Goal: Task Accomplishment & Management: Manage account settings

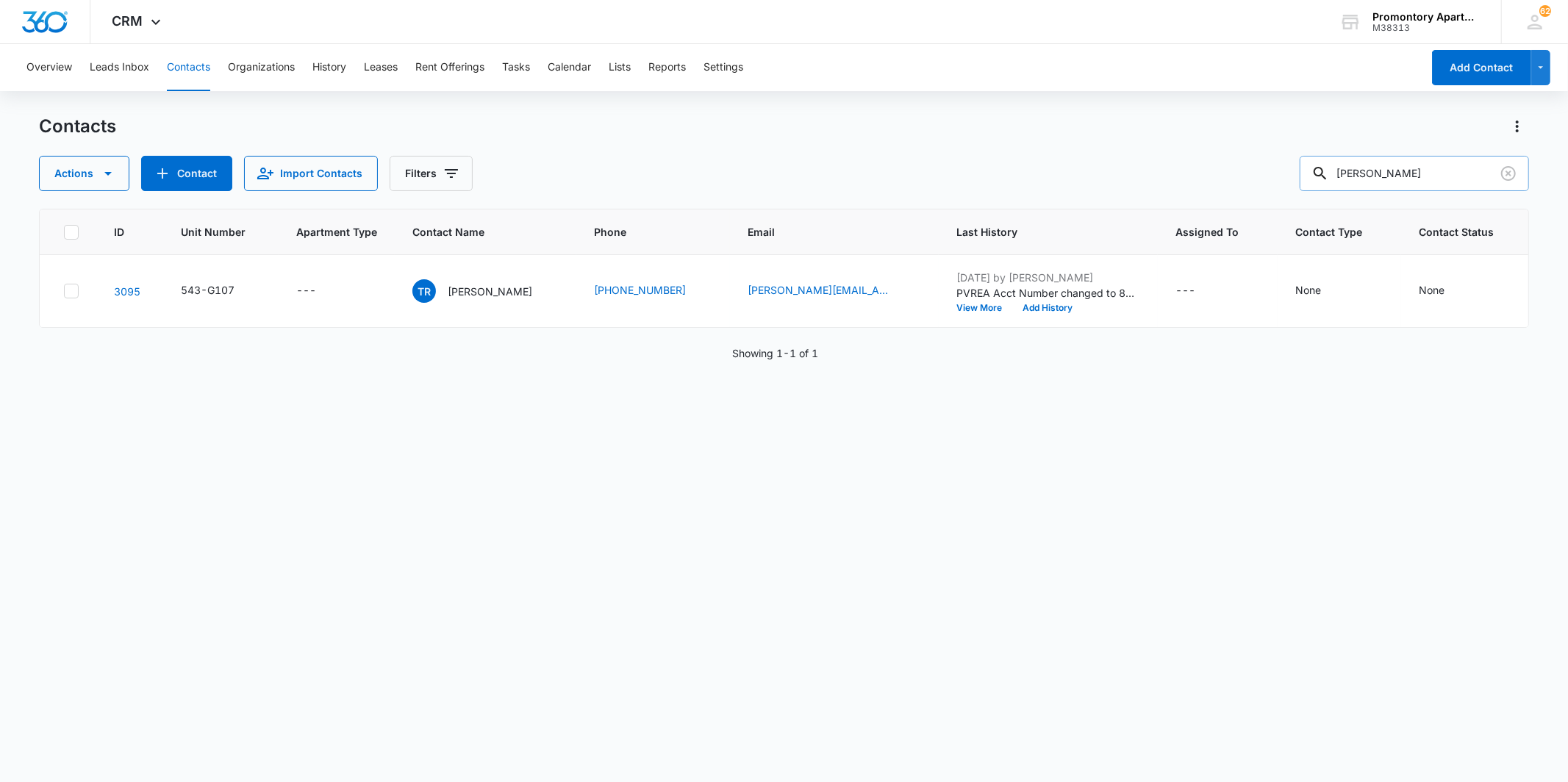
type input "[PERSON_NAME]"
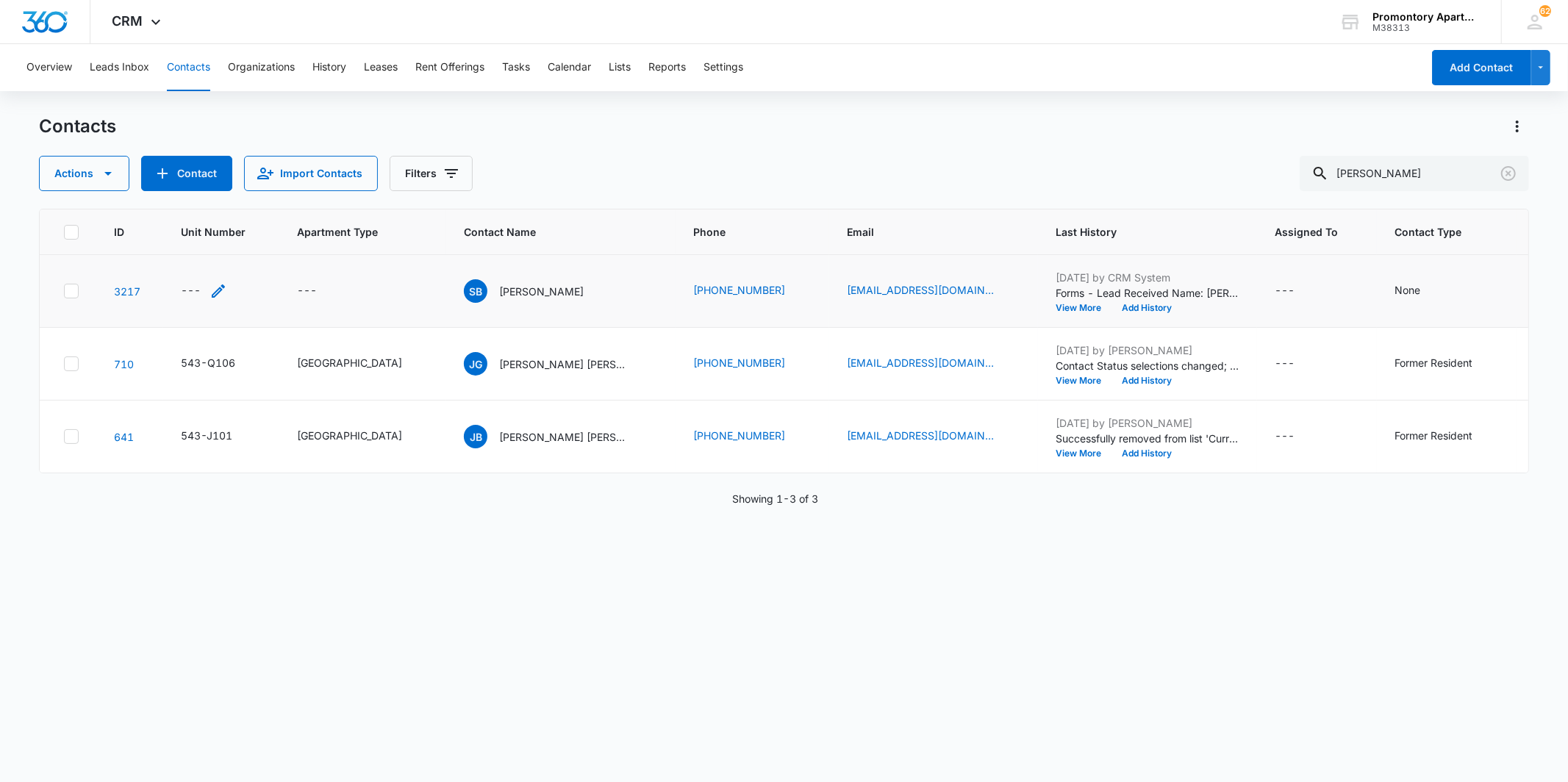
click at [193, 285] on div "---" at bounding box center [190, 290] width 20 height 17
click at [225, 190] on input "Unit Number" at bounding box center [213, 196] width 185 height 36
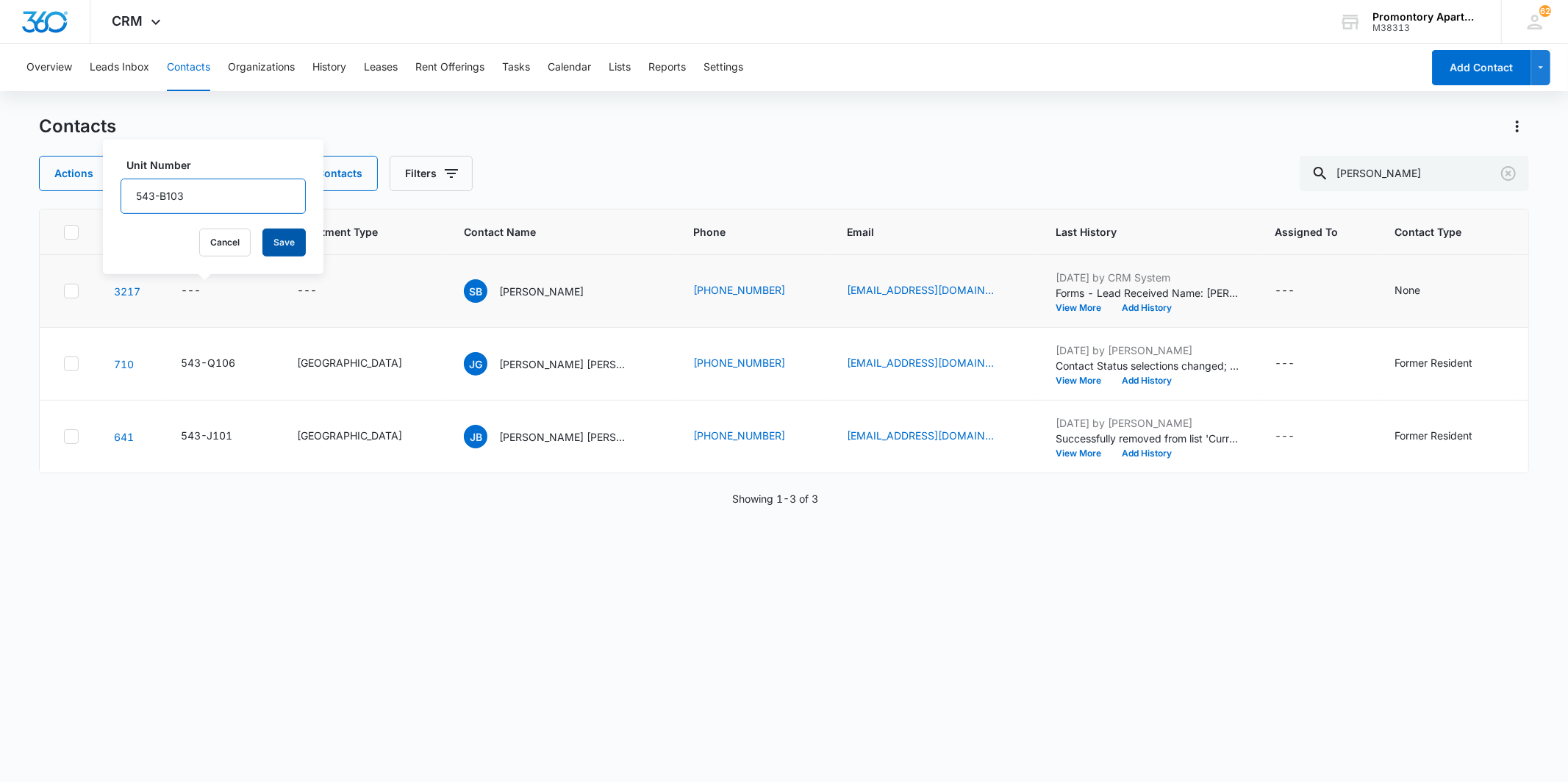
type input "543-B103"
click at [271, 241] on button "Save" at bounding box center [284, 242] width 44 height 28
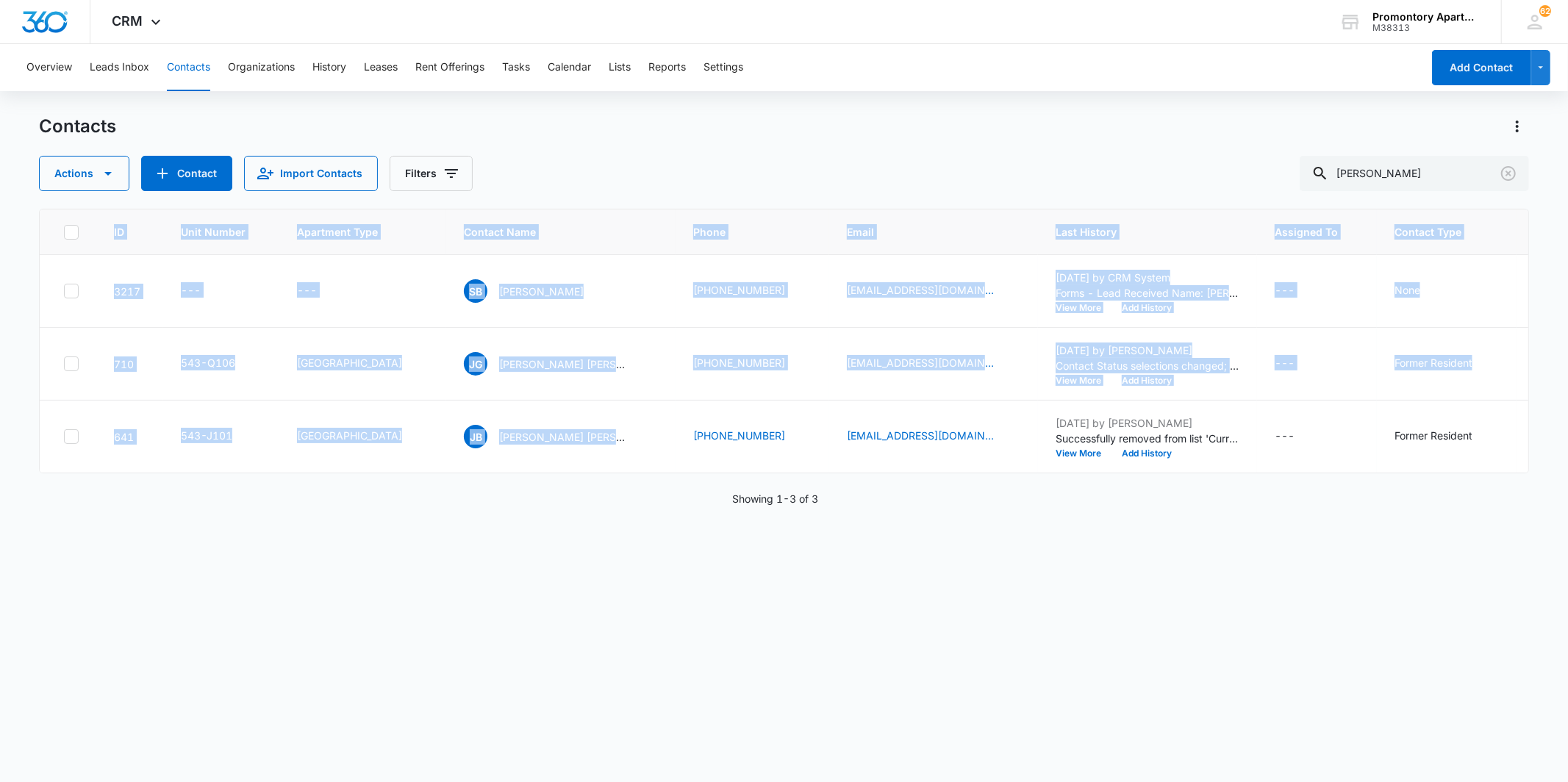
drag, startPoint x: 584, startPoint y: 472, endPoint x: 794, endPoint y: 485, distance: 210.4
click at [794, 473] on div "ID Unit Number Apartment Type Contact Name Phone Email Last History Assigned To…" at bounding box center [783, 341] width 1490 height 264
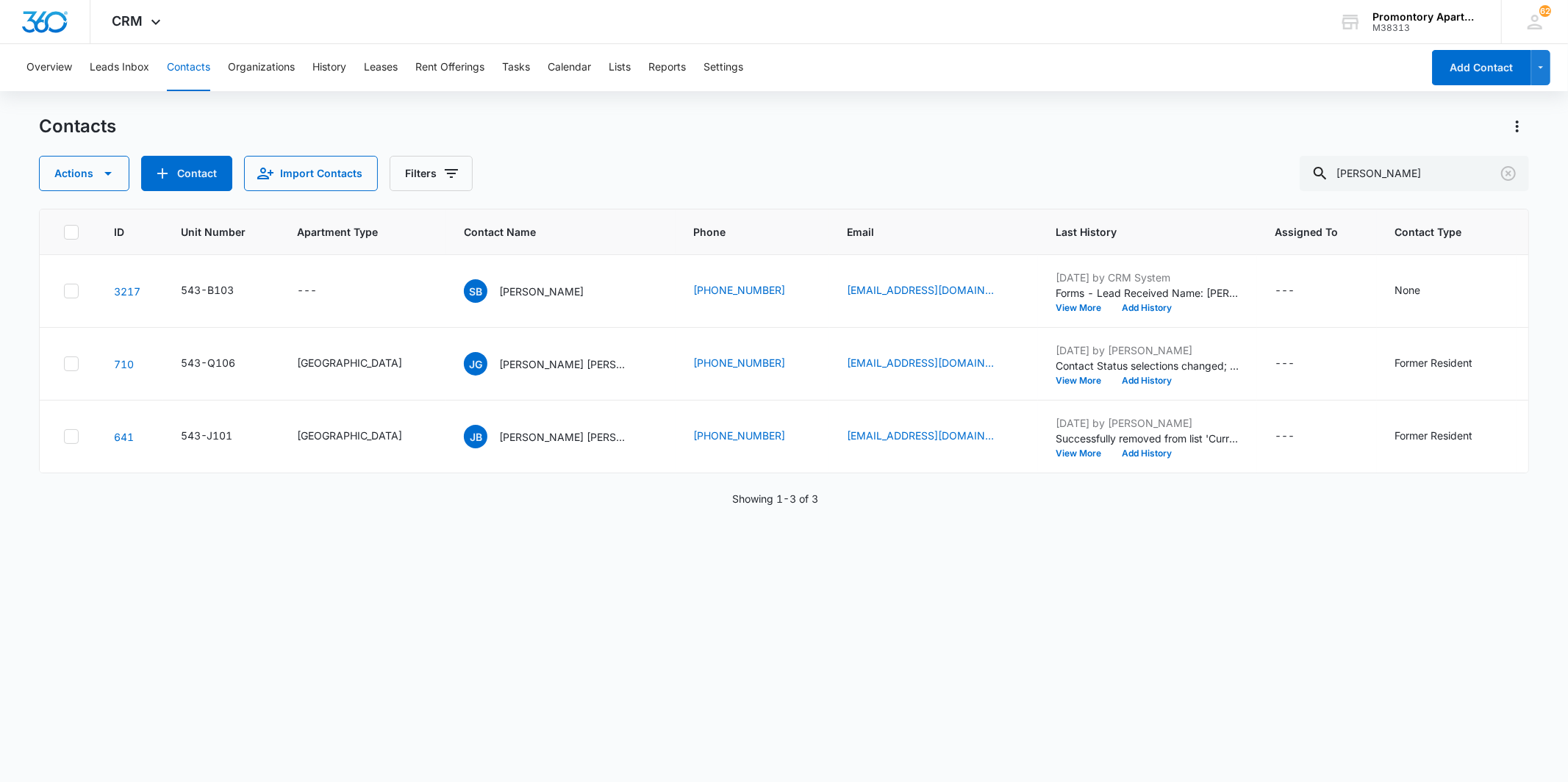
drag, startPoint x: 794, startPoint y: 485, endPoint x: 776, endPoint y: 560, distance: 77.1
click at [776, 560] on div "ID Unit Number Apartment Type Contact Name Phone Email Last History Assigned To…" at bounding box center [783, 486] width 1490 height 554
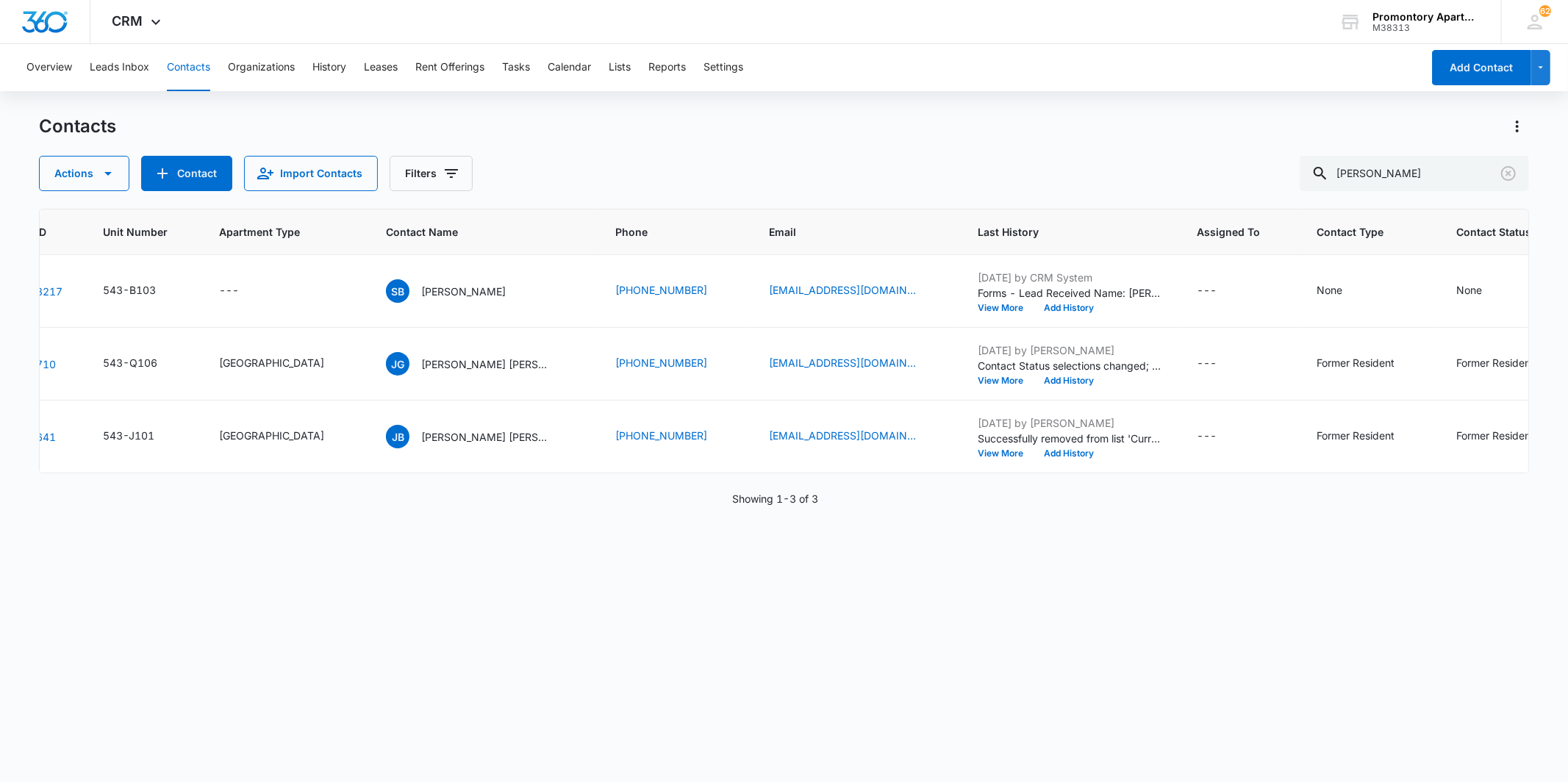
scroll to position [0, 180]
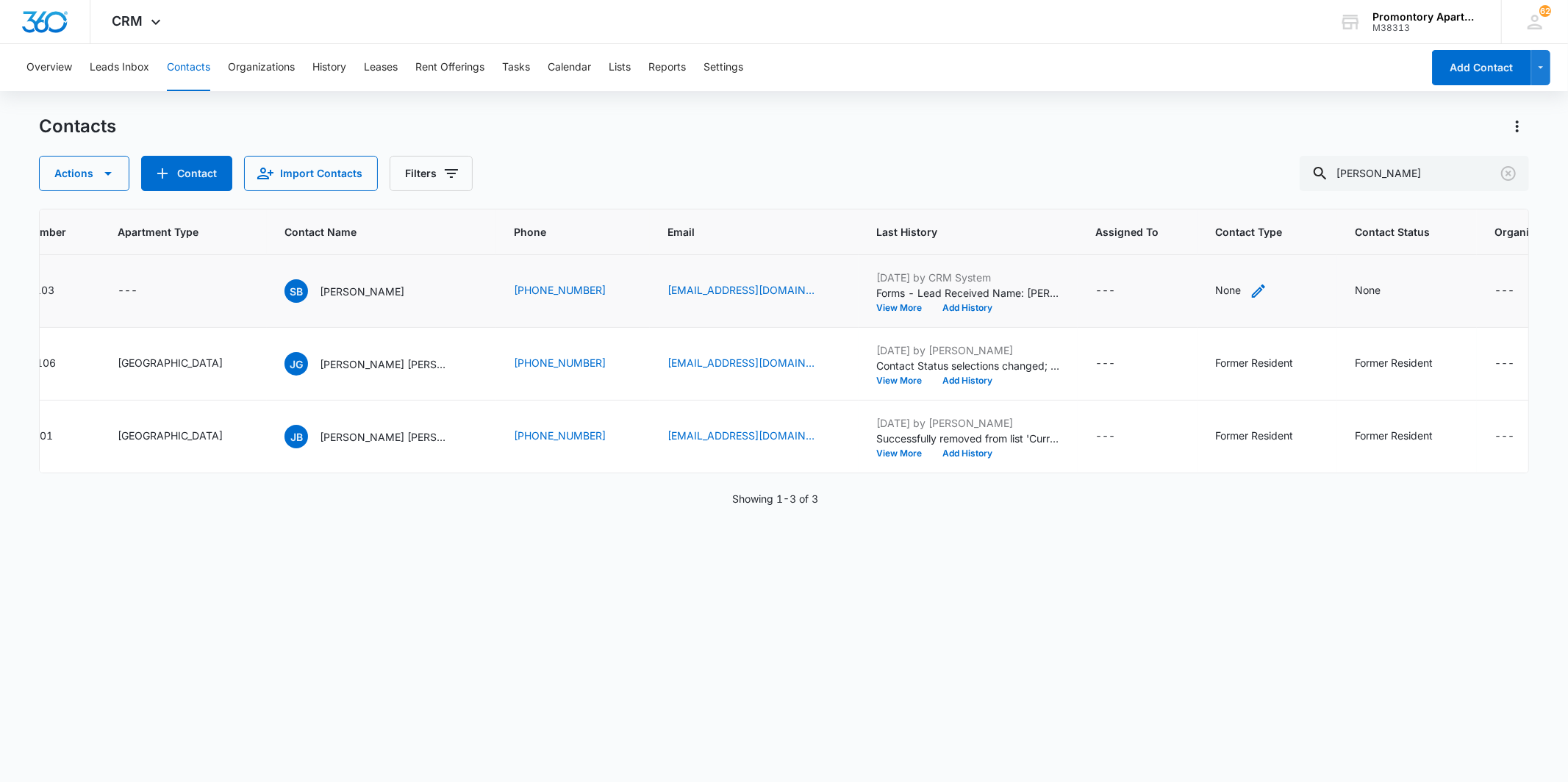
click at [1216, 288] on div "None" at bounding box center [1228, 289] width 25 height 15
click at [1182, 187] on div at bounding box center [1163, 196] width 66 height 18
click at [1152, 382] on p "Current Resident" at bounding box center [1174, 389] width 81 height 15
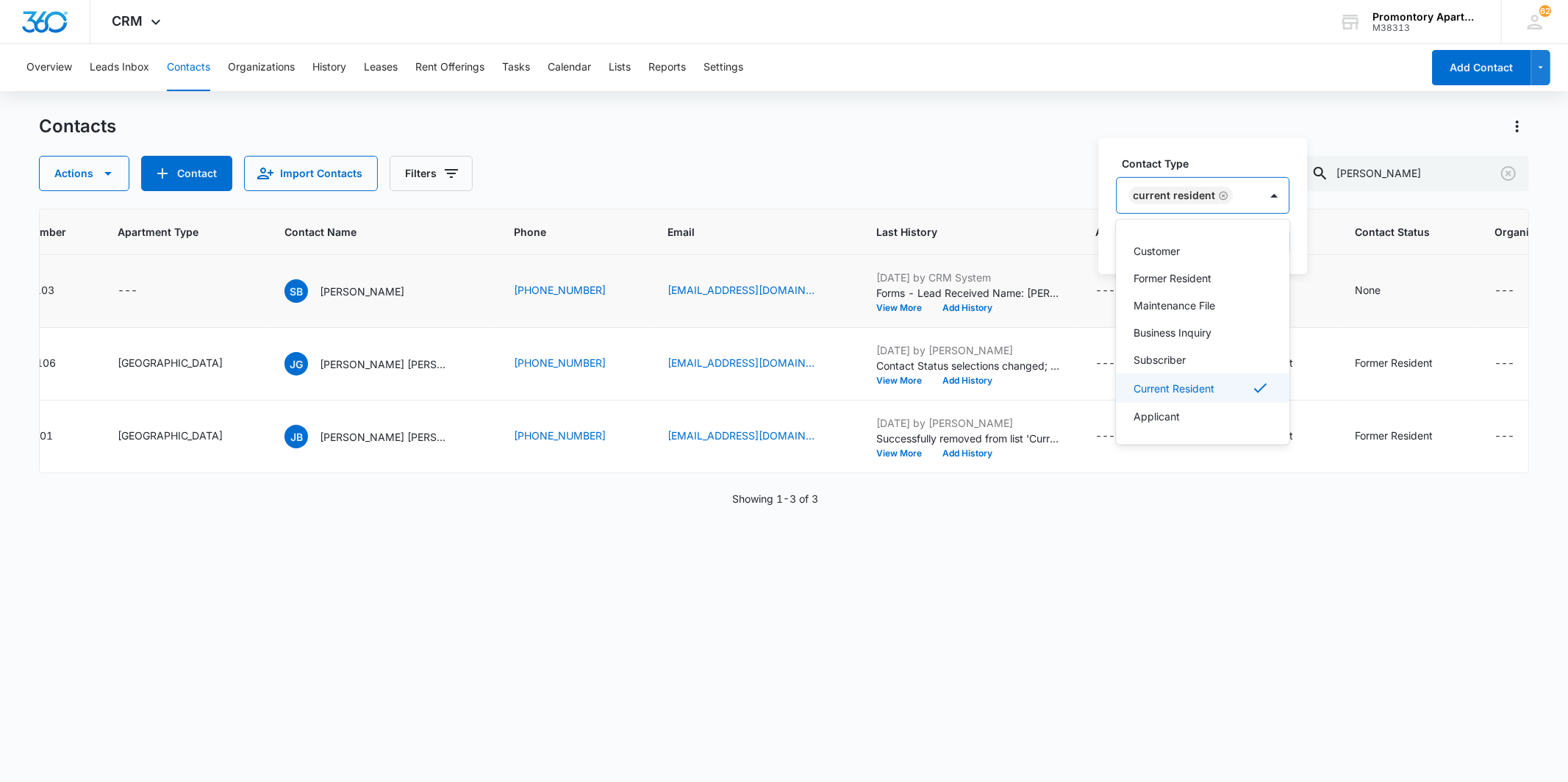
scroll to position [50, 0]
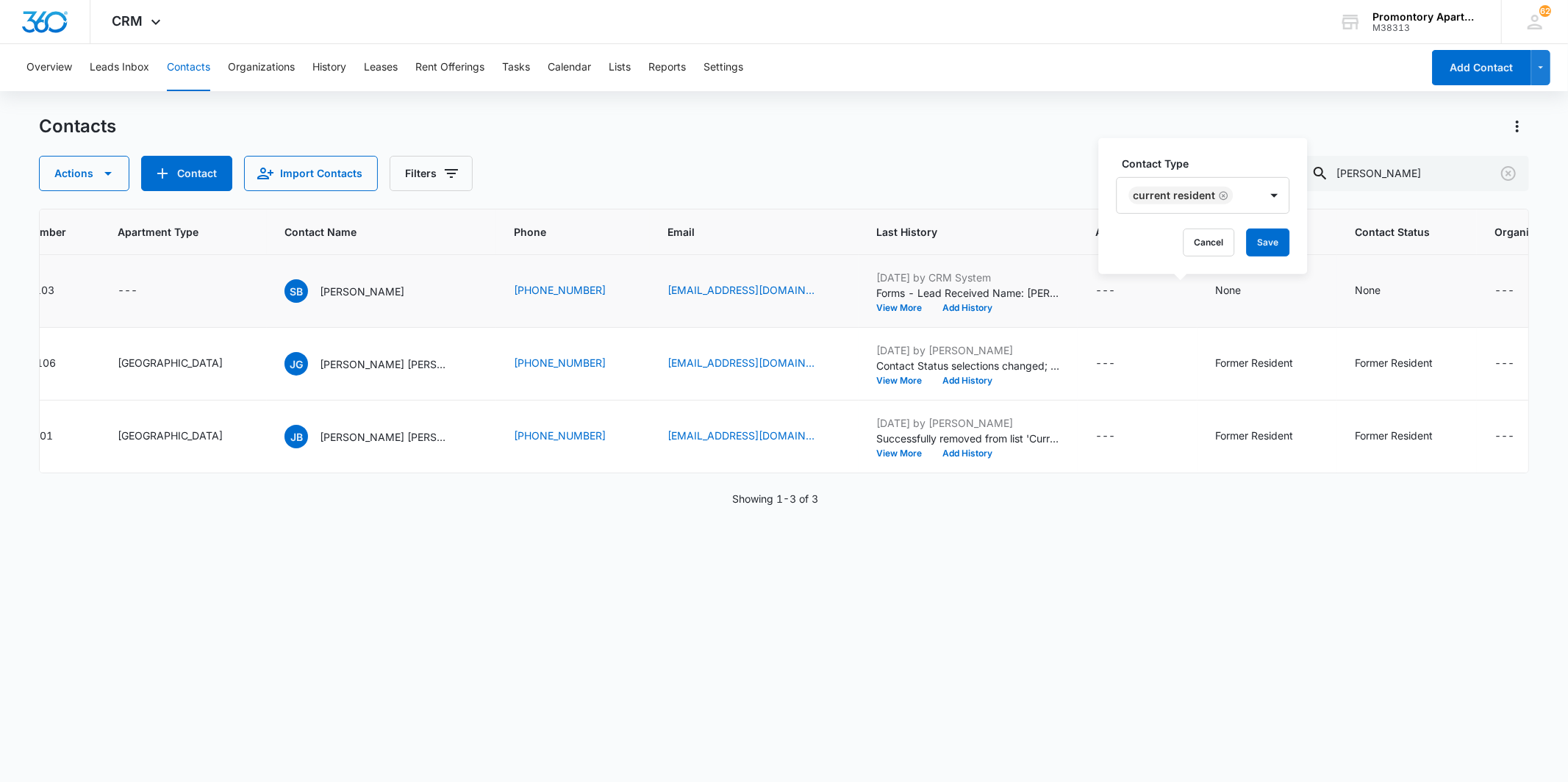
click at [1256, 146] on div "Contact Type Current Resident Cancel Save" at bounding box center [1203, 207] width 209 height 136
click at [1265, 246] on button "Save" at bounding box center [1268, 242] width 44 height 28
click at [1355, 291] on div "None" at bounding box center [1368, 289] width 25 height 15
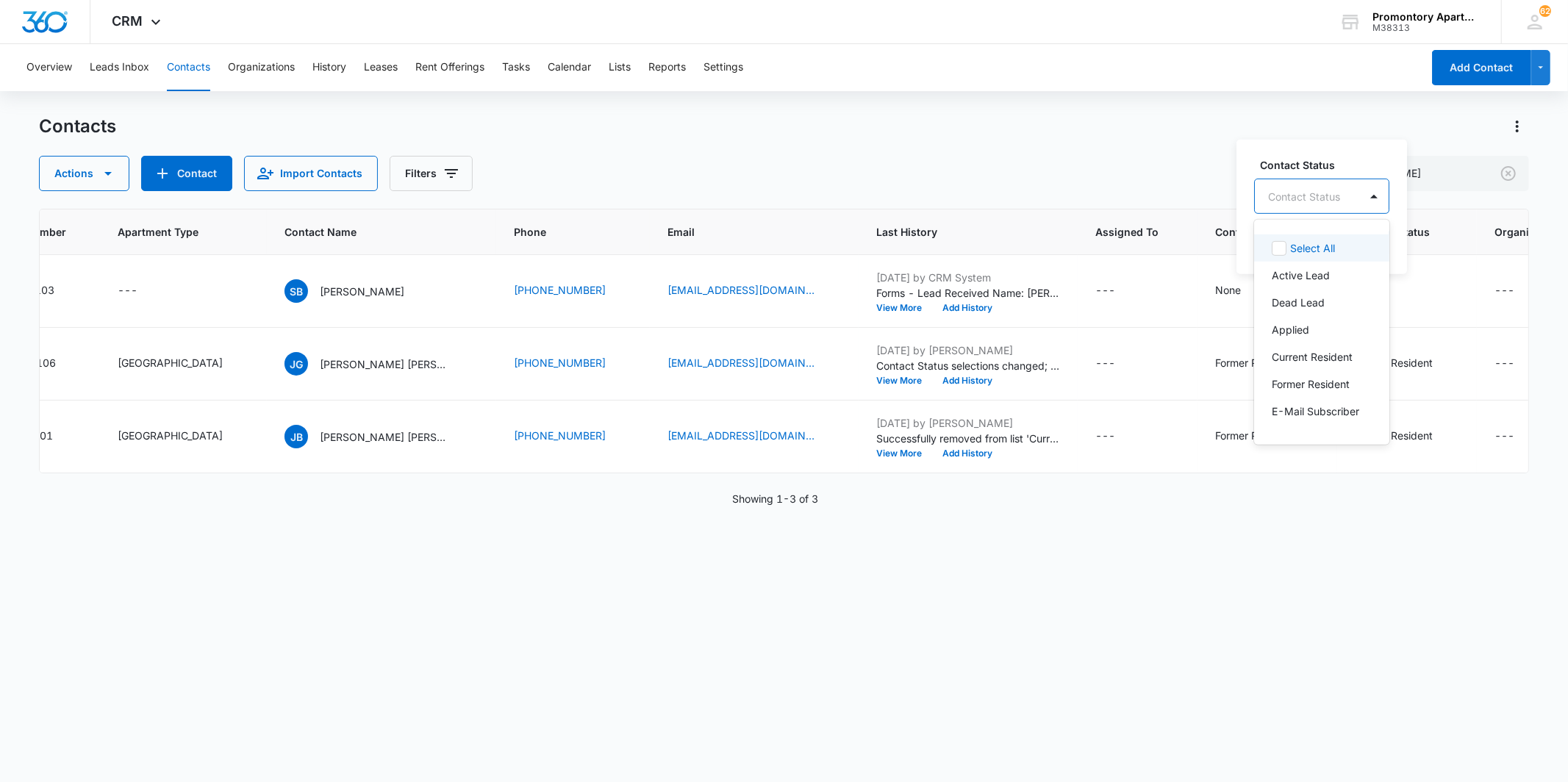
click at [1353, 185] on div "Contact Status" at bounding box center [1307, 196] width 105 height 33
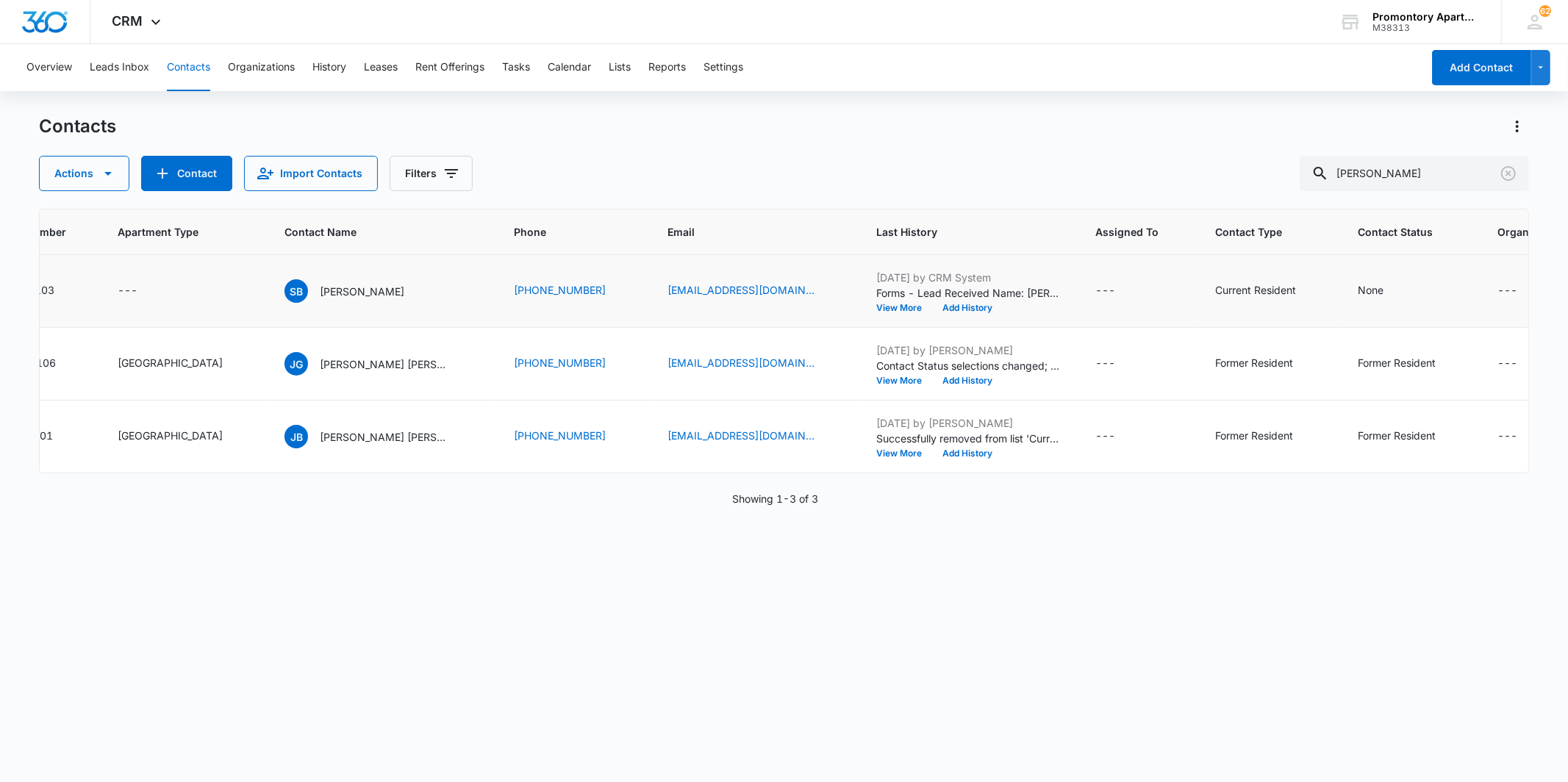
click at [1340, 275] on td "None" at bounding box center [1410, 291] width 139 height 73
click at [1358, 290] on div "None" at bounding box center [1371, 289] width 25 height 15
click at [1339, 200] on div at bounding box center [1305, 196] width 72 height 18
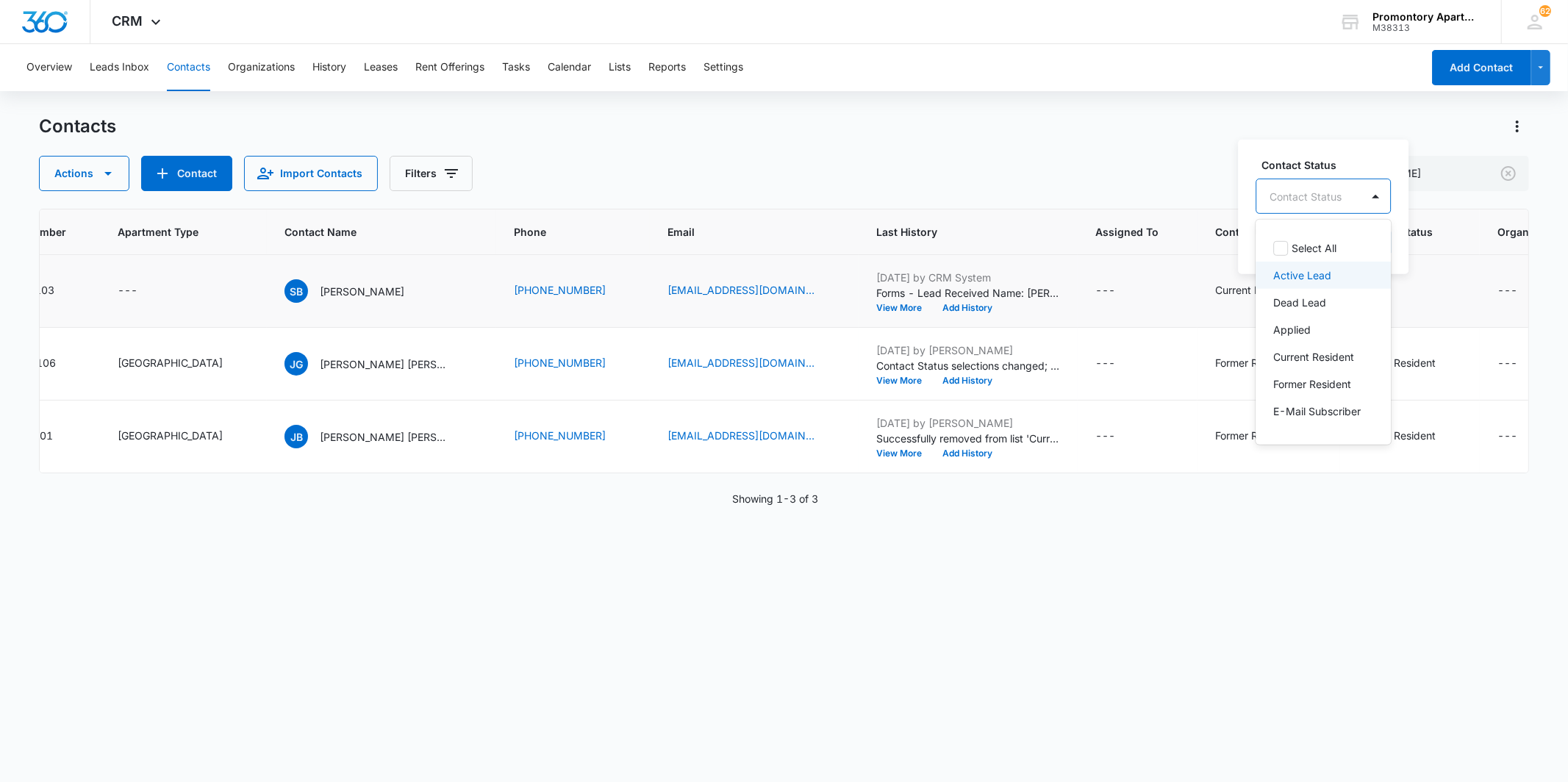
scroll to position [36, 0]
click at [1322, 327] on p "Current Resident" at bounding box center [1314, 334] width 81 height 15
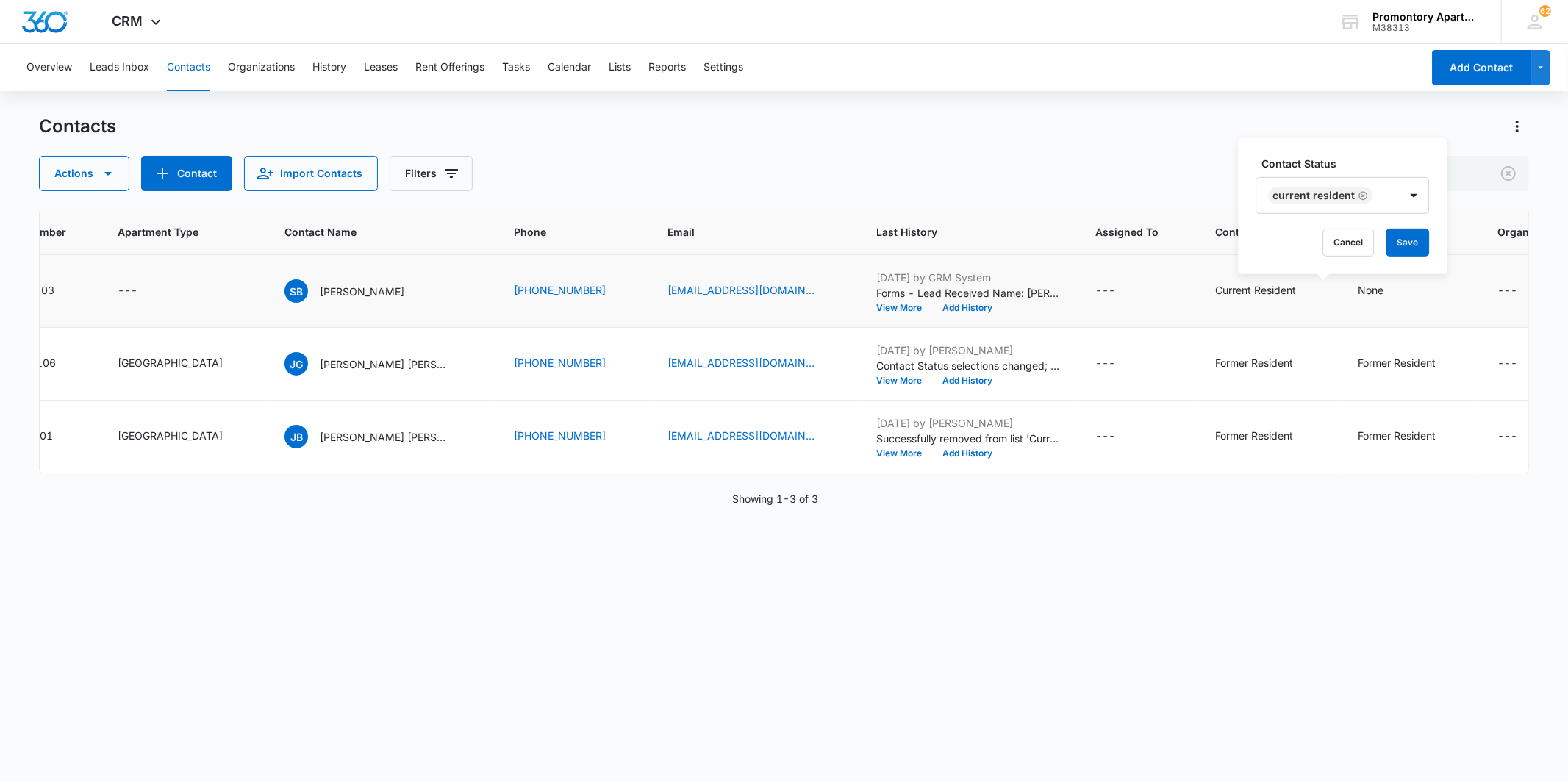
click at [1350, 153] on div "Contact Status Current Resident Cancel Save" at bounding box center [1342, 207] width 209 height 136
click at [1393, 244] on button "Save" at bounding box center [1407, 242] width 44 height 28
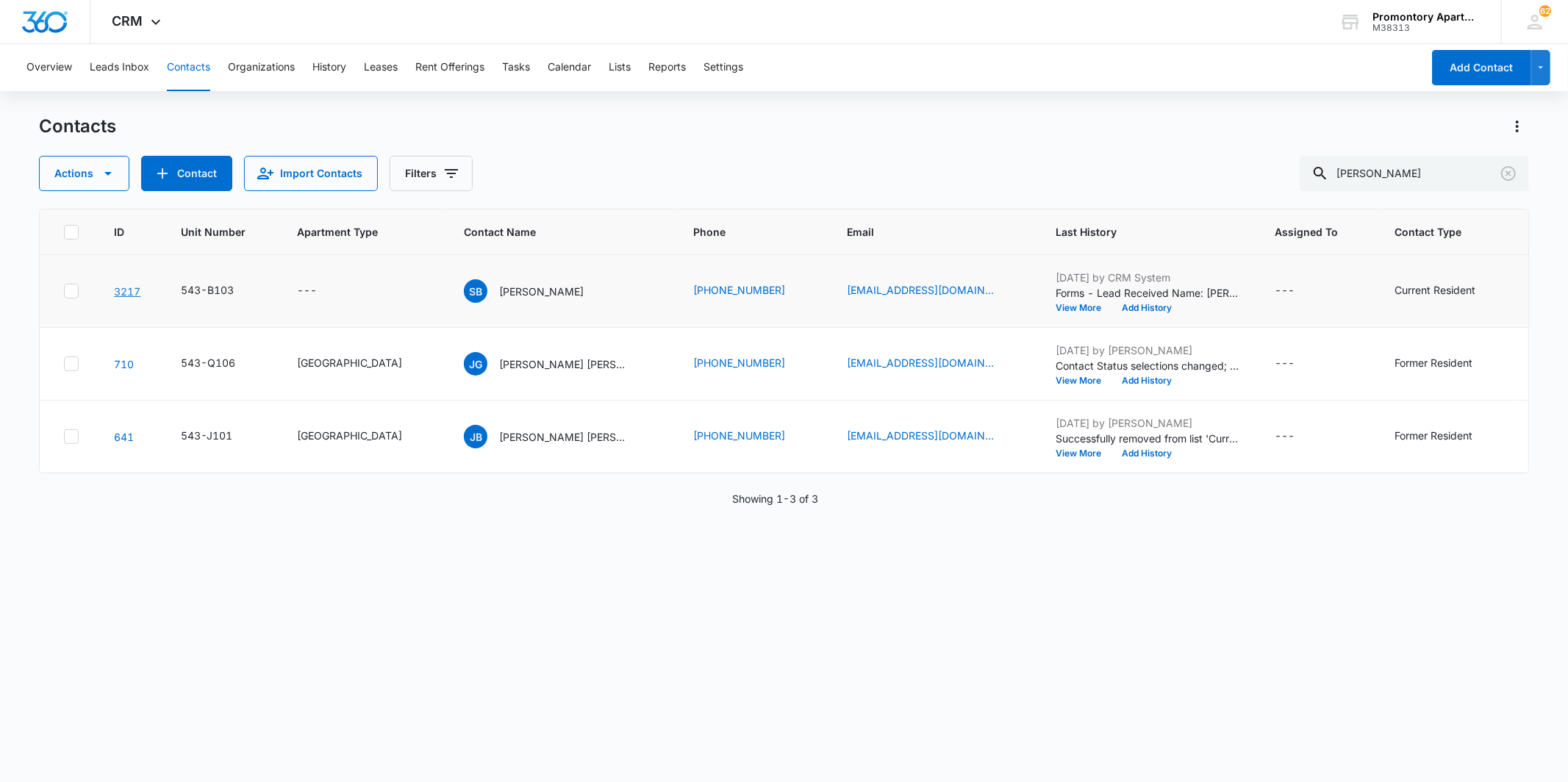
click at [128, 291] on link "3217" at bounding box center [127, 291] width 26 height 13
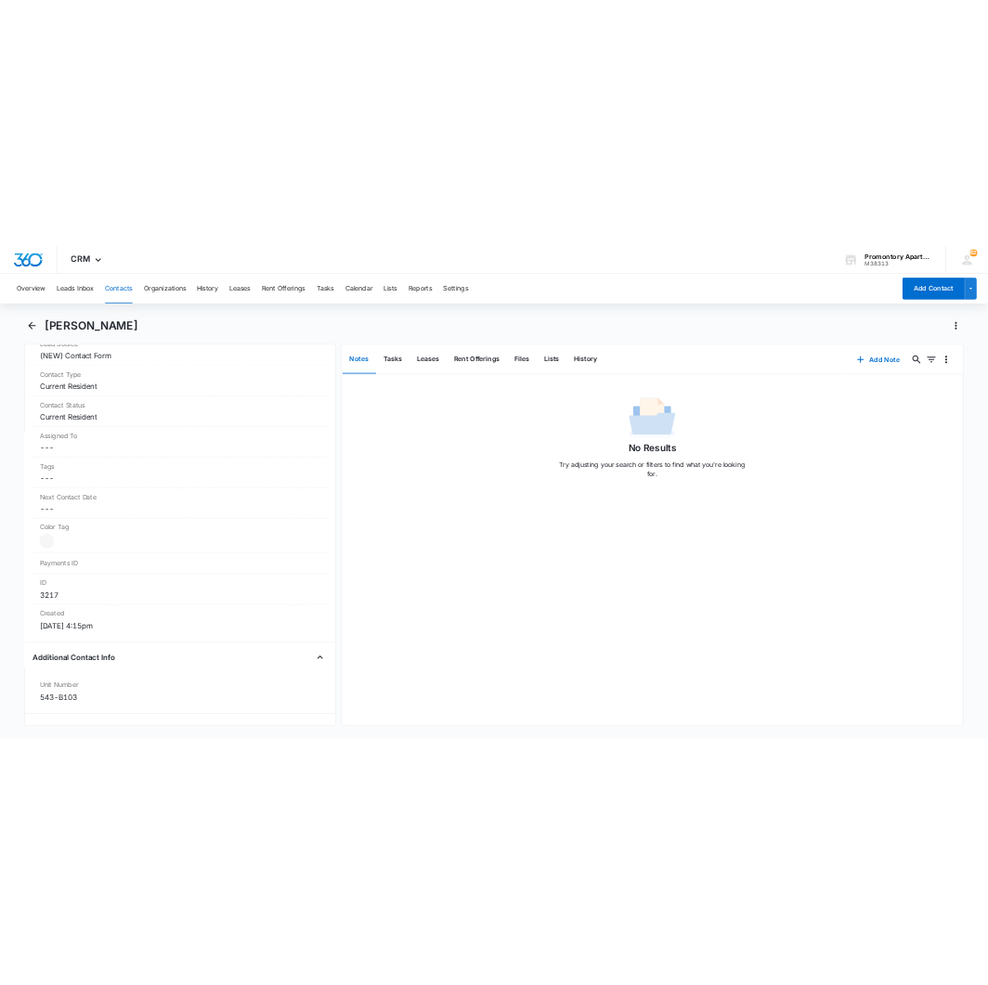
scroll to position [412, 0]
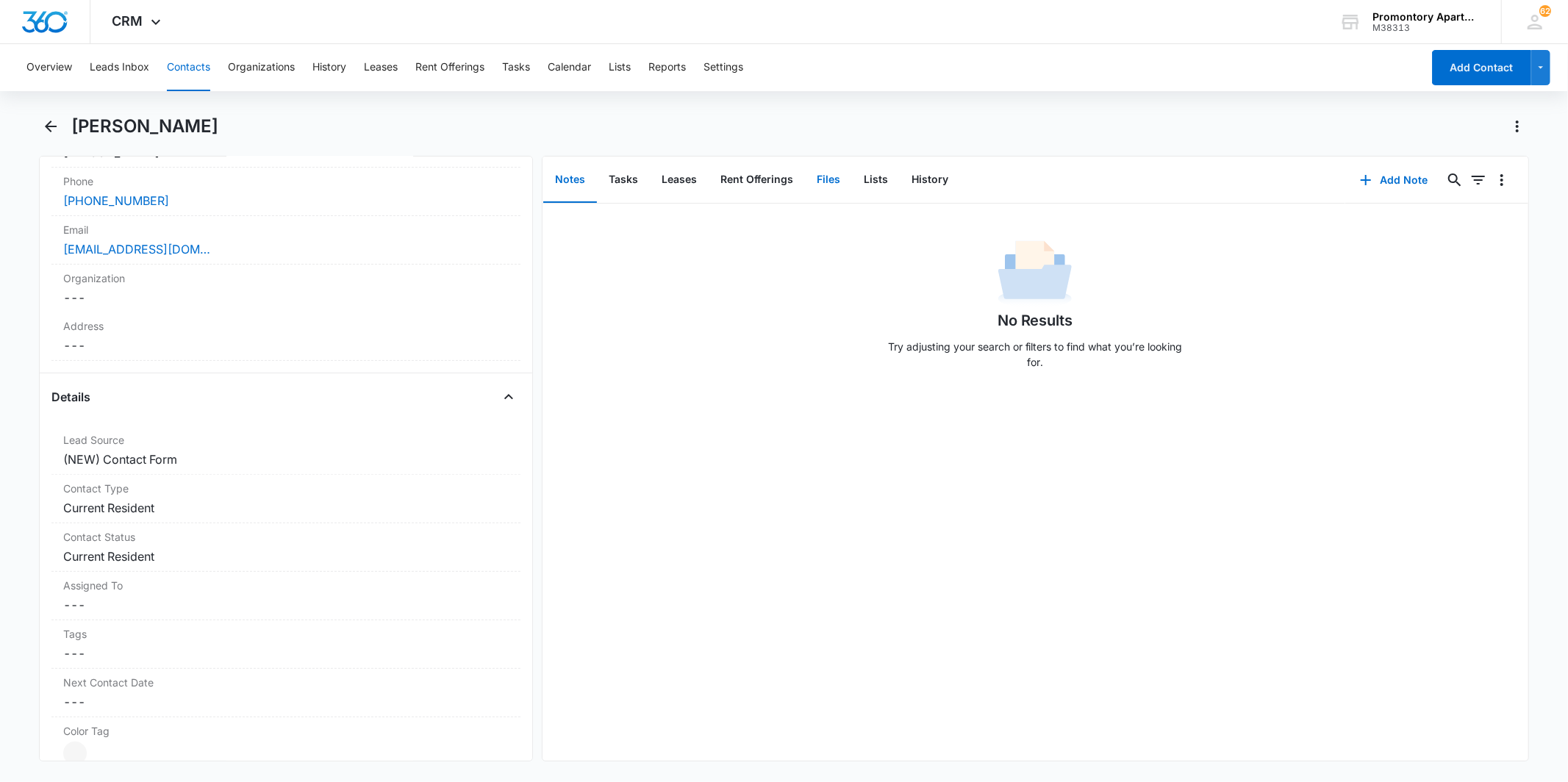
click at [818, 180] on button "Files" at bounding box center [828, 180] width 47 height 46
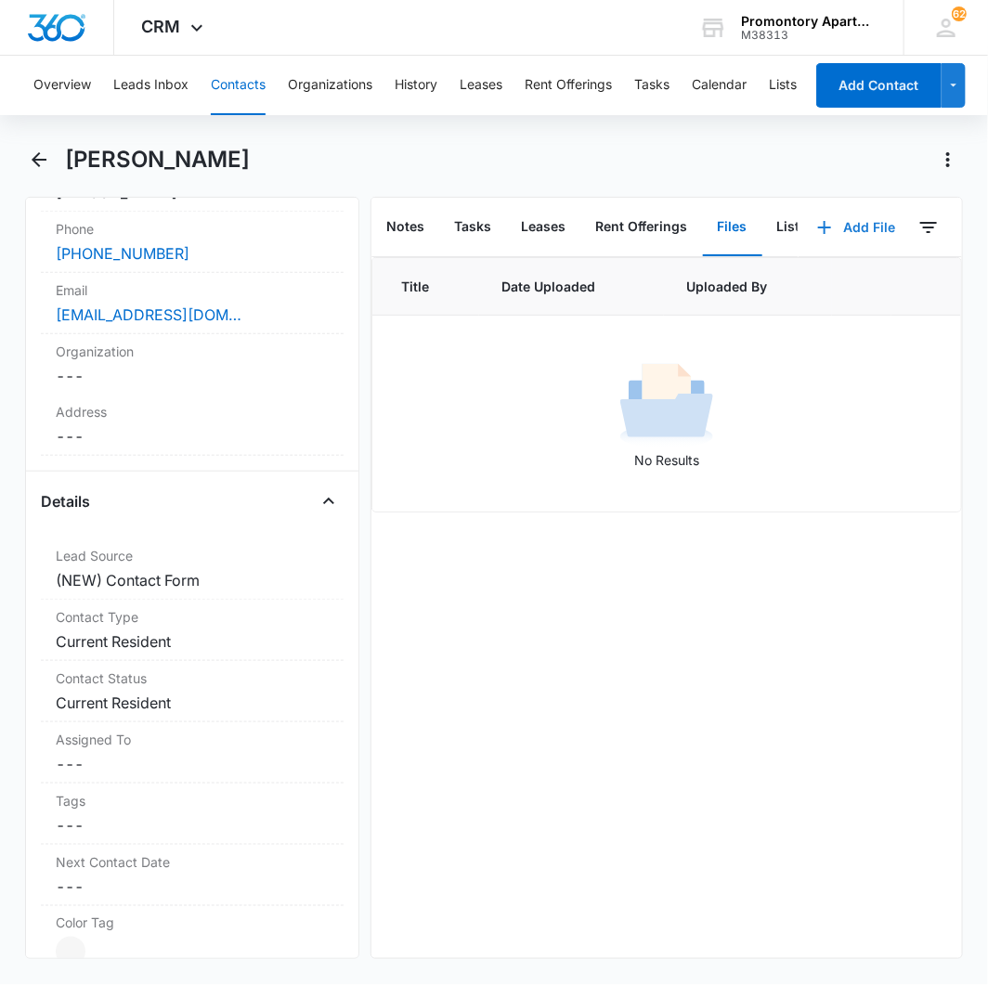
click at [832, 228] on button "Add File" at bounding box center [855, 227] width 115 height 45
click at [810, 289] on div "Upload Files" at bounding box center [832, 285] width 74 height 13
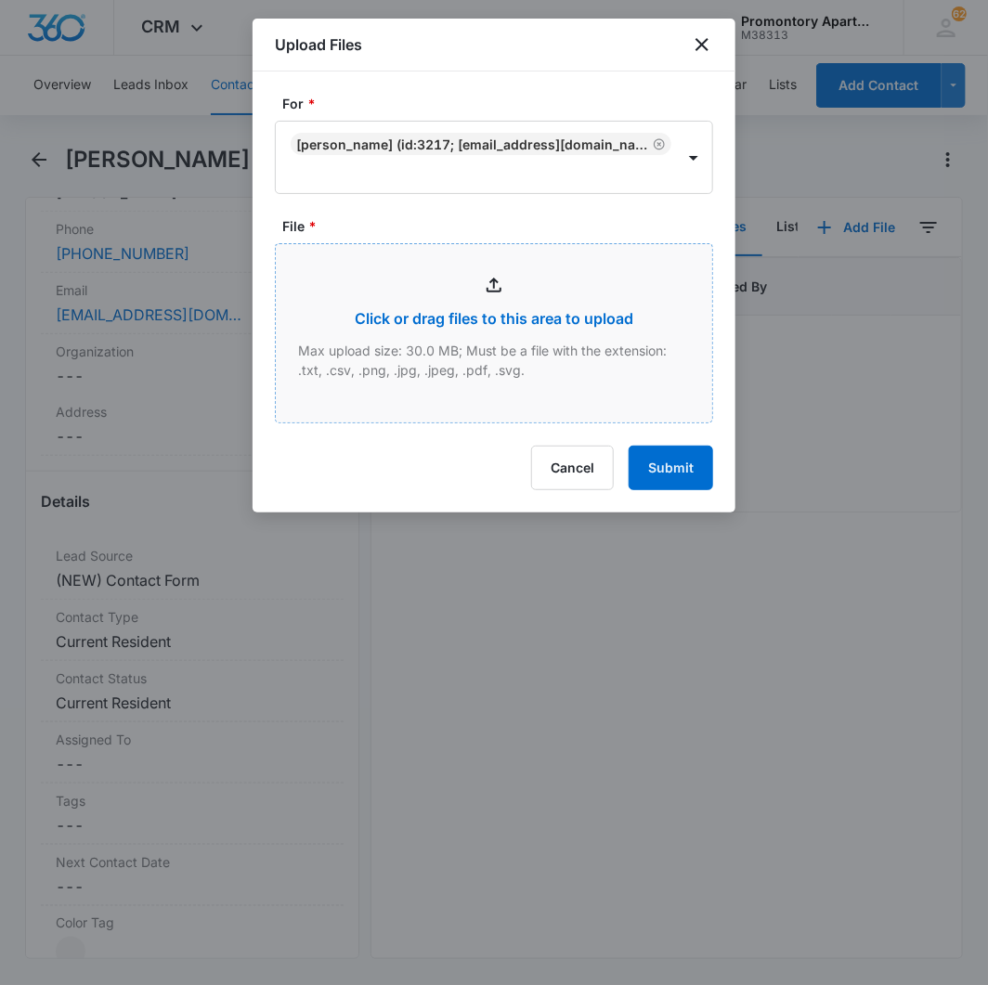
type input "C:\fakepath\Xerox Scan_09152025153727.pdf"
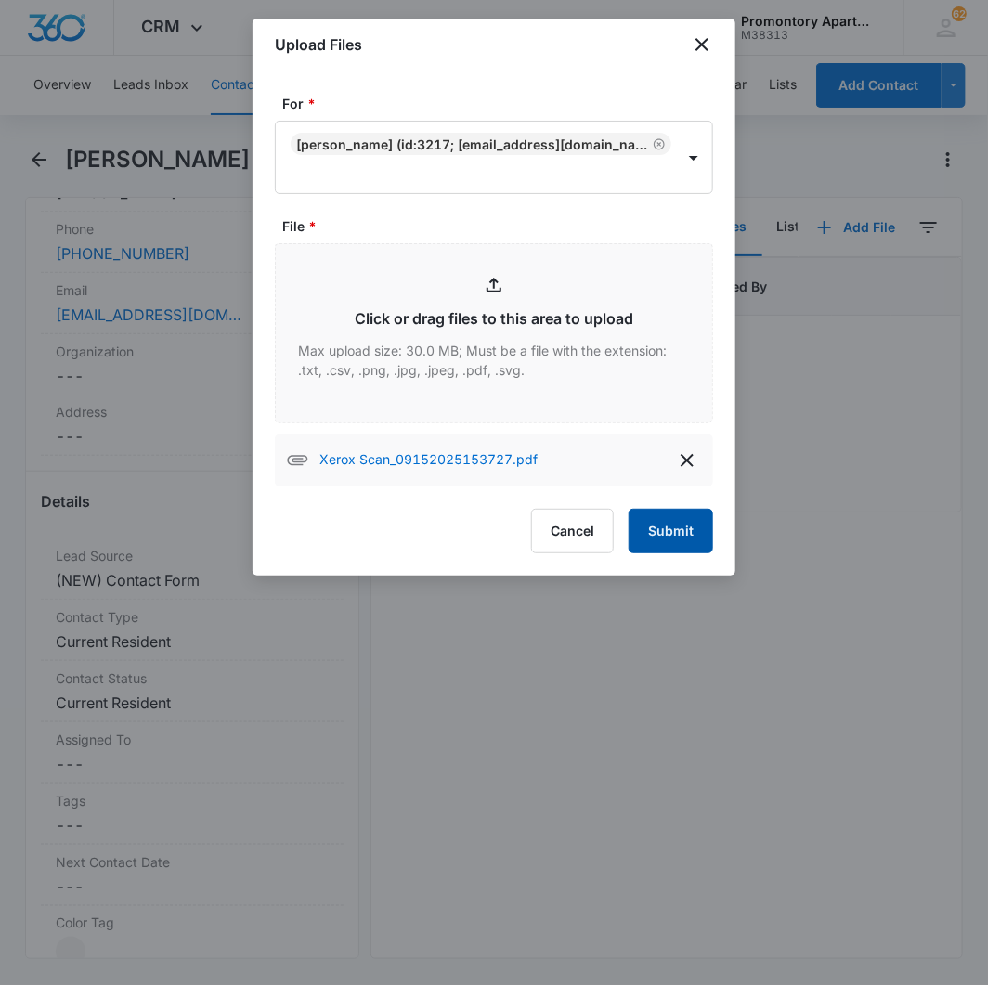
click at [663, 525] on button "Submit" at bounding box center [671, 531] width 84 height 45
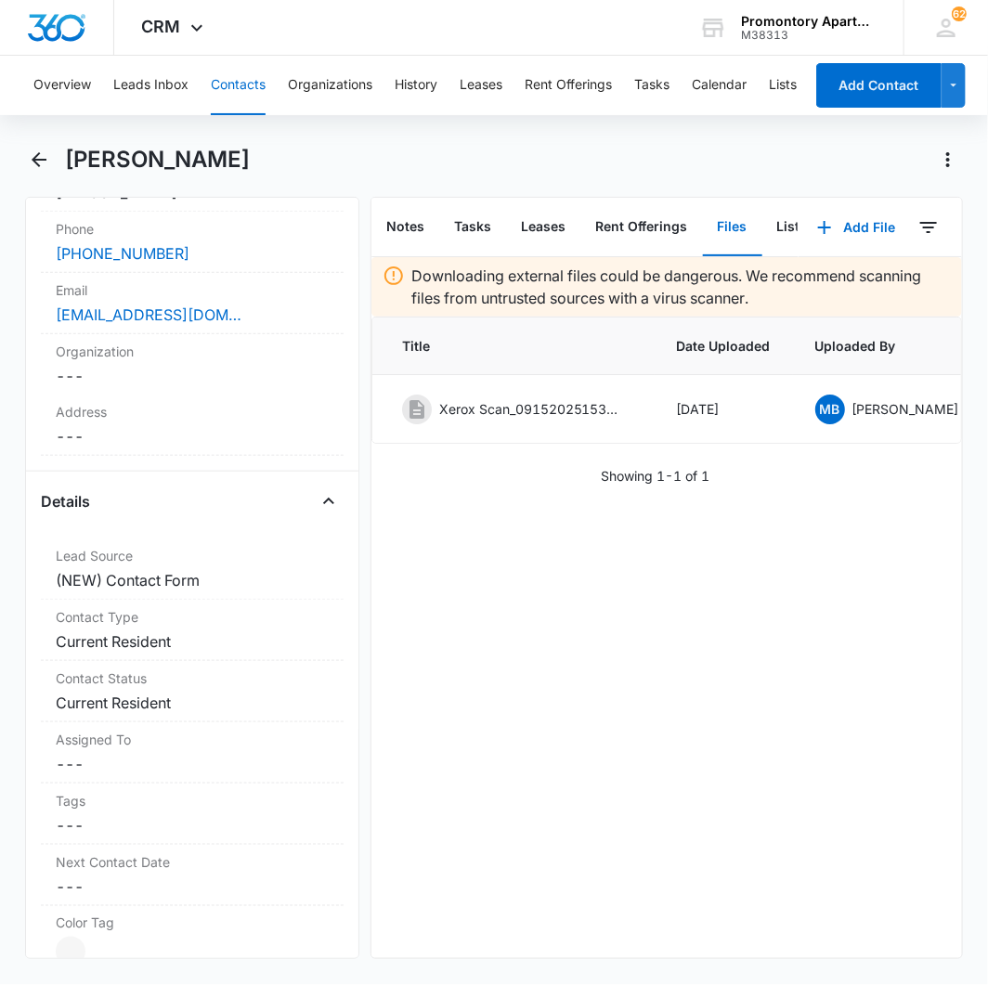
scroll to position [0, 186]
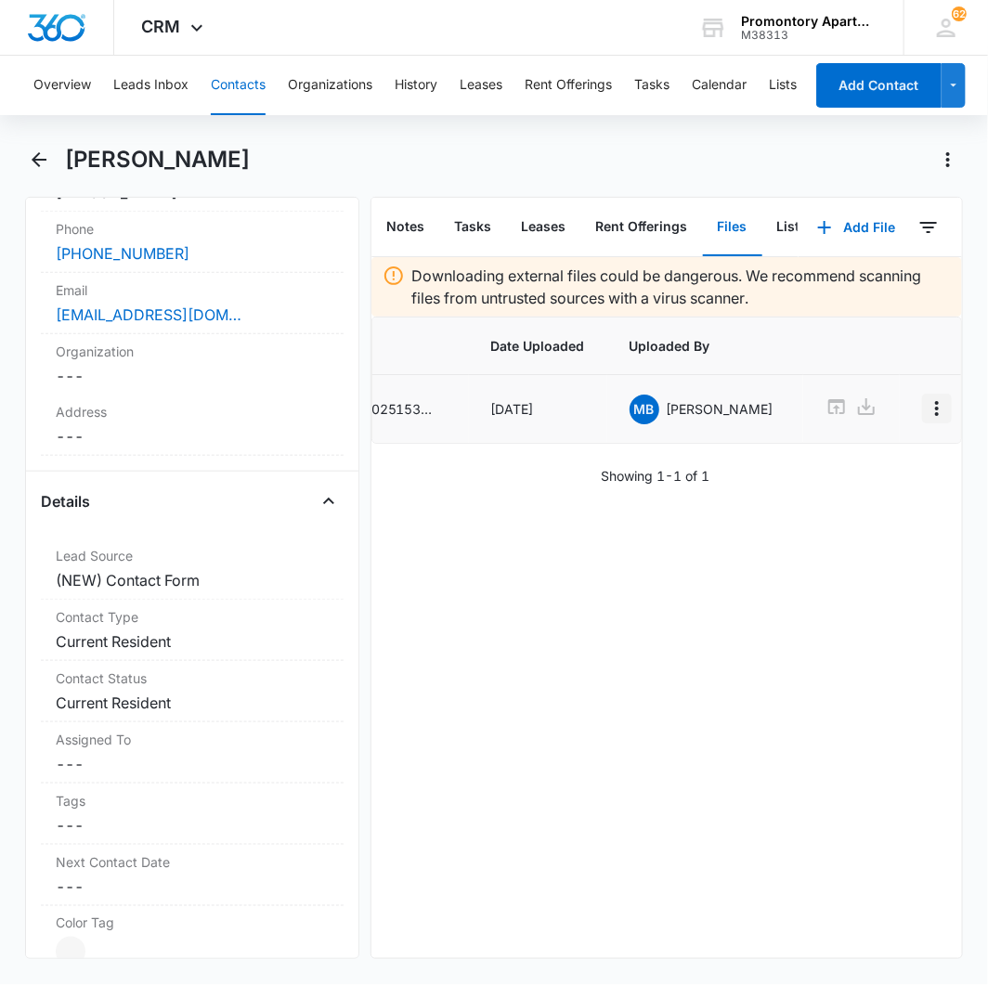
click at [935, 415] on icon "Overflow Menu" at bounding box center [937, 408] width 4 height 15
click at [862, 460] on div "Edit" at bounding box center [851, 460] width 39 height 13
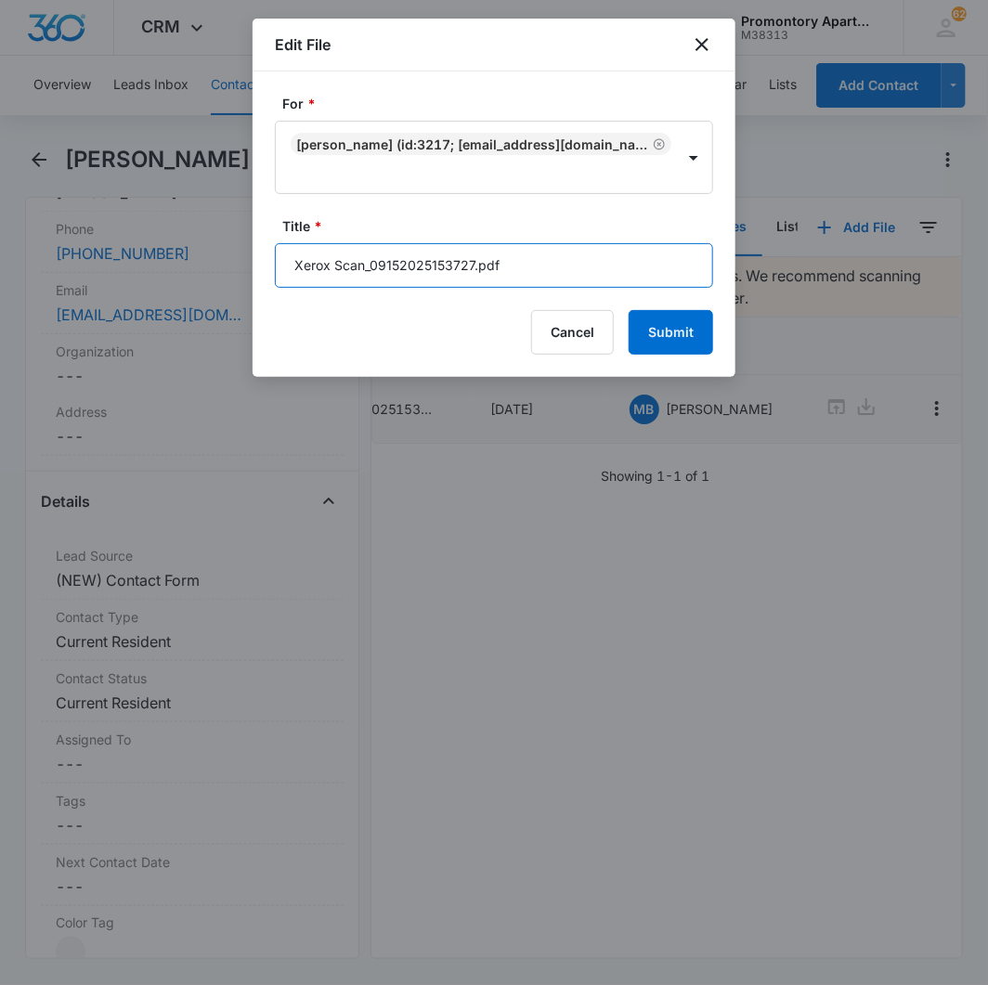
click at [434, 266] on input "Xerox Scan_09152025153727.pdf" at bounding box center [494, 265] width 438 height 45
click at [629, 310] on button "Submit" at bounding box center [671, 332] width 84 height 45
type input "B103 A"
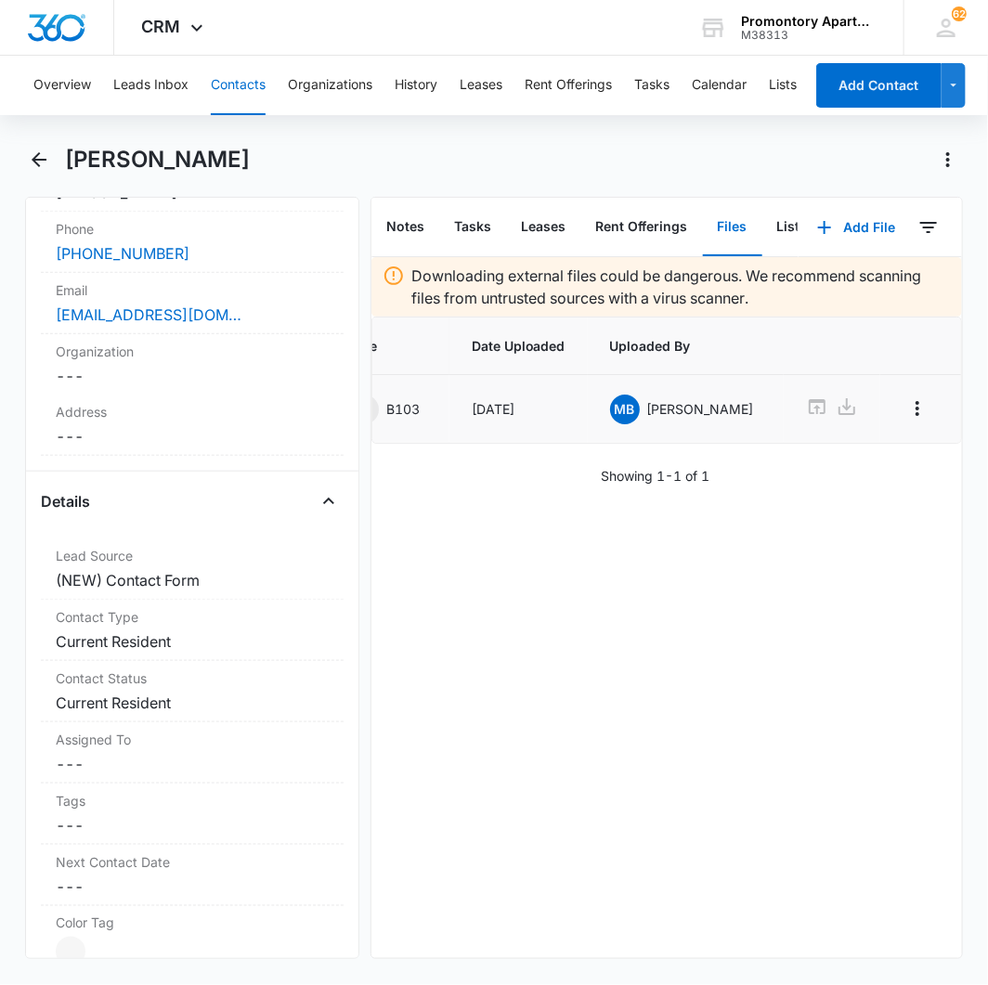
scroll to position [0, 33]
click at [926, 411] on icon "Overflow Menu" at bounding box center [937, 408] width 22 height 22
click at [876, 464] on button "Edit" at bounding box center [863, 461] width 106 height 28
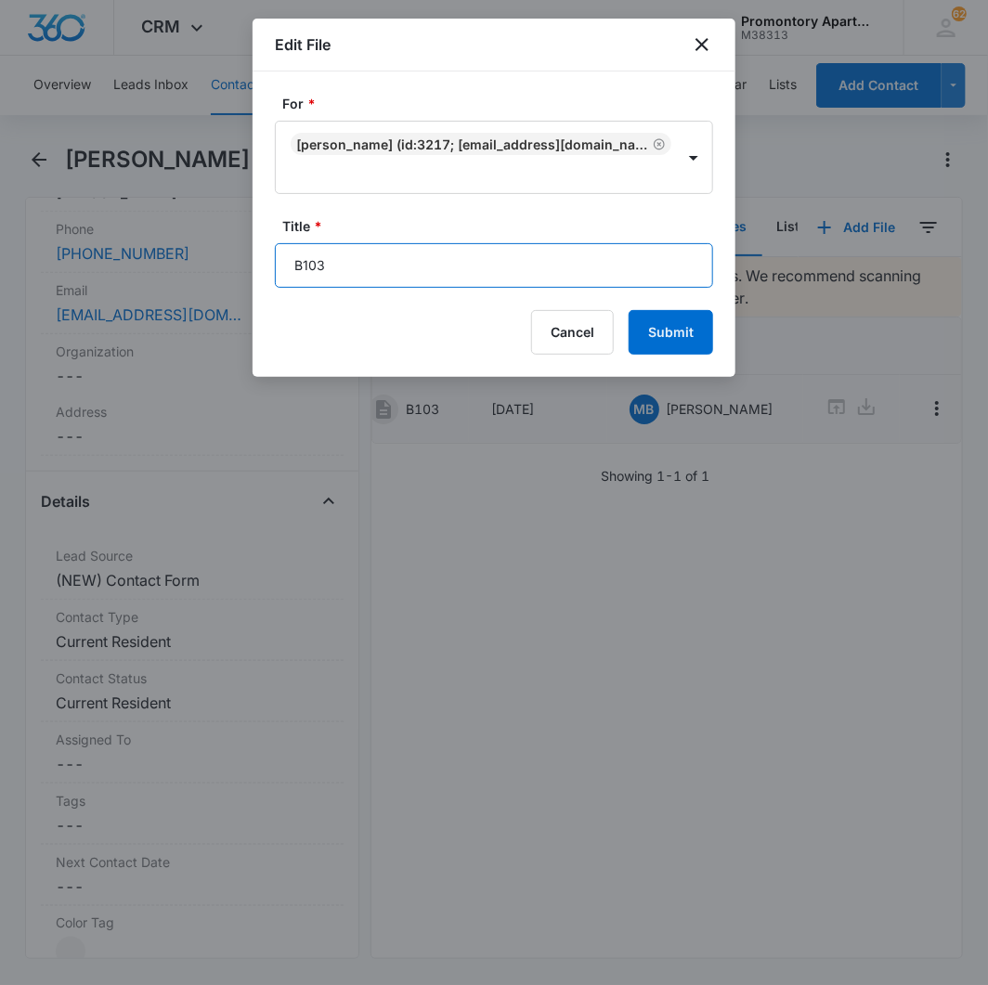
click at [492, 270] on input "B103" at bounding box center [494, 265] width 438 height 45
type input "B103 Addendums"
click at [629, 310] on button "Submit" at bounding box center [671, 332] width 84 height 45
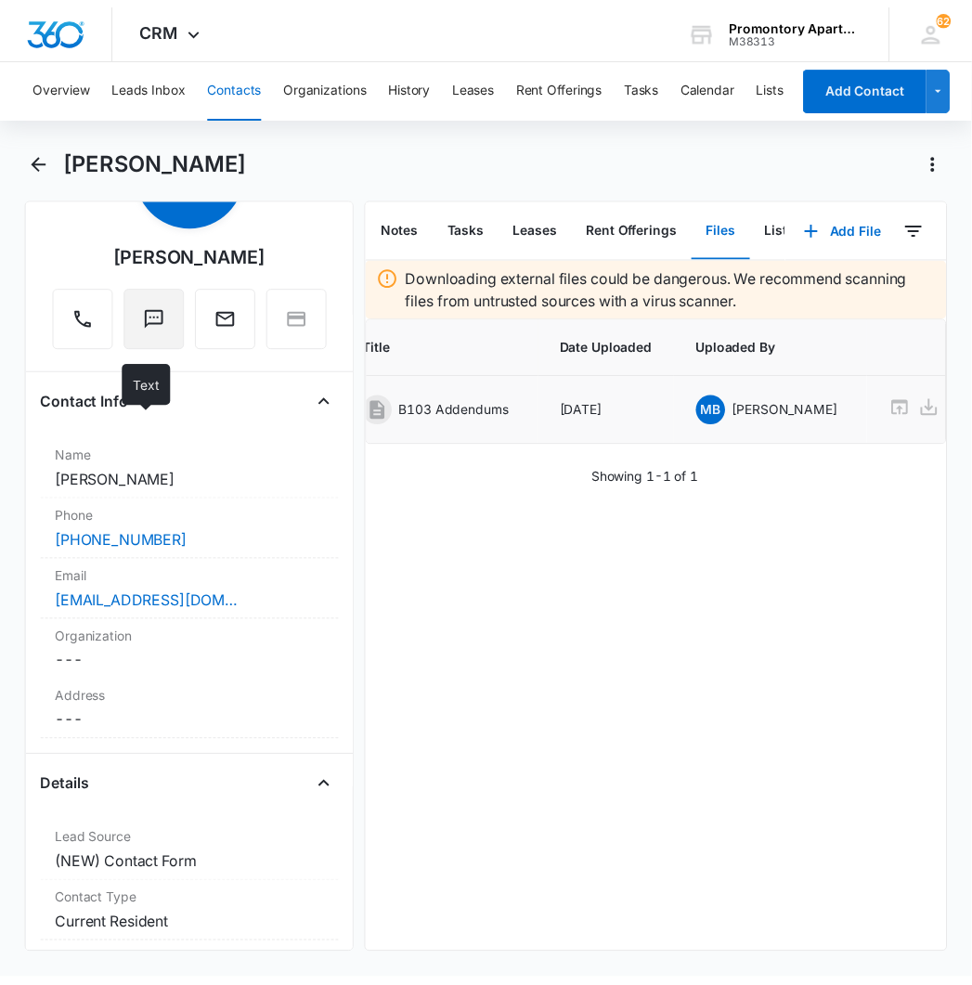
scroll to position [0, 0]
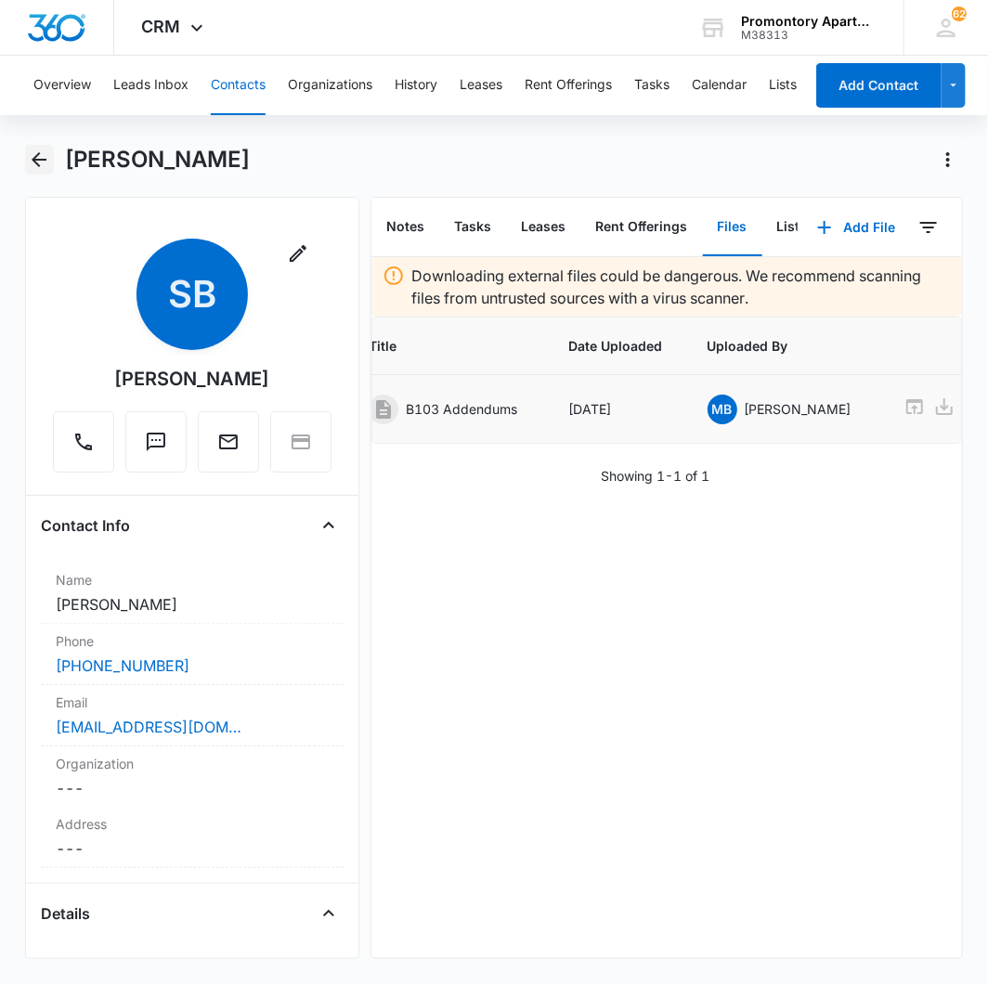
click at [22, 163] on main "[PERSON_NAME] Remove SB [PERSON_NAME] Contact Info Name Cancel Save Changes [PE…" at bounding box center [494, 563] width 988 height 836
click at [43, 149] on icon "Back" at bounding box center [39, 160] width 22 height 22
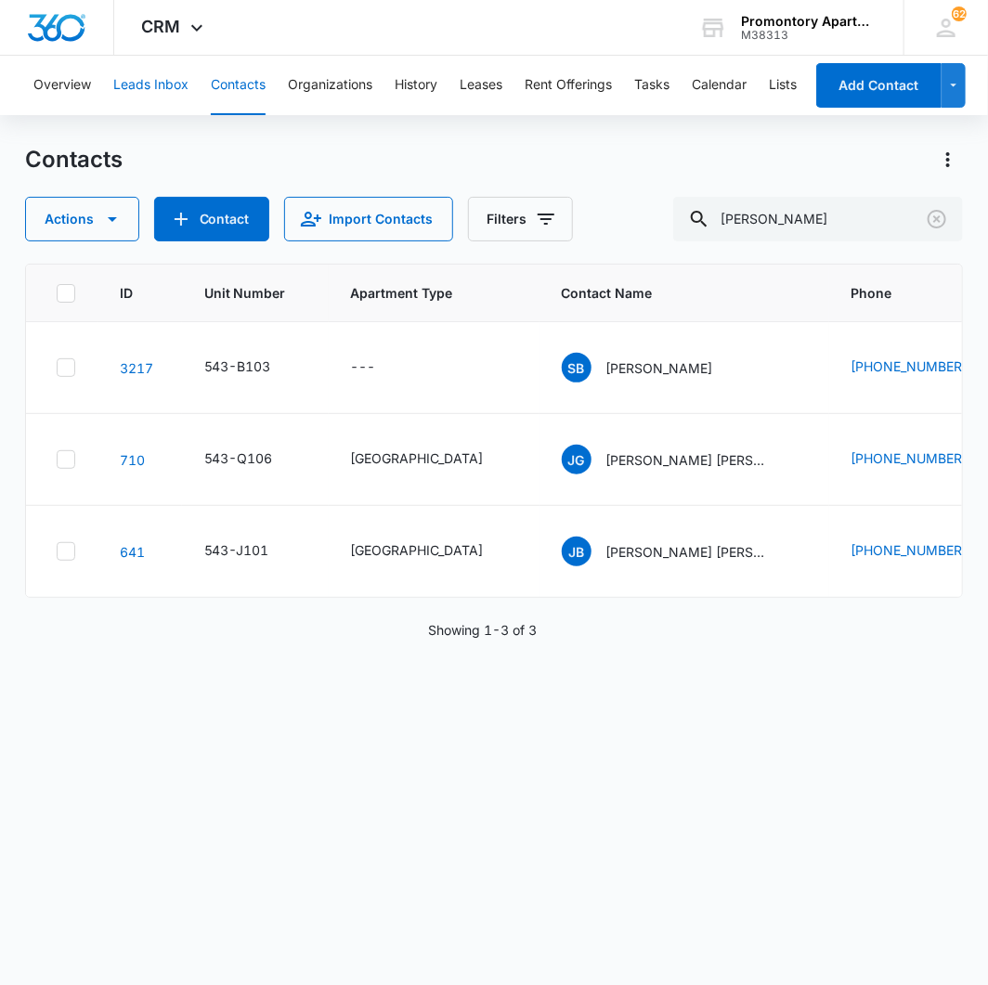
click at [144, 96] on button "Leads Inbox" at bounding box center [150, 85] width 75 height 59
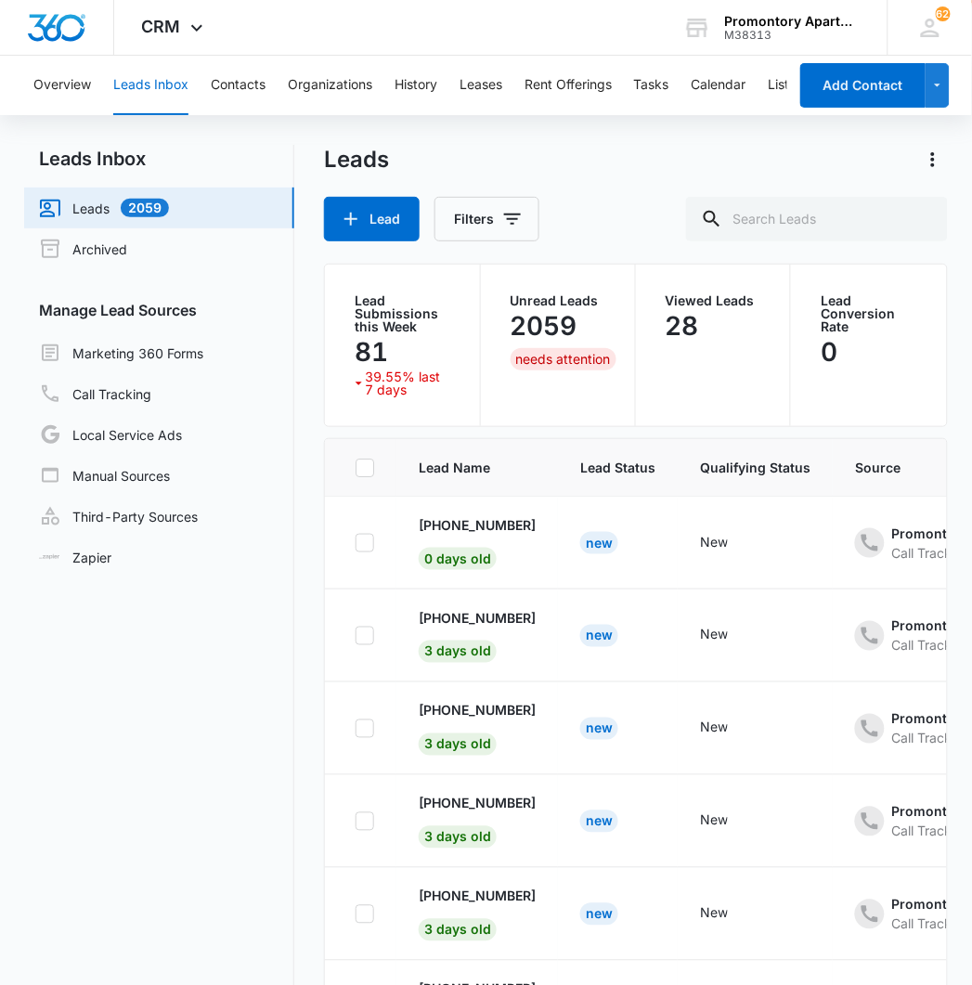
click at [149, 96] on button "Leads Inbox" at bounding box center [150, 85] width 75 height 59
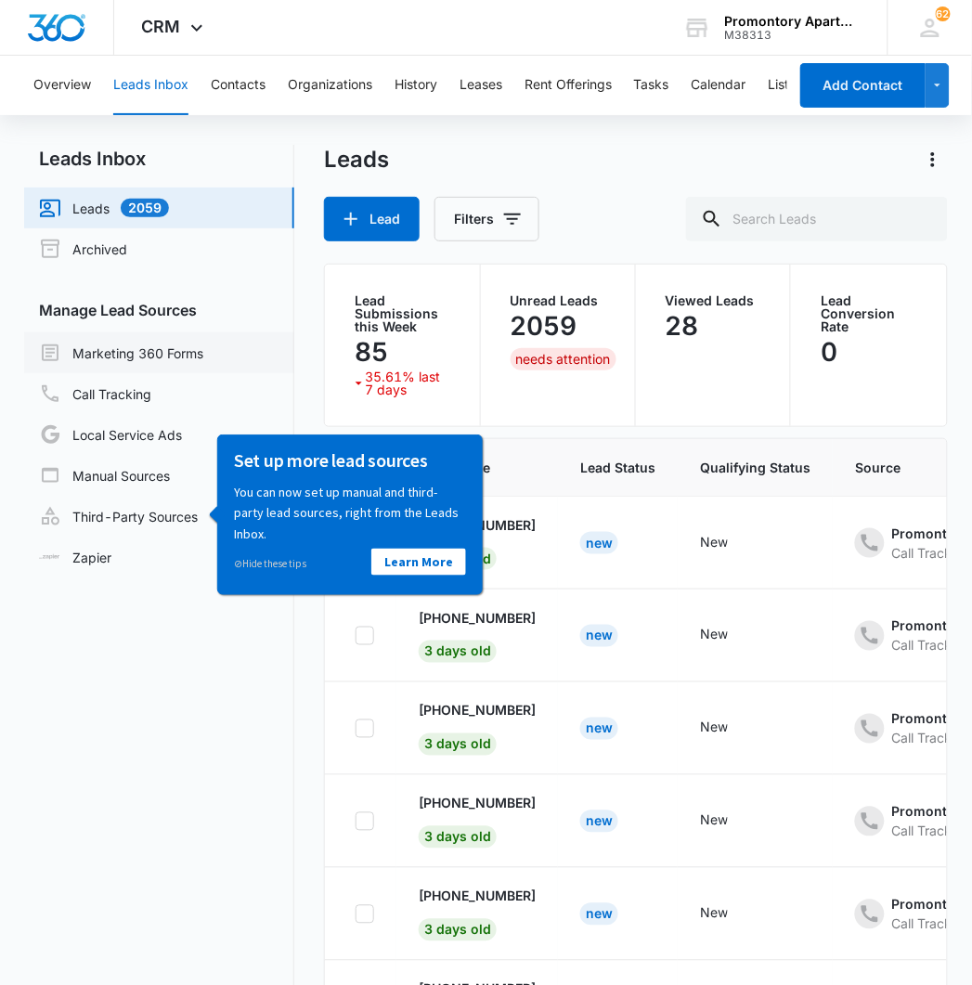
click at [122, 364] on link "Marketing 360 Forms" at bounding box center [121, 353] width 164 height 22
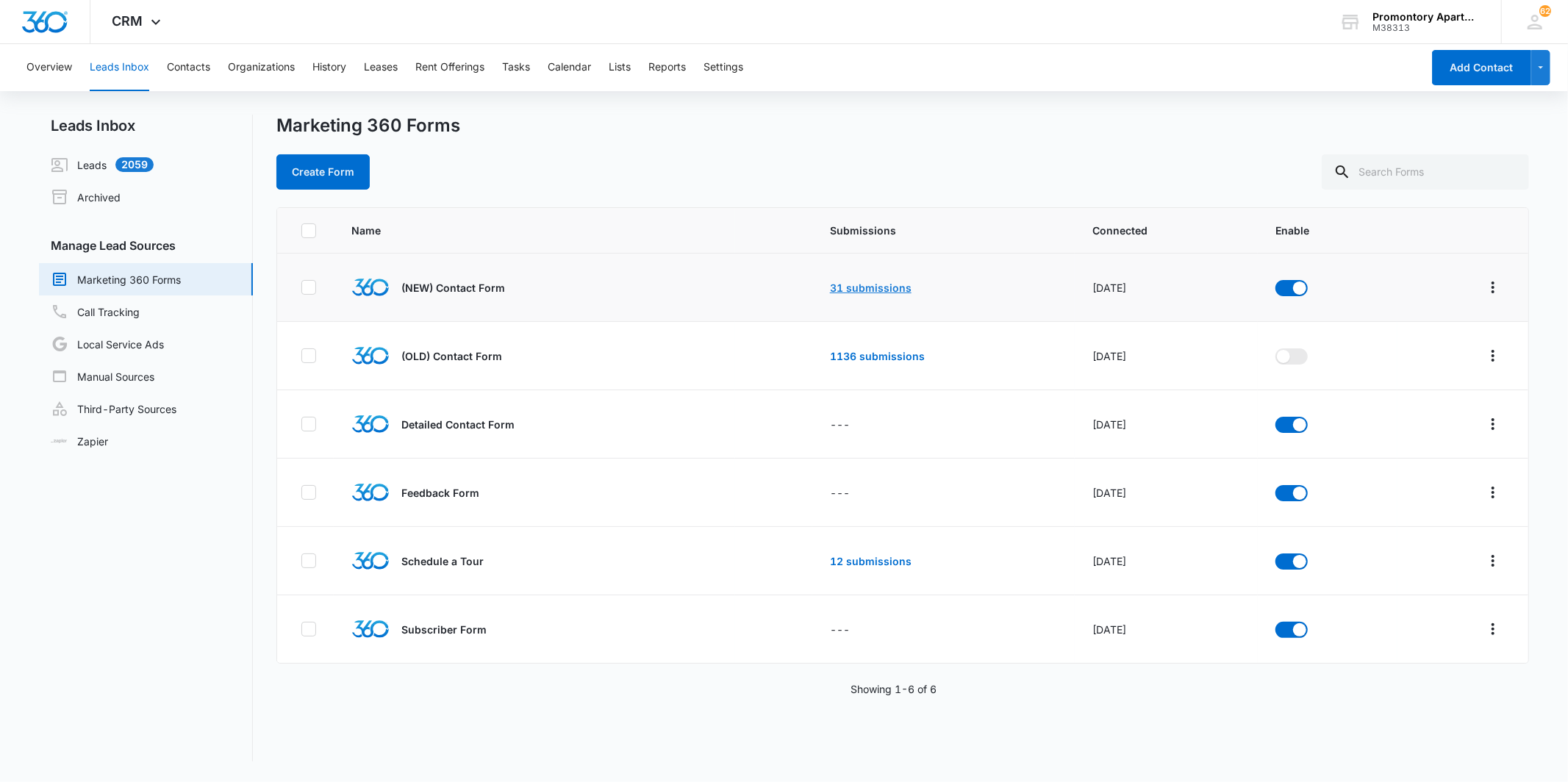
click at [880, 282] on link "31 submissions" at bounding box center [870, 288] width 82 height 13
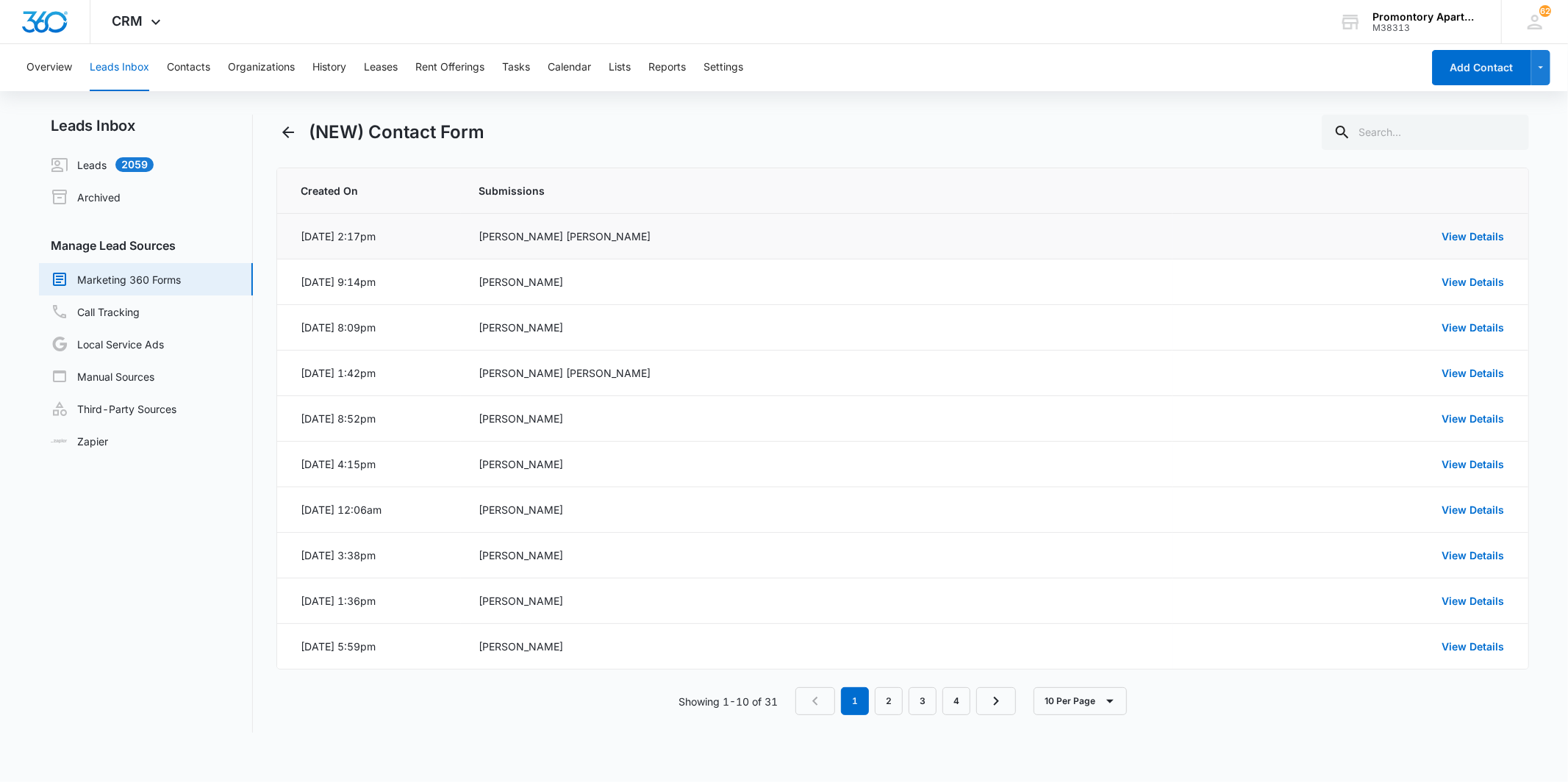
click at [1471, 224] on td "View Details" at bounding box center [1350, 237] width 356 height 46
click at [1469, 225] on td "View Details" at bounding box center [1350, 237] width 356 height 46
click at [1466, 231] on link "View Details" at bounding box center [1473, 237] width 63 height 13
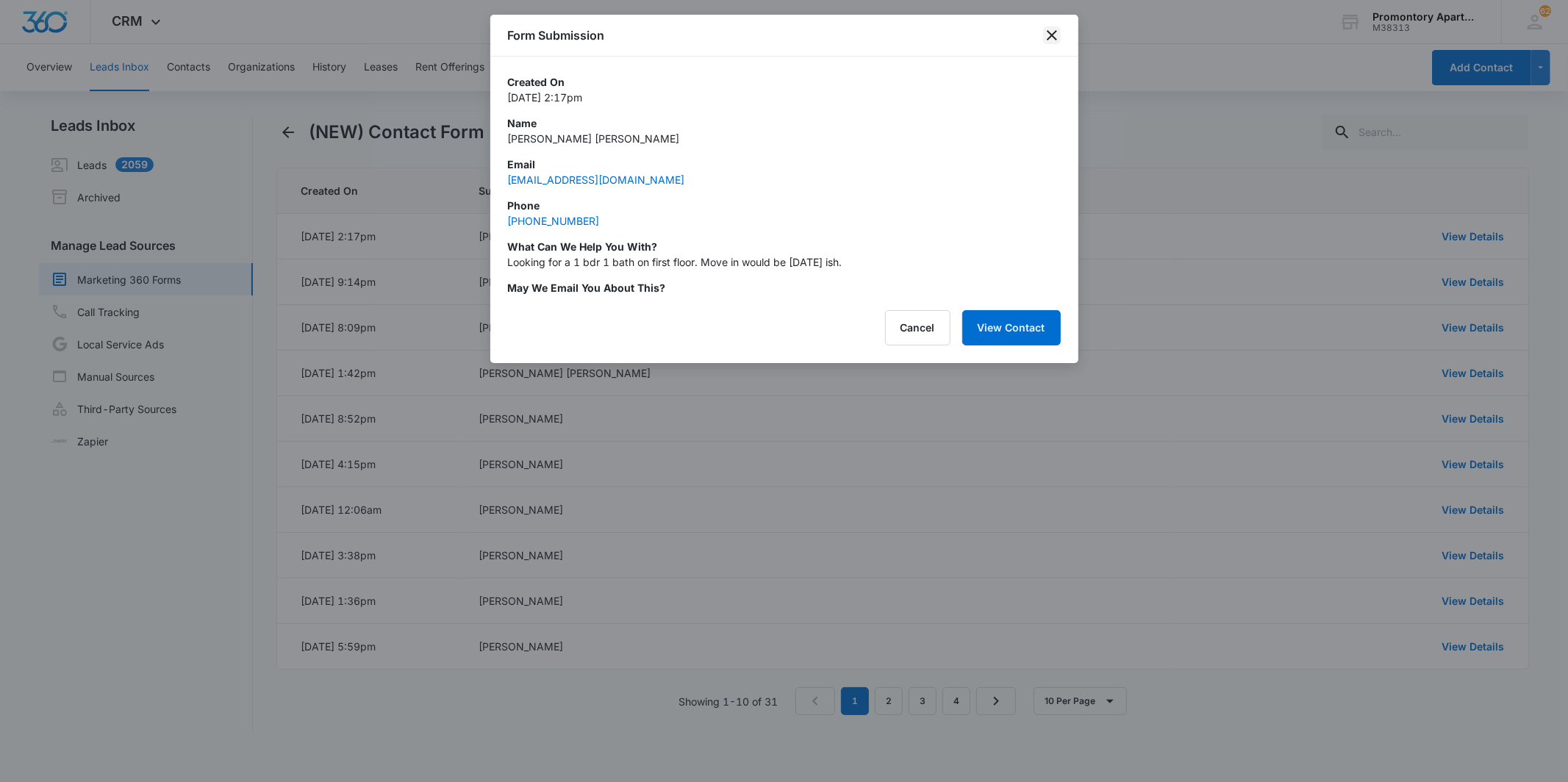
click at [1052, 26] on icon "close" at bounding box center [1052, 35] width 17 height 17
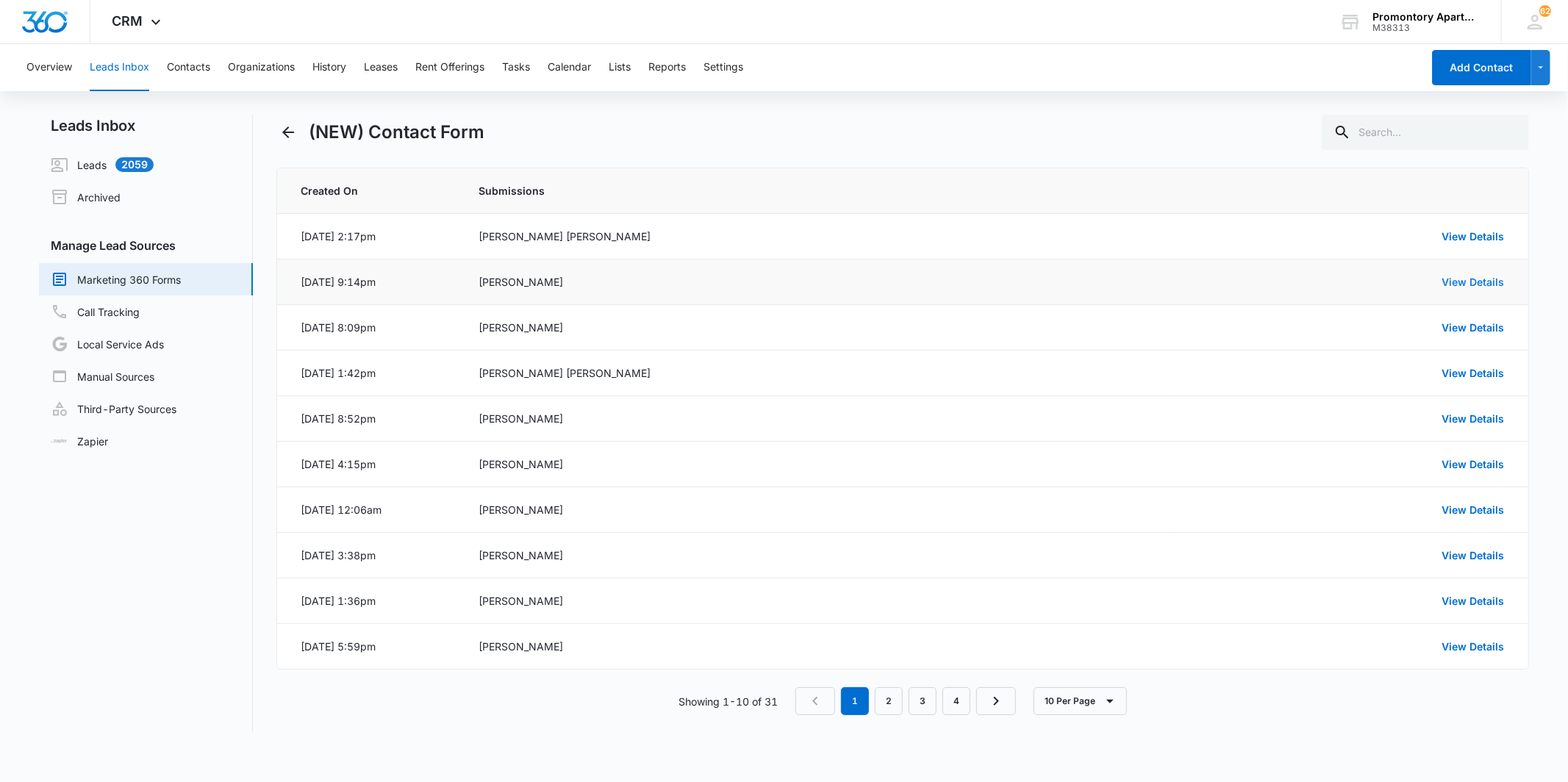
click at [1490, 280] on link "View Details" at bounding box center [1473, 282] width 63 height 13
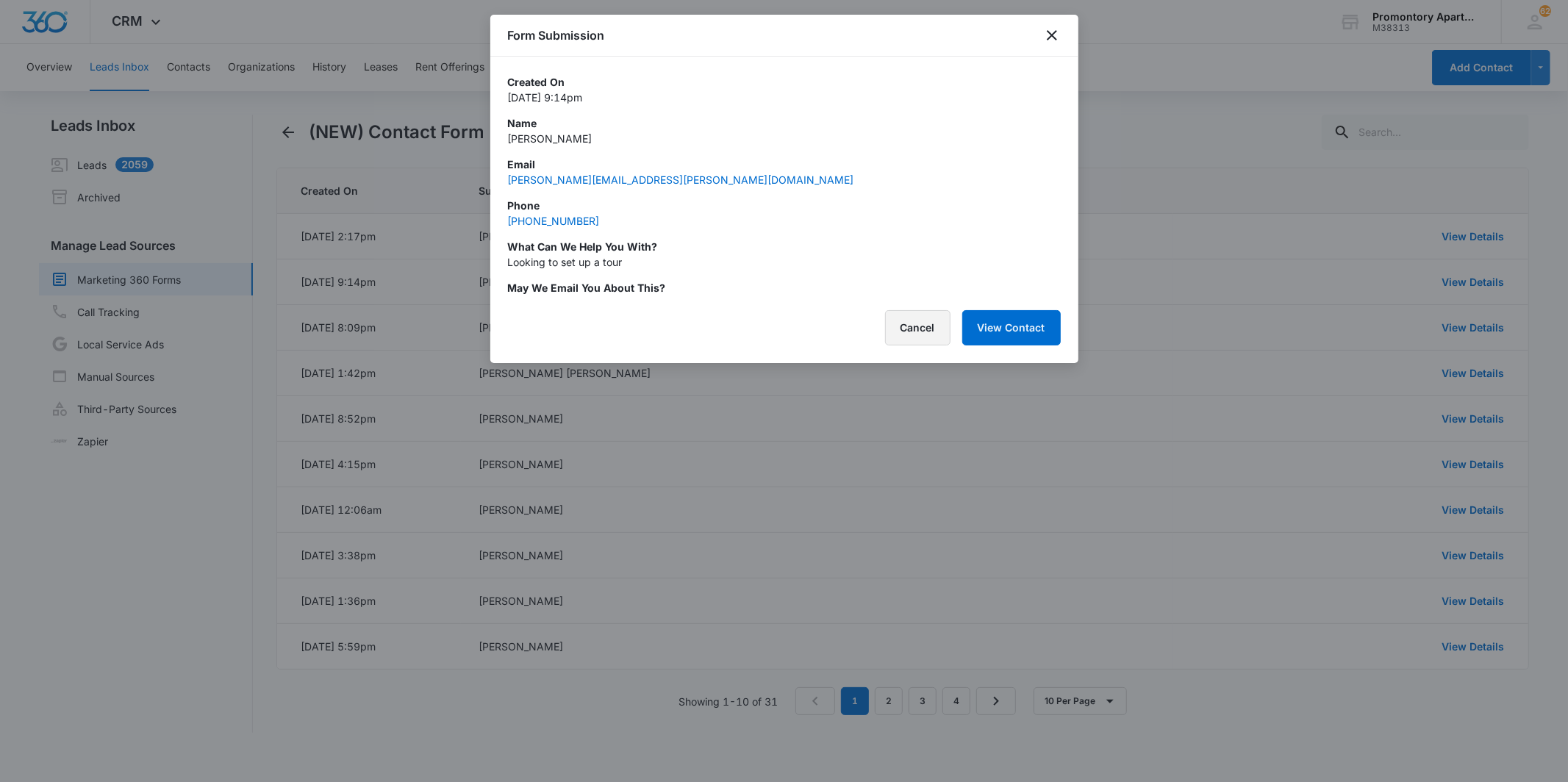
click at [919, 325] on button "Cancel" at bounding box center [918, 328] width 66 height 36
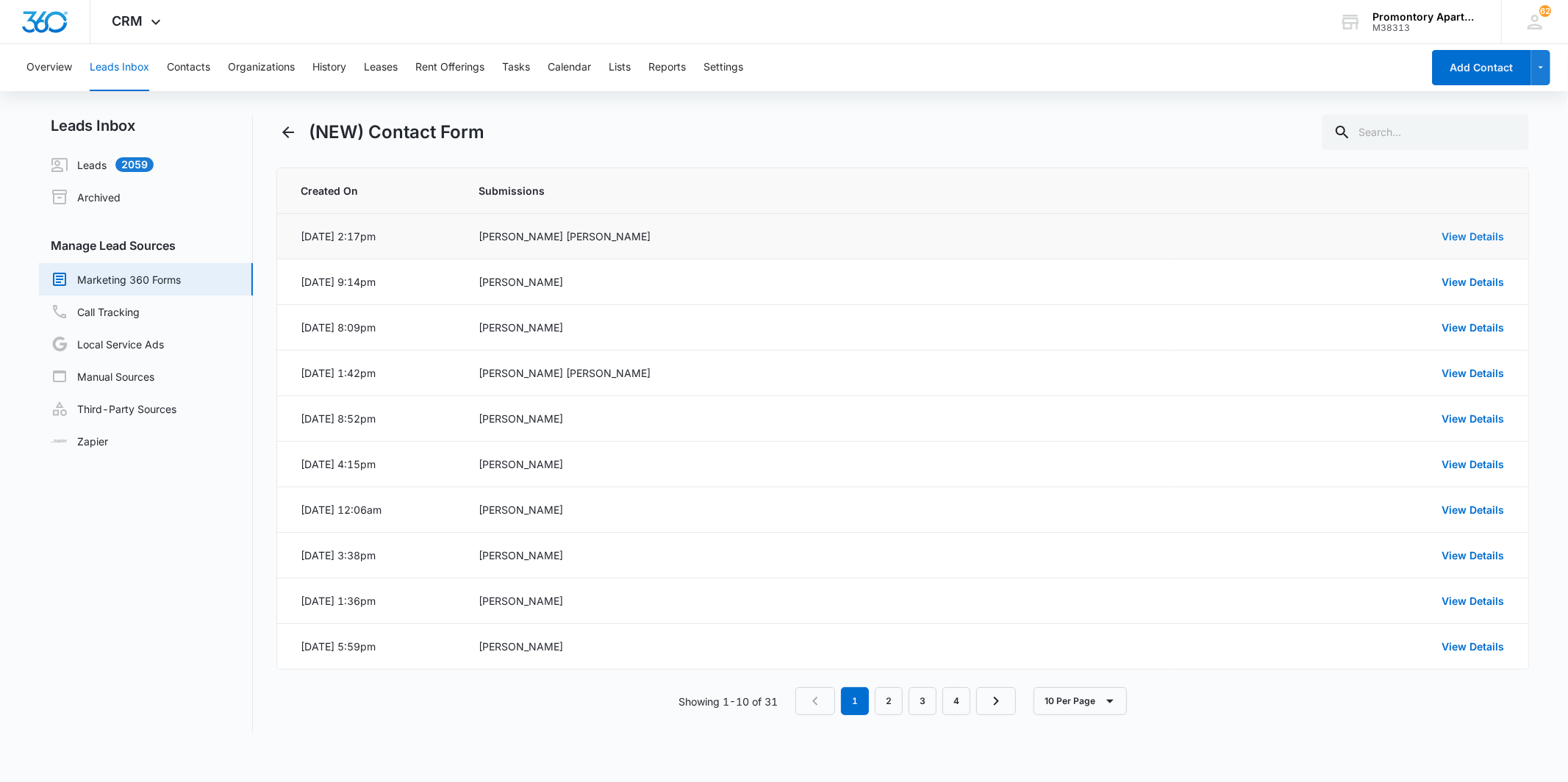
click at [1473, 240] on link "View Details" at bounding box center [1473, 237] width 63 height 13
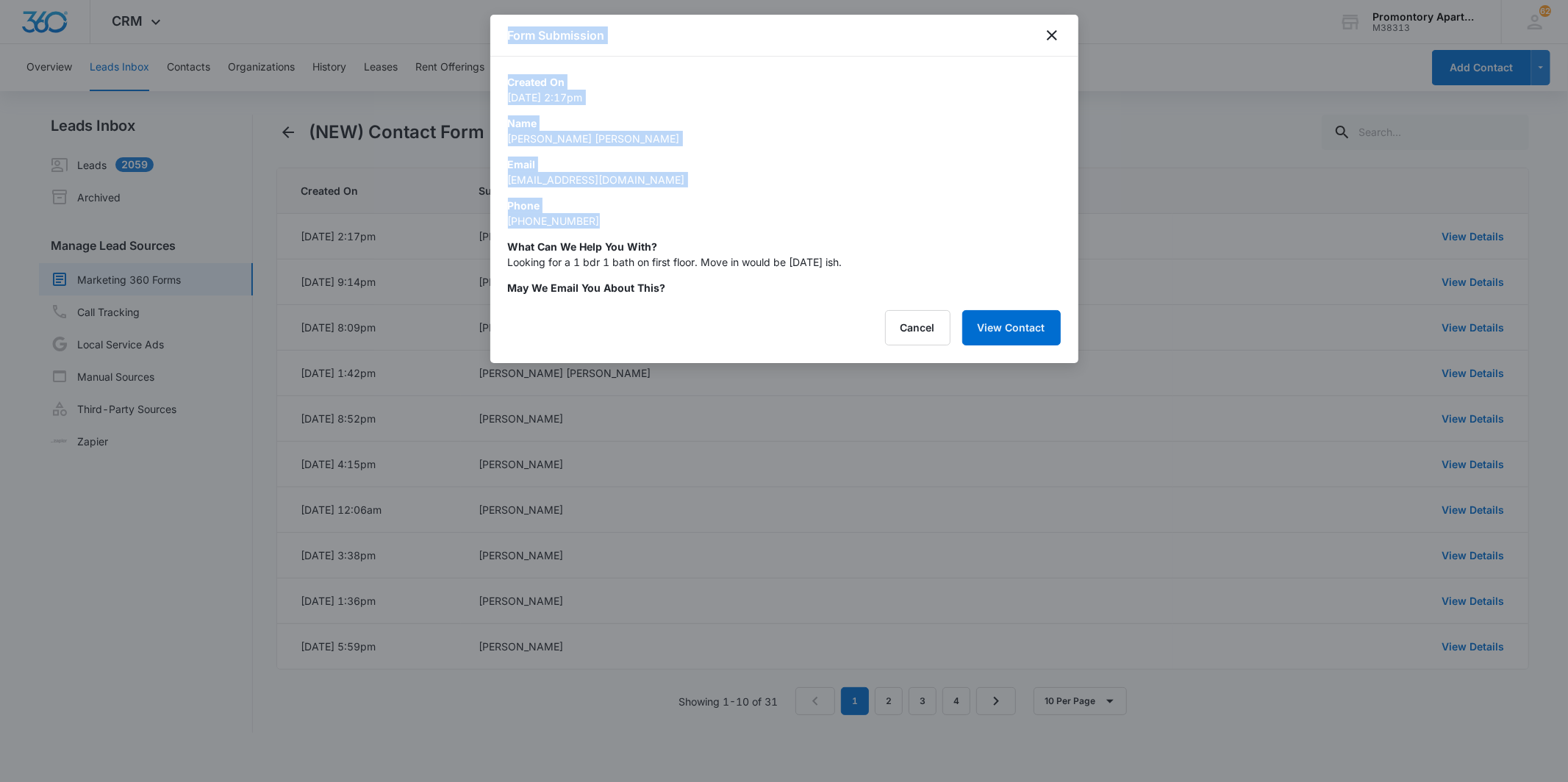
drag, startPoint x: 632, startPoint y: 229, endPoint x: 466, endPoint y: 226, distance: 166.0
click at [466, 226] on body "CRM Apps Reputation Websites Forms CRM Email Social Content Intelligence Files …" at bounding box center [784, 391] width 1568 height 782
drag, startPoint x: 466, startPoint y: 226, endPoint x: 644, endPoint y: 218, distance: 178.2
click at [644, 218] on div "Phone [PHONE_NUMBER]" at bounding box center [785, 213] width 553 height 31
drag, startPoint x: 615, startPoint y: 218, endPoint x: 508, endPoint y: 218, distance: 107.0
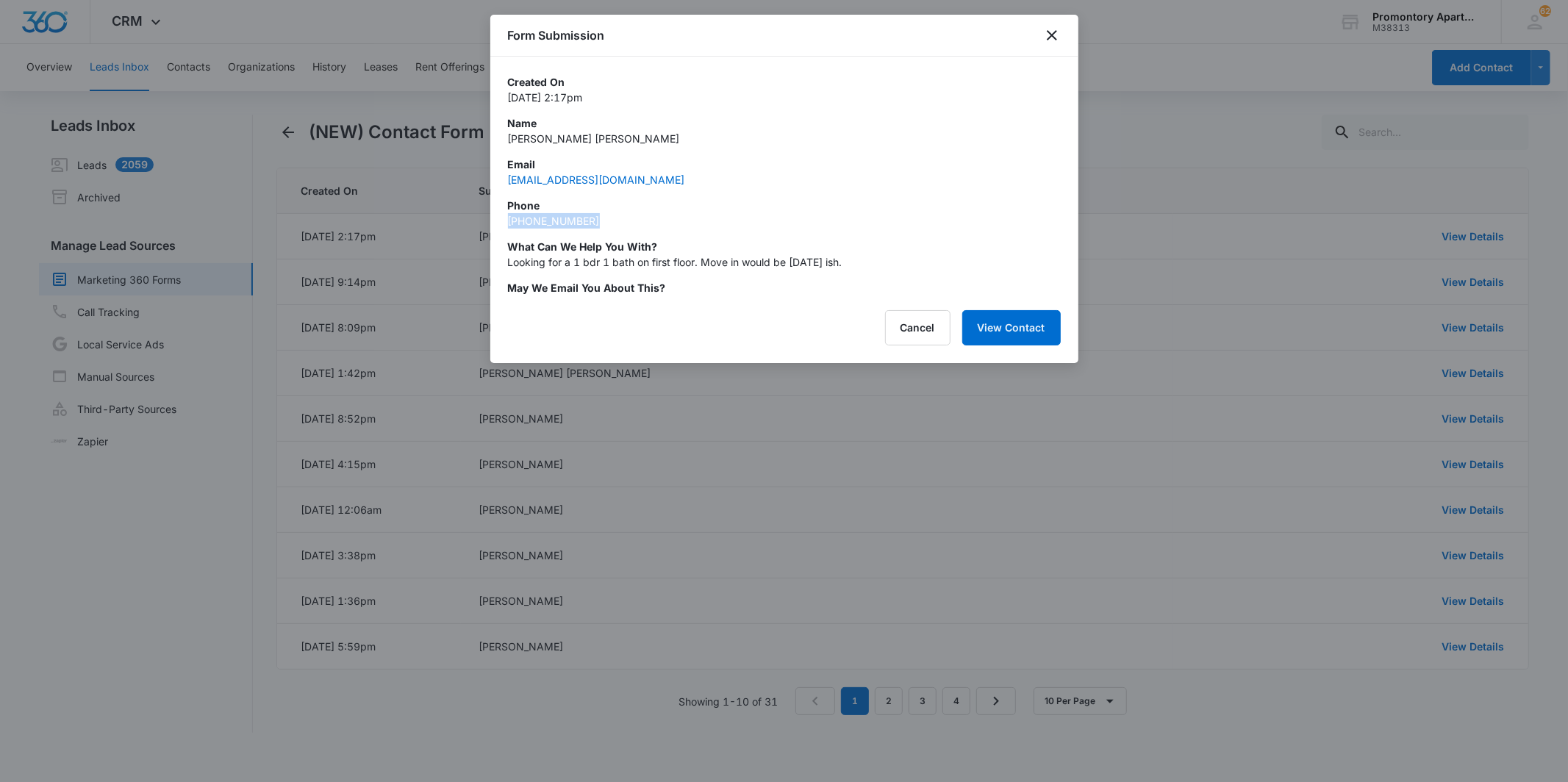
click at [508, 218] on div "Phone [PHONE_NUMBER]" at bounding box center [785, 213] width 553 height 31
copy link "[PHONE_NUMBER]"
click at [1343, 281] on div at bounding box center [784, 391] width 1568 height 782
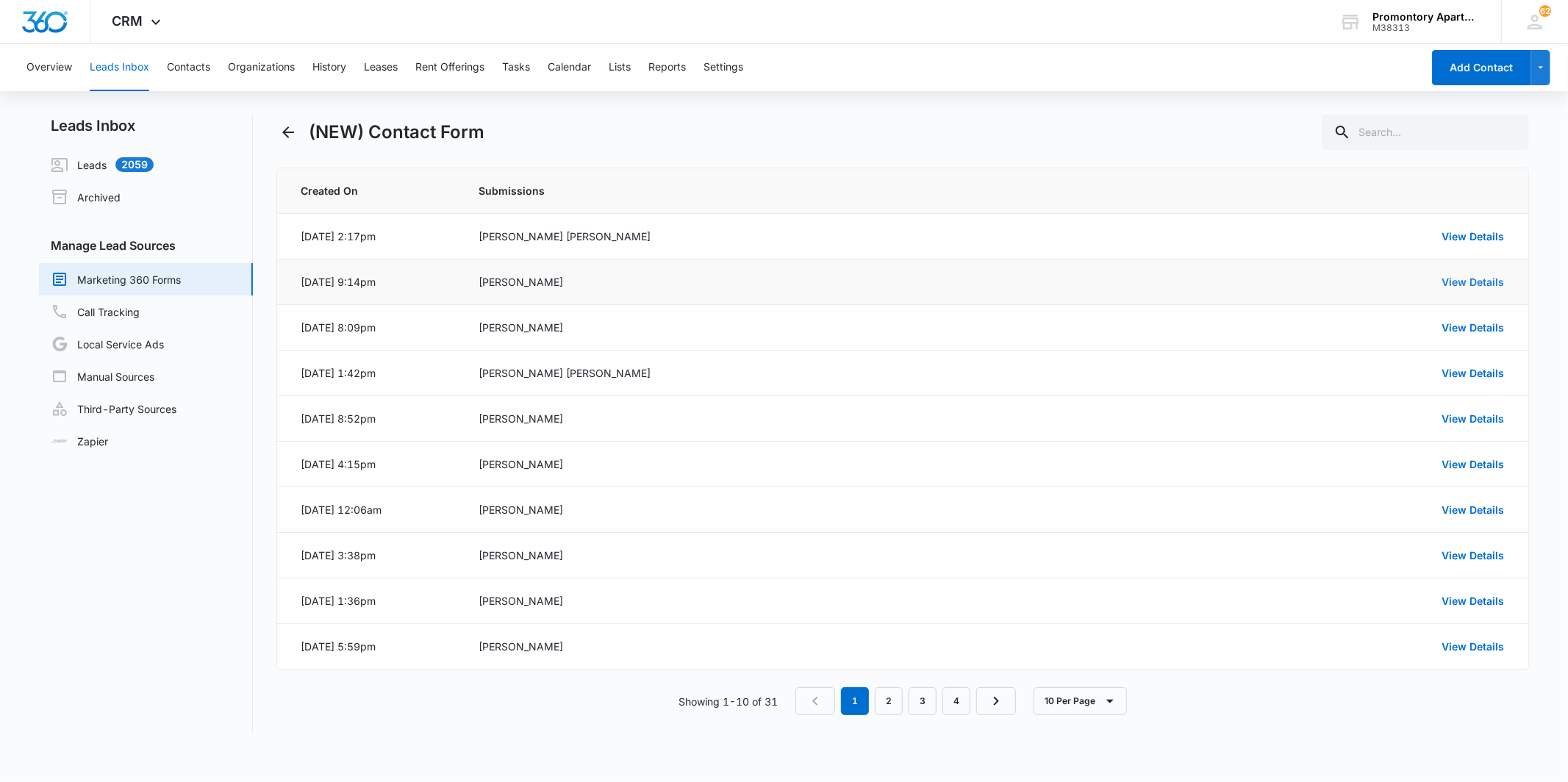
click at [1469, 280] on link "View Details" at bounding box center [1473, 282] width 63 height 13
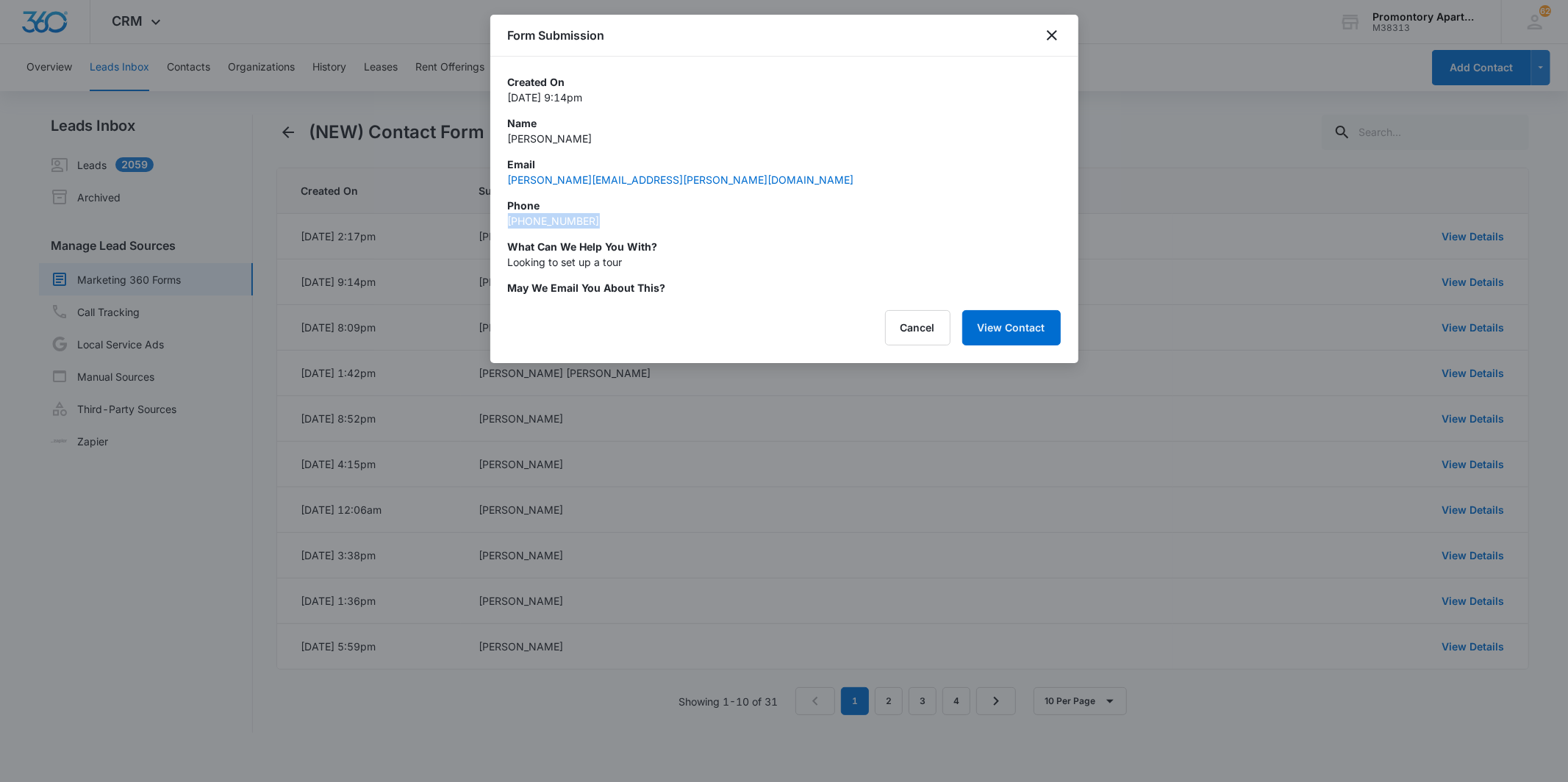
drag, startPoint x: 613, startPoint y: 213, endPoint x: 501, endPoint y: 217, distance: 112.1
click at [501, 217] on div "Created On [DATE] 9:14pm Name [PERSON_NAME] Email [PERSON_NAME][EMAIL_ADDRESS][…" at bounding box center [784, 176] width 588 height 239
copy link "[PHONE_NUMBER]"
drag, startPoint x: 596, startPoint y: 504, endPoint x: 599, endPoint y: 497, distance: 7.6
click at [596, 503] on div at bounding box center [784, 391] width 1568 height 782
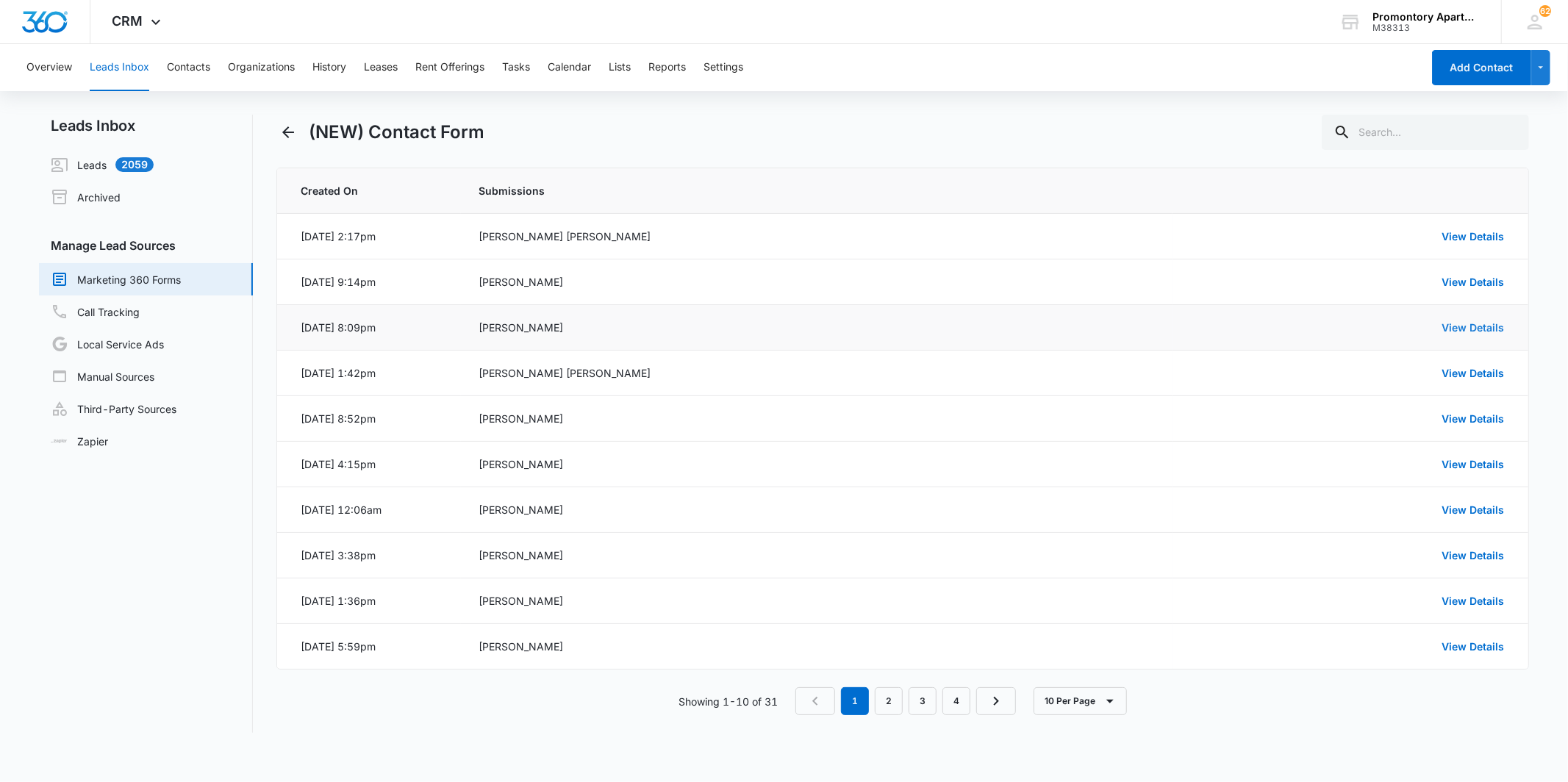
click at [1444, 332] on link "View Details" at bounding box center [1473, 328] width 63 height 13
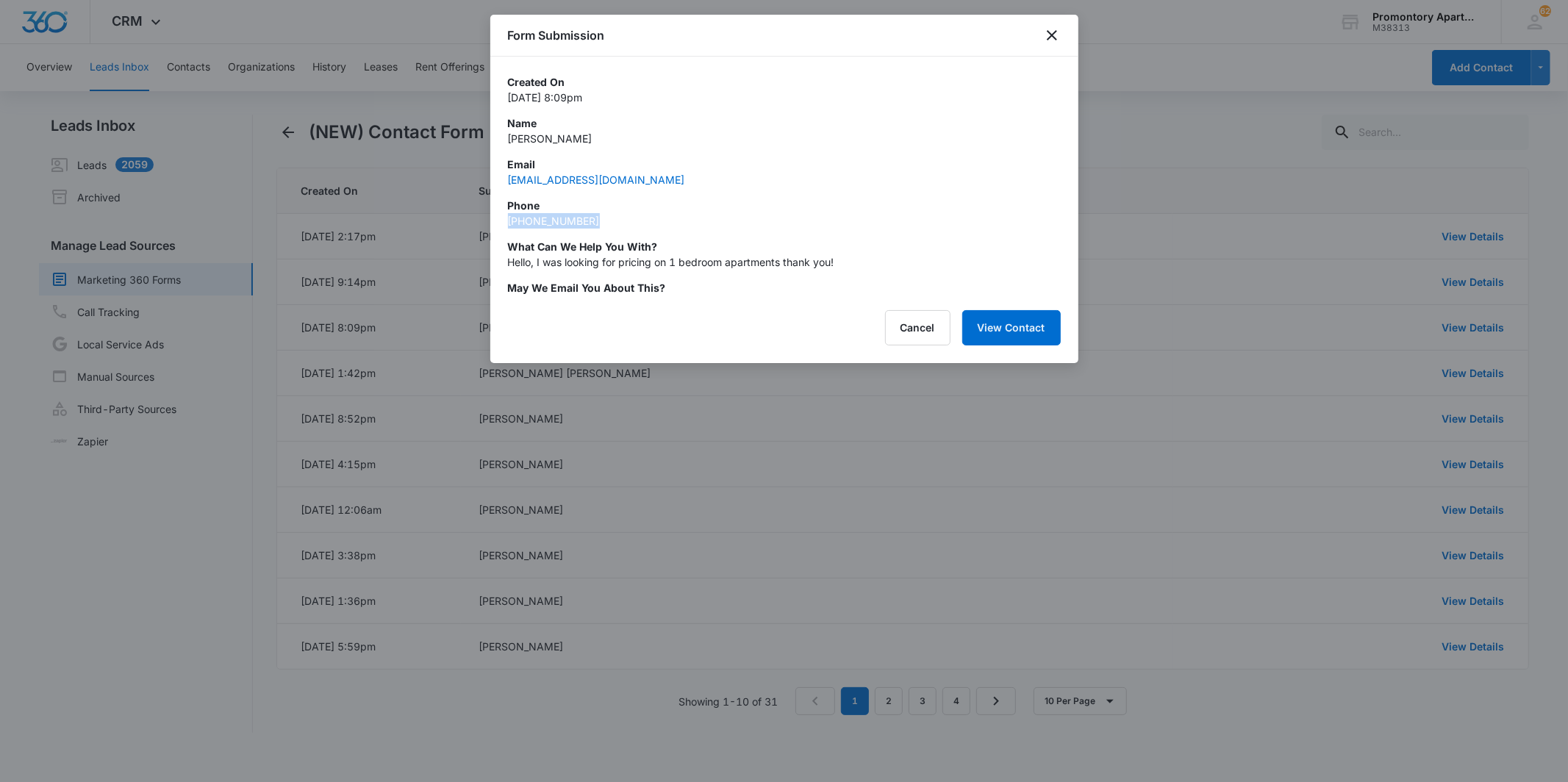
drag, startPoint x: 591, startPoint y: 222, endPoint x: 501, endPoint y: 228, distance: 90.2
click at [501, 228] on div "Created On [DATE] 8:09pm Name [PERSON_NAME] Email [EMAIL_ADDRESS][DOMAIN_NAME] …" at bounding box center [784, 176] width 588 height 239
copy link "[PHONE_NUMBER]"
click at [626, 497] on div at bounding box center [784, 391] width 1568 height 782
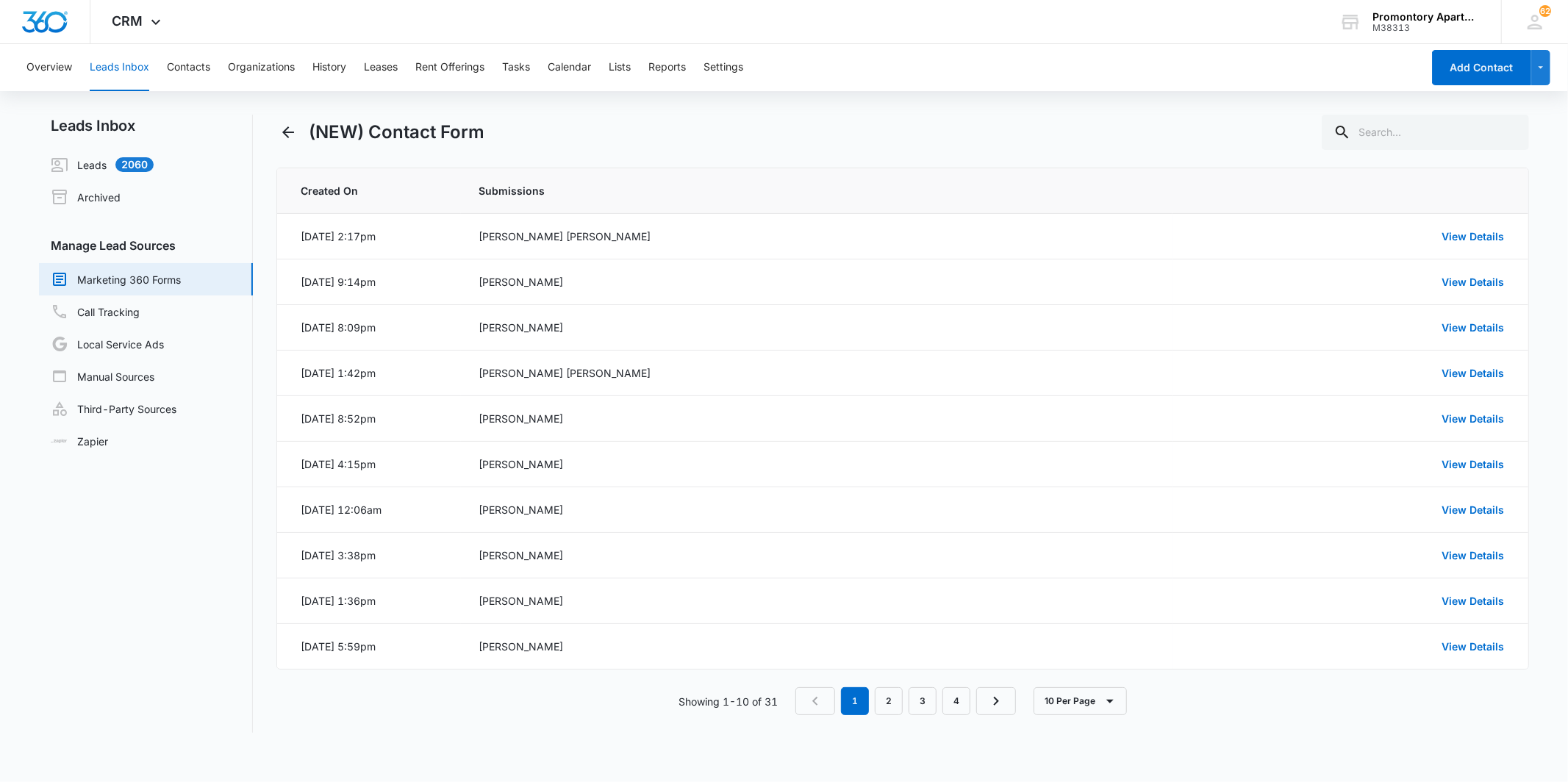
click at [493, 735] on div "Leads Inbox Leads 2060 Archived Manage Lead Sources Marketing 360 Forms Call Tr…" at bounding box center [783, 432] width 1490 height 636
click at [1481, 236] on link "View Details" at bounding box center [1473, 237] width 63 height 13
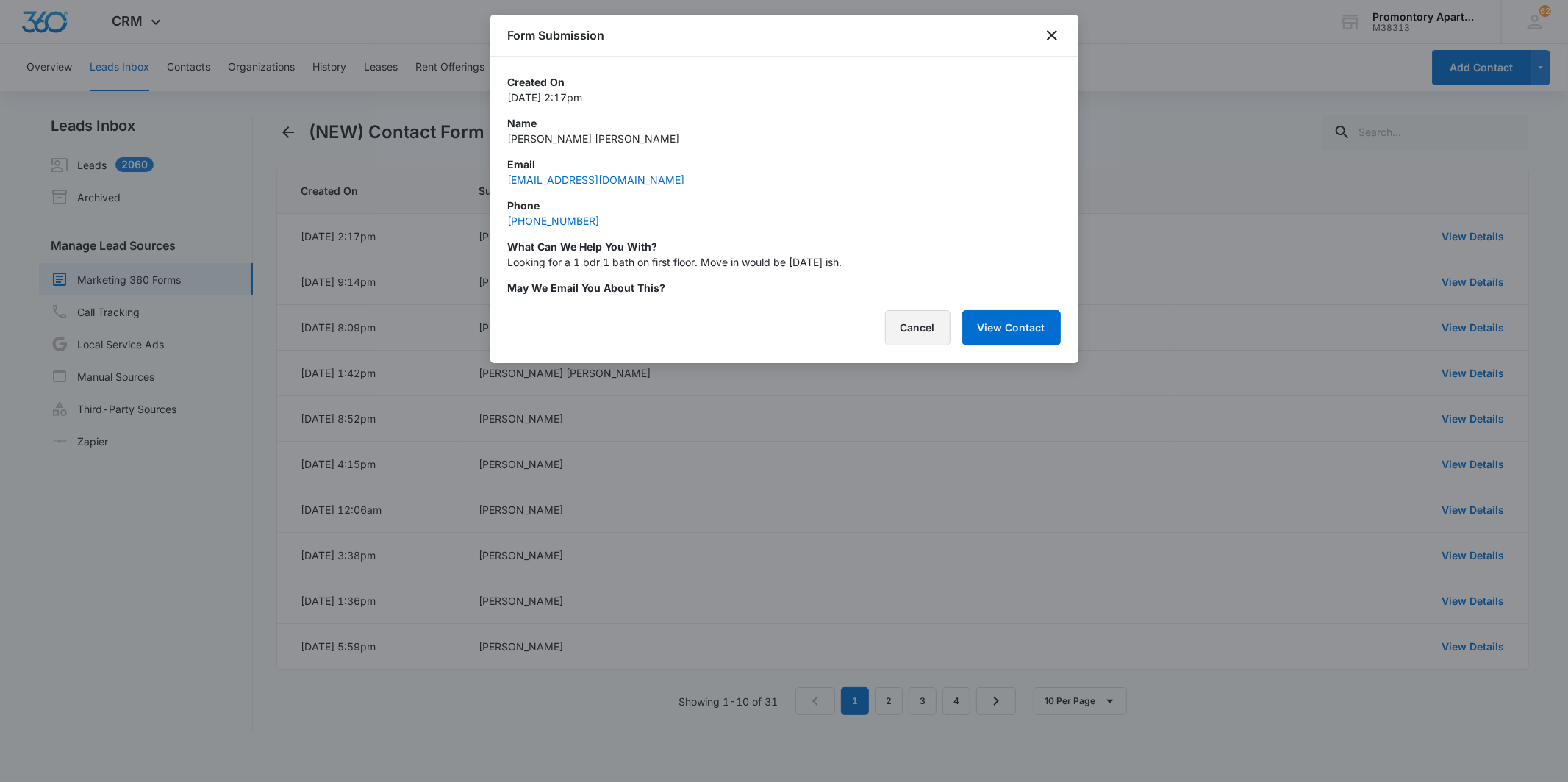
click at [912, 329] on button "Cancel" at bounding box center [918, 328] width 66 height 36
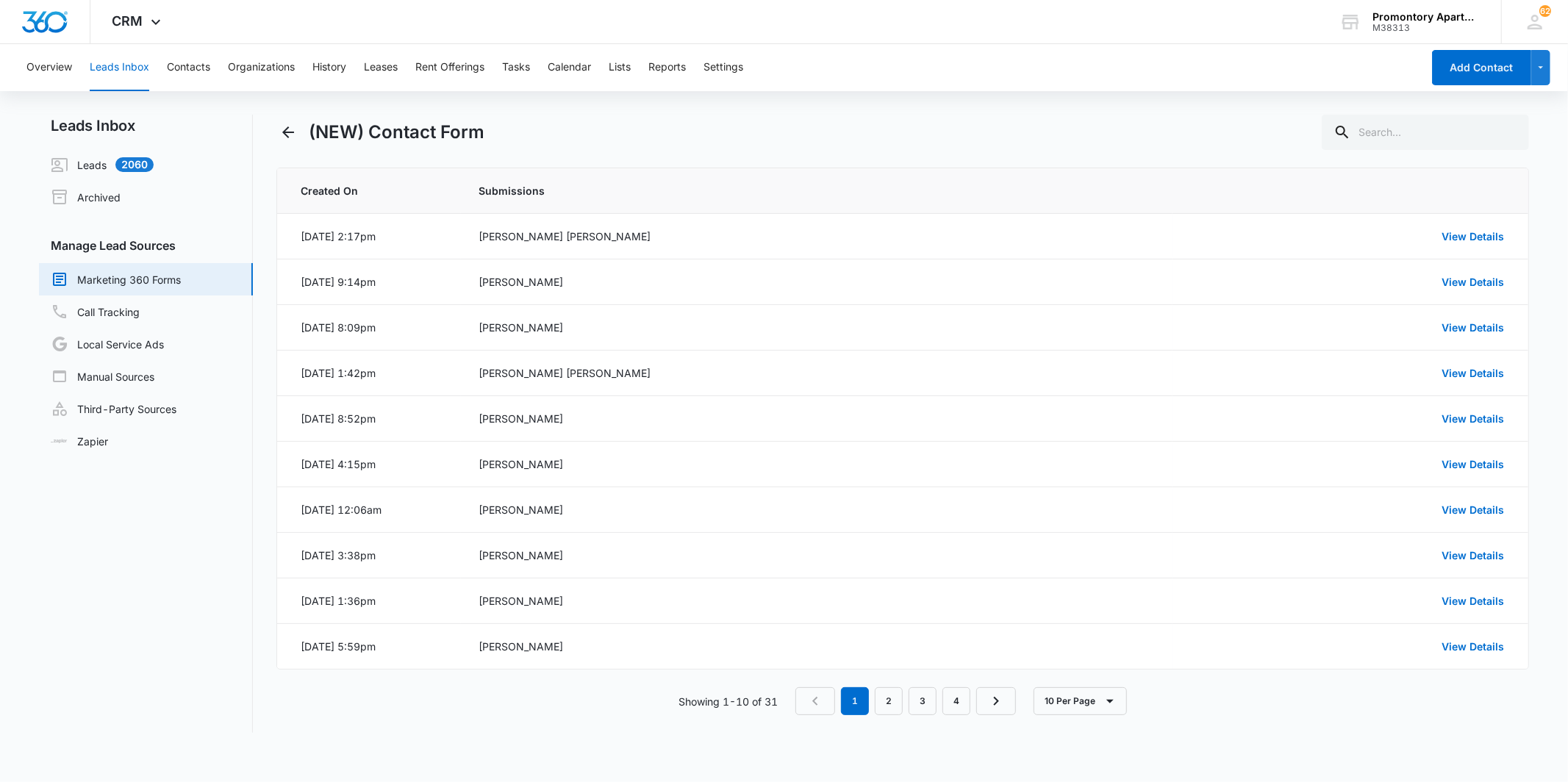
click at [669, 739] on div "Leads Inbox Leads 2060 Archived Manage Lead Sources Marketing 360 Forms Call Tr…" at bounding box center [783, 432] width 1490 height 636
click at [529, 733] on div "Created On Submissions [DATE] 2:17pm [PERSON_NAME] [PERSON_NAME] View Details […" at bounding box center [902, 450] width 1252 height 565
click at [1465, 239] on link "View Details" at bounding box center [1473, 237] width 63 height 13
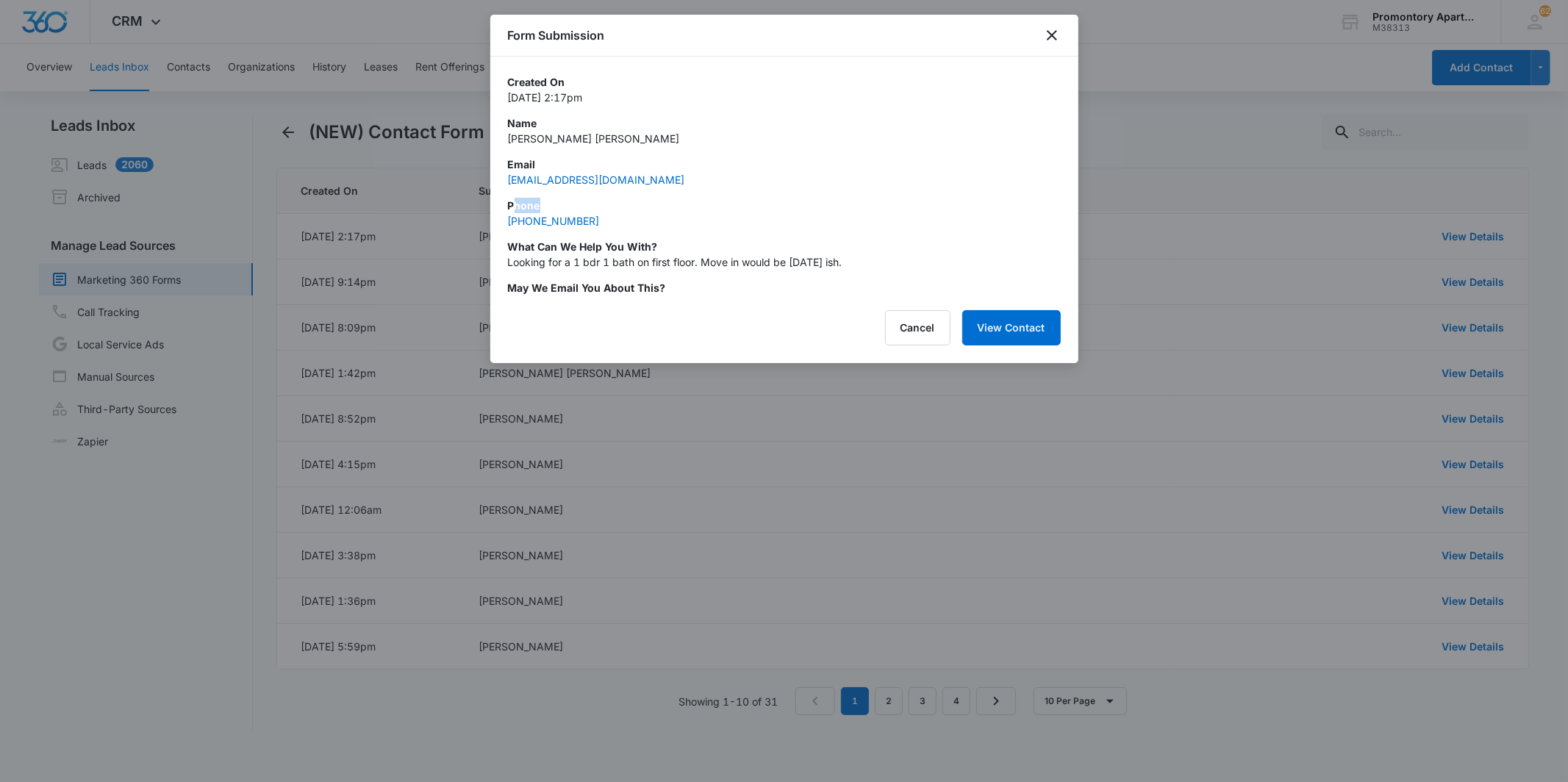
drag, startPoint x: 592, startPoint y: 210, endPoint x: 513, endPoint y: 213, distance: 79.1
click at [513, 213] on div "Phone [PHONE_NUMBER]" at bounding box center [785, 213] width 553 height 31
drag, startPoint x: 513, startPoint y: 213, endPoint x: 621, endPoint y: 222, distance: 108.4
click at [621, 222] on div "Phone [PHONE_NUMBER]" at bounding box center [785, 213] width 553 height 31
drag, startPoint x: 605, startPoint y: 221, endPoint x: 506, endPoint y: 215, distance: 99.2
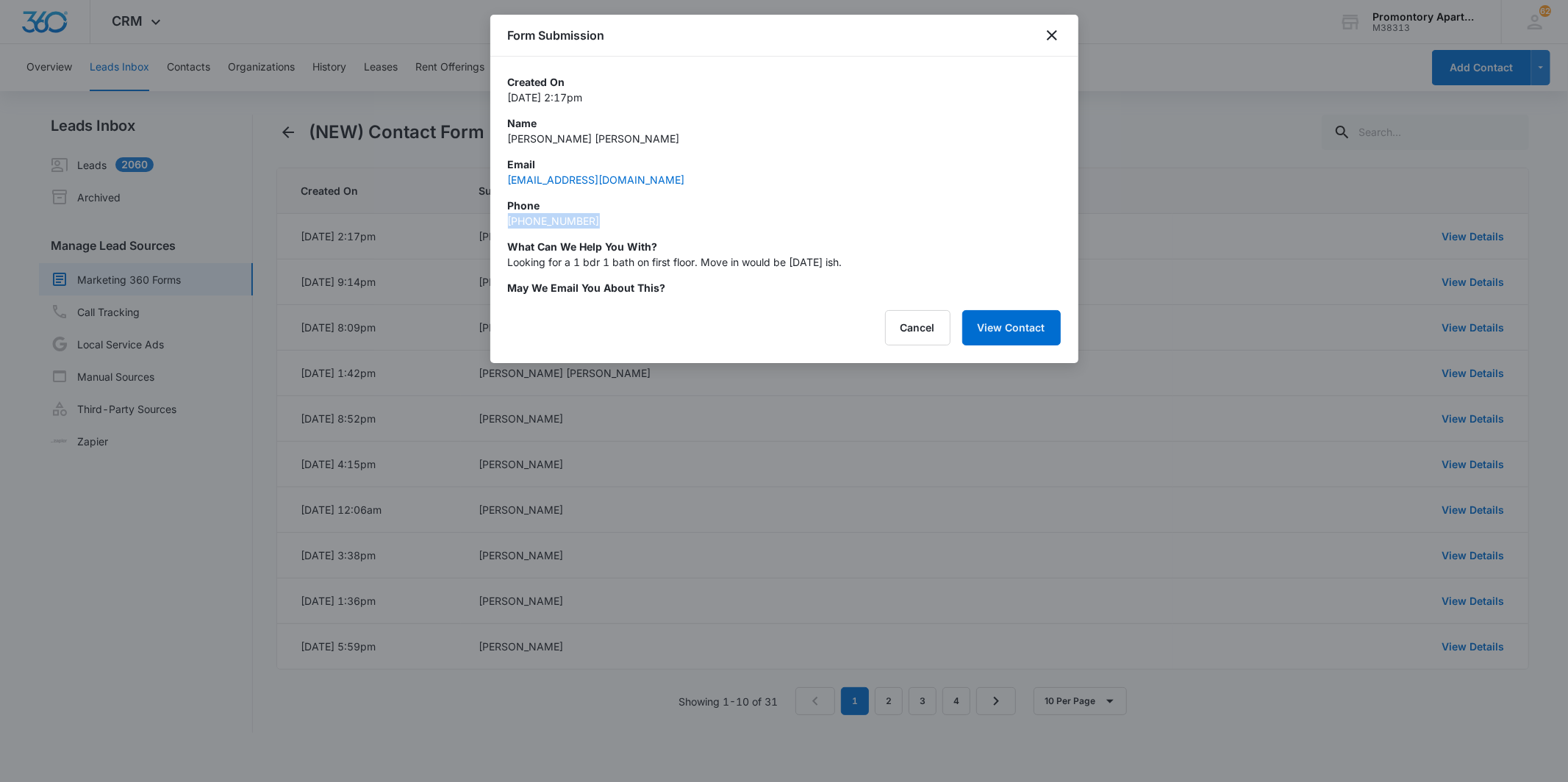
click at [506, 215] on div "Created On [DATE] 2:17pm Name [PERSON_NAME] [PERSON_NAME] Email [EMAIL_ADDRESS]…" at bounding box center [784, 176] width 588 height 239
copy link "[PHONE_NUMBER]"
drag, startPoint x: 653, startPoint y: 180, endPoint x: 503, endPoint y: 174, distance: 150.1
click at [503, 174] on div "Created On [DATE] 2:17pm Name [PERSON_NAME] [PERSON_NAME] Email [EMAIL_ADDRESS]…" at bounding box center [784, 176] width 588 height 239
copy link "[EMAIL_ADDRESS][DOMAIN_NAME]"
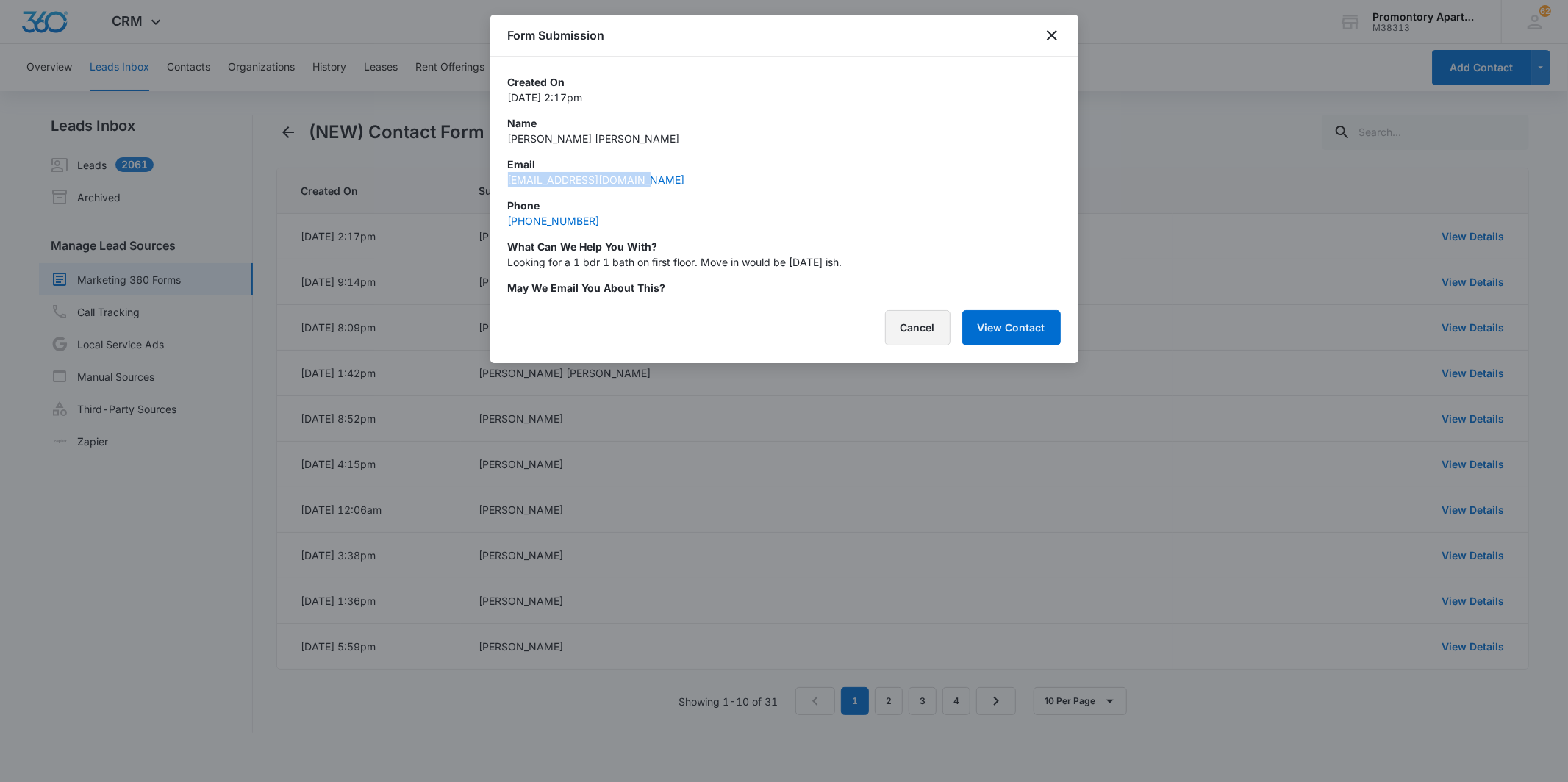
click at [908, 321] on button "Cancel" at bounding box center [918, 328] width 66 height 36
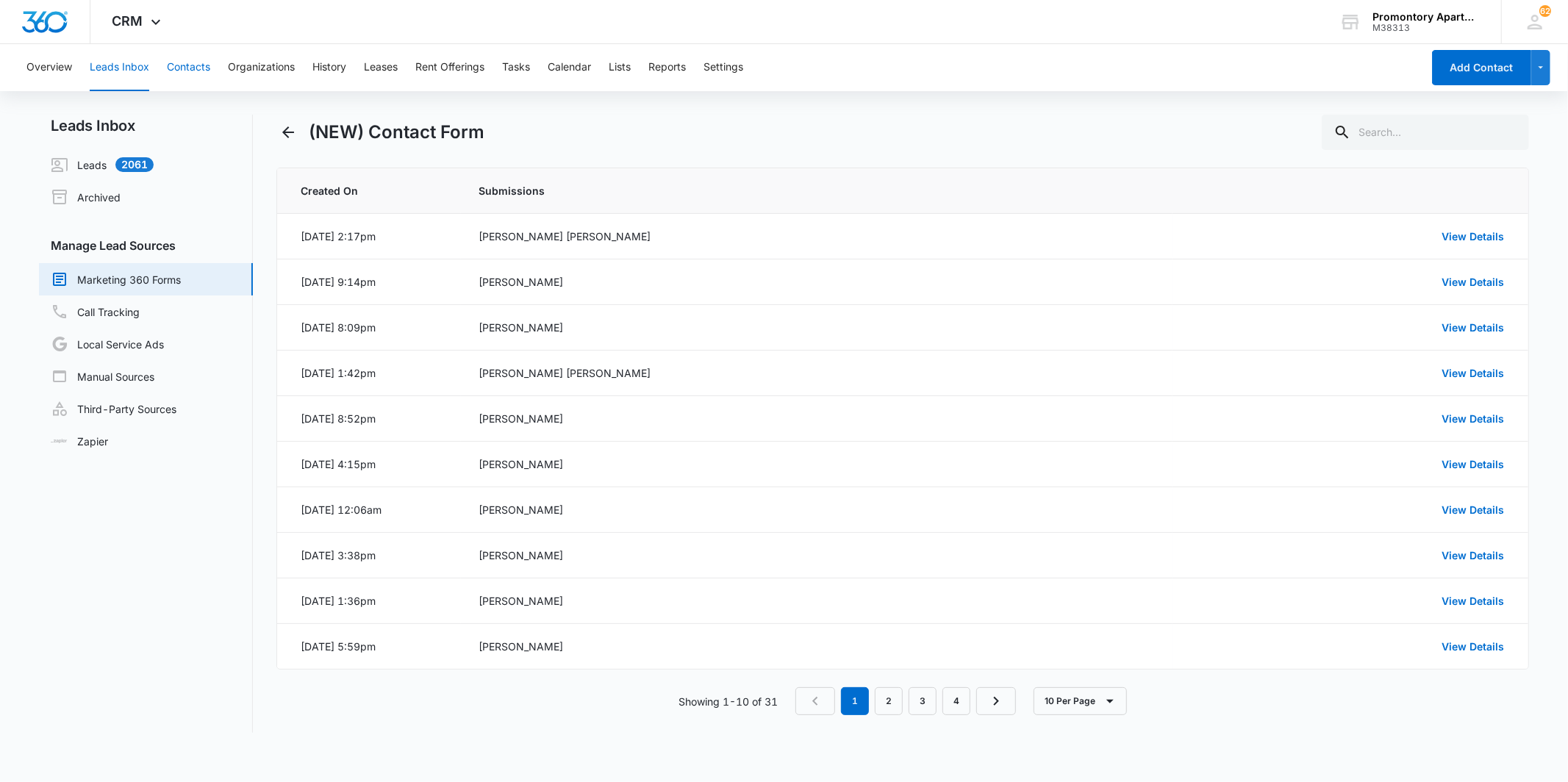
click at [171, 60] on button "Contacts" at bounding box center [188, 67] width 44 height 47
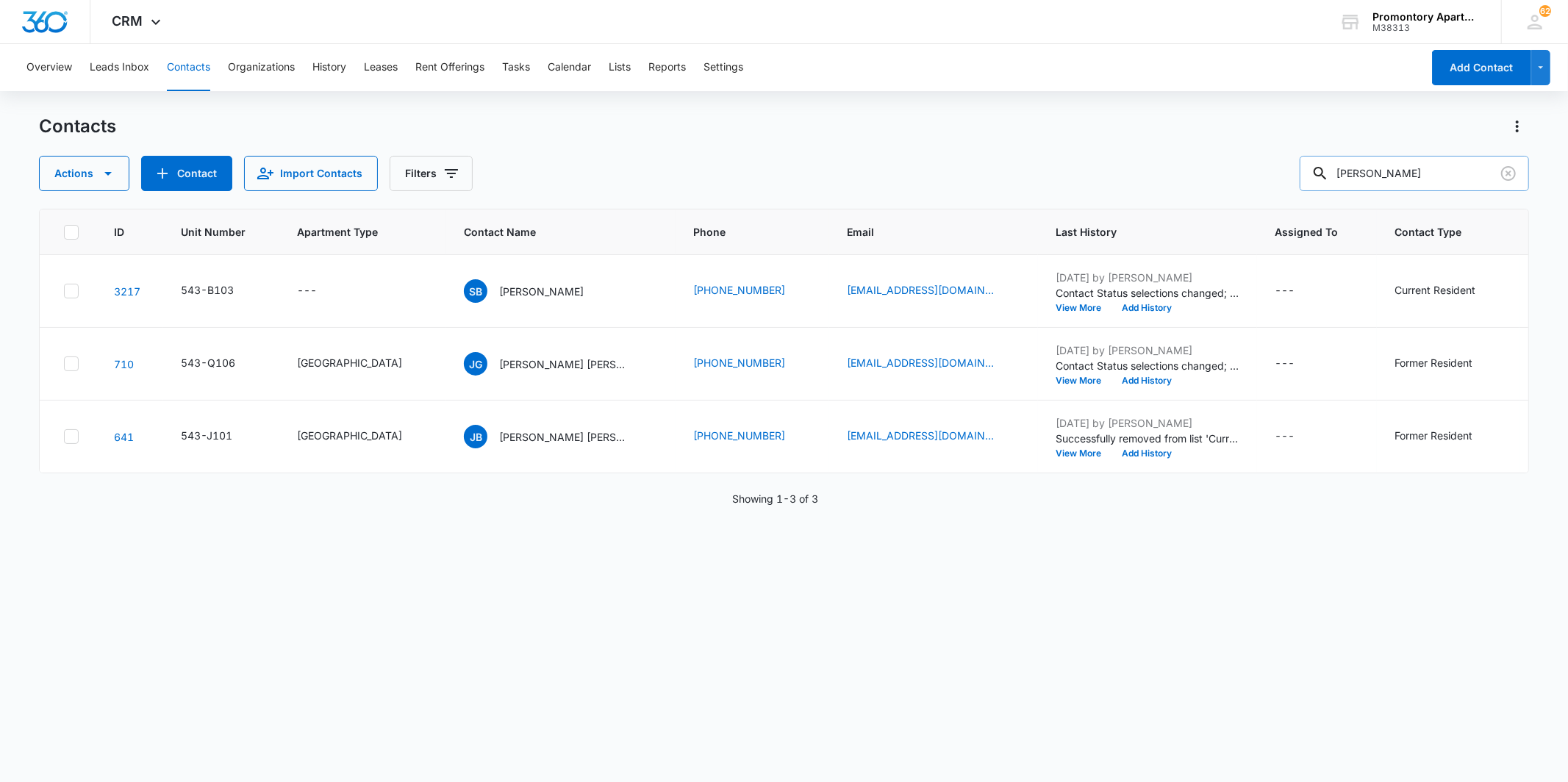
click at [1421, 177] on input "[PERSON_NAME]" at bounding box center [1414, 173] width 230 height 36
type input "[PERSON_NAME]"
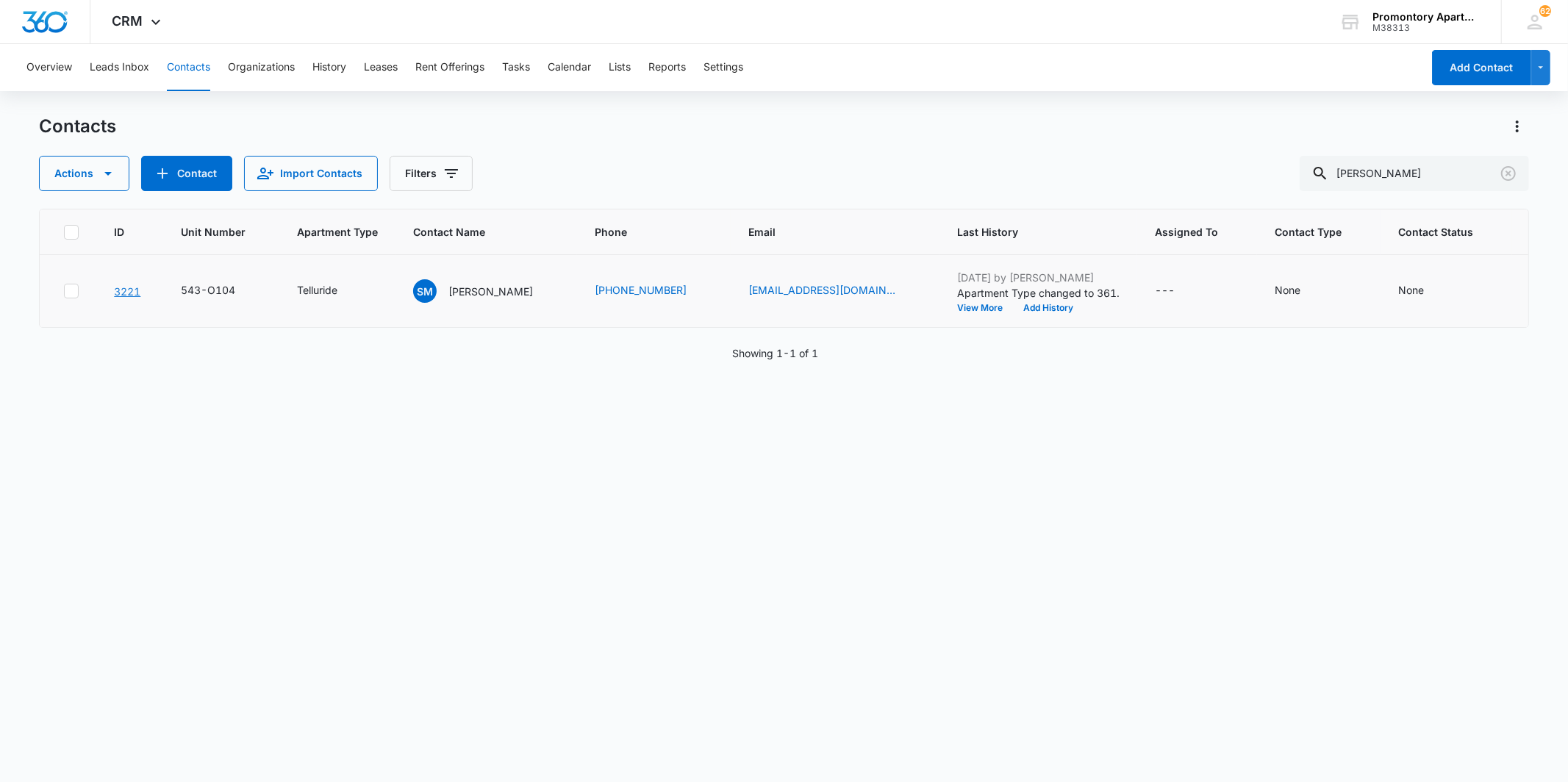
click at [123, 290] on link "3221" at bounding box center [127, 291] width 26 height 13
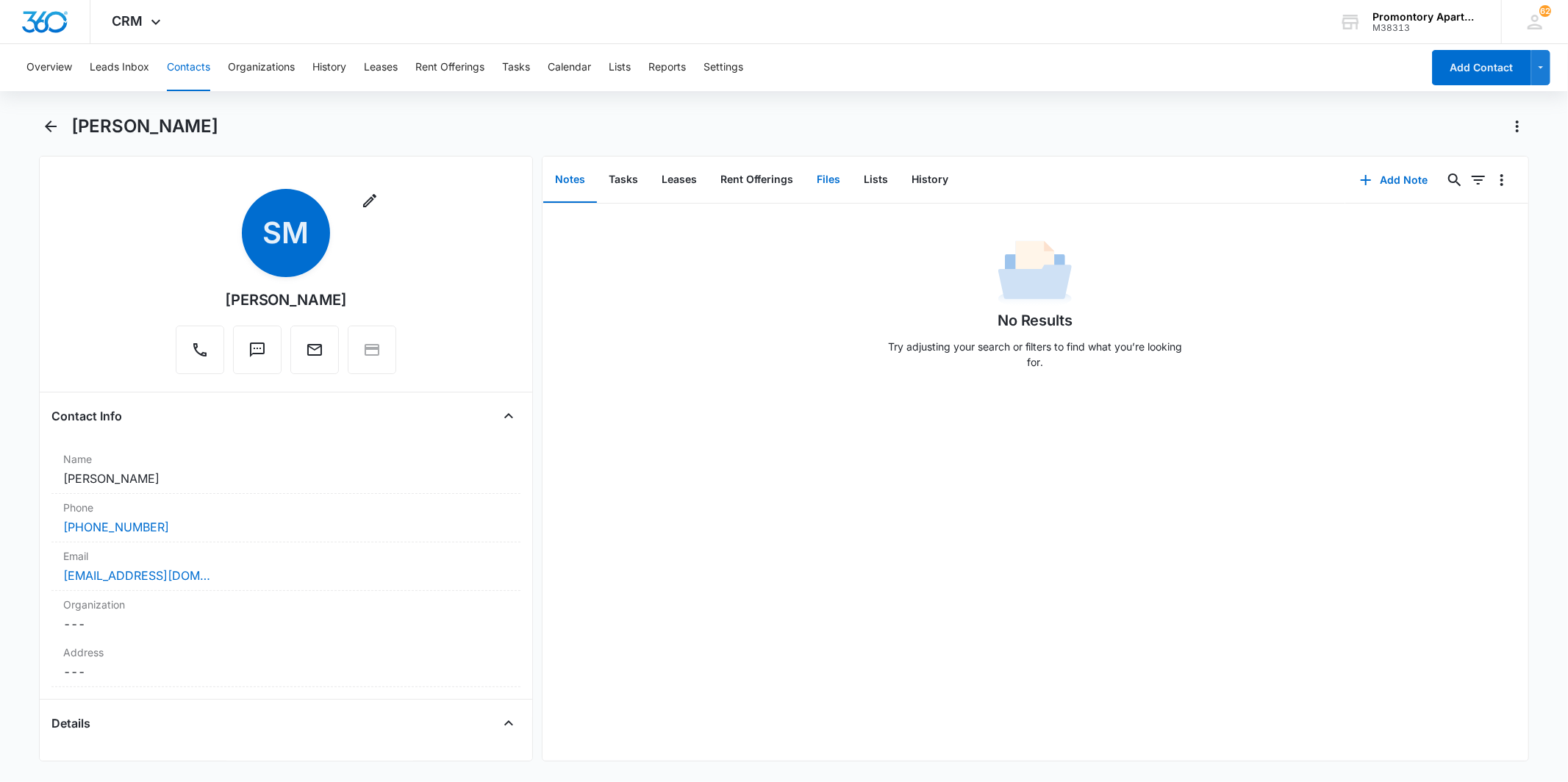
click at [814, 180] on button "Files" at bounding box center [828, 180] width 47 height 46
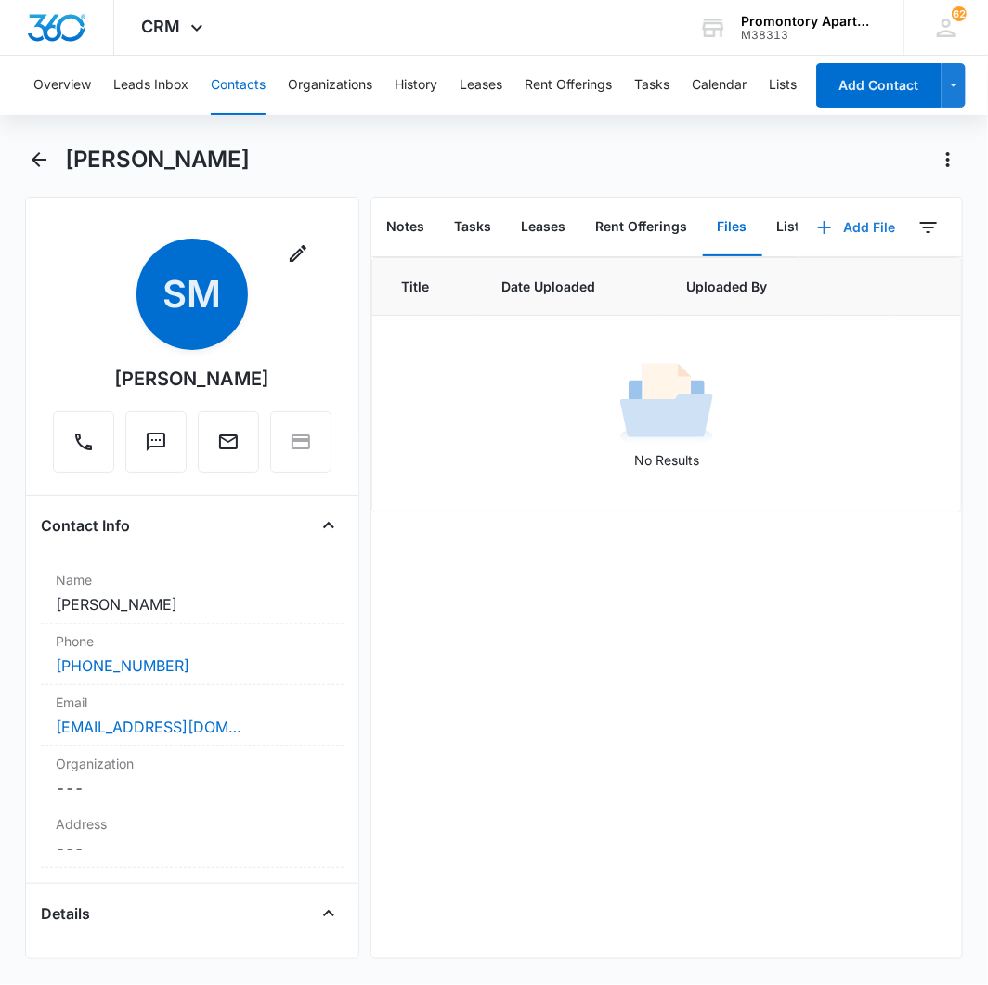
click at [823, 227] on button "Add File" at bounding box center [855, 227] width 115 height 45
click at [797, 279] on div "Upload Files" at bounding box center [832, 285] width 74 height 13
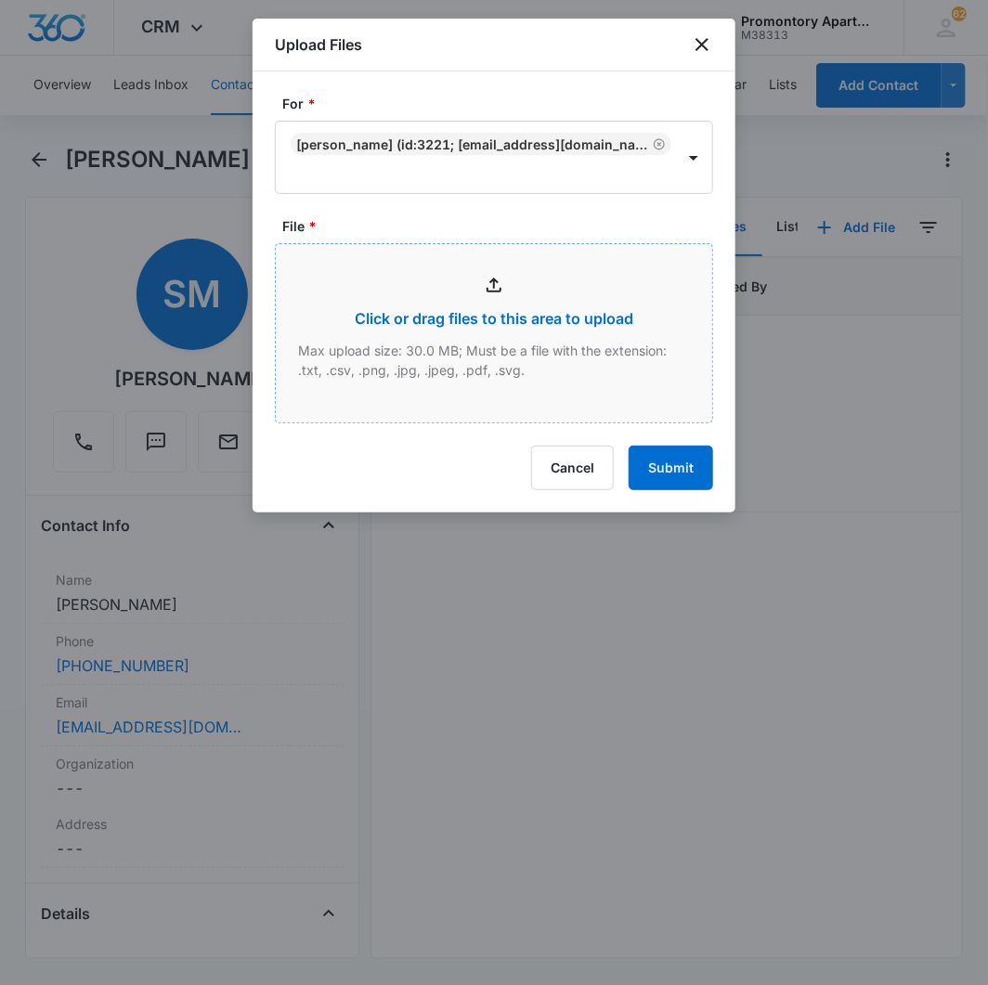
type input "C:\fakepath\Xerox Scan_09152025170321.pdf"
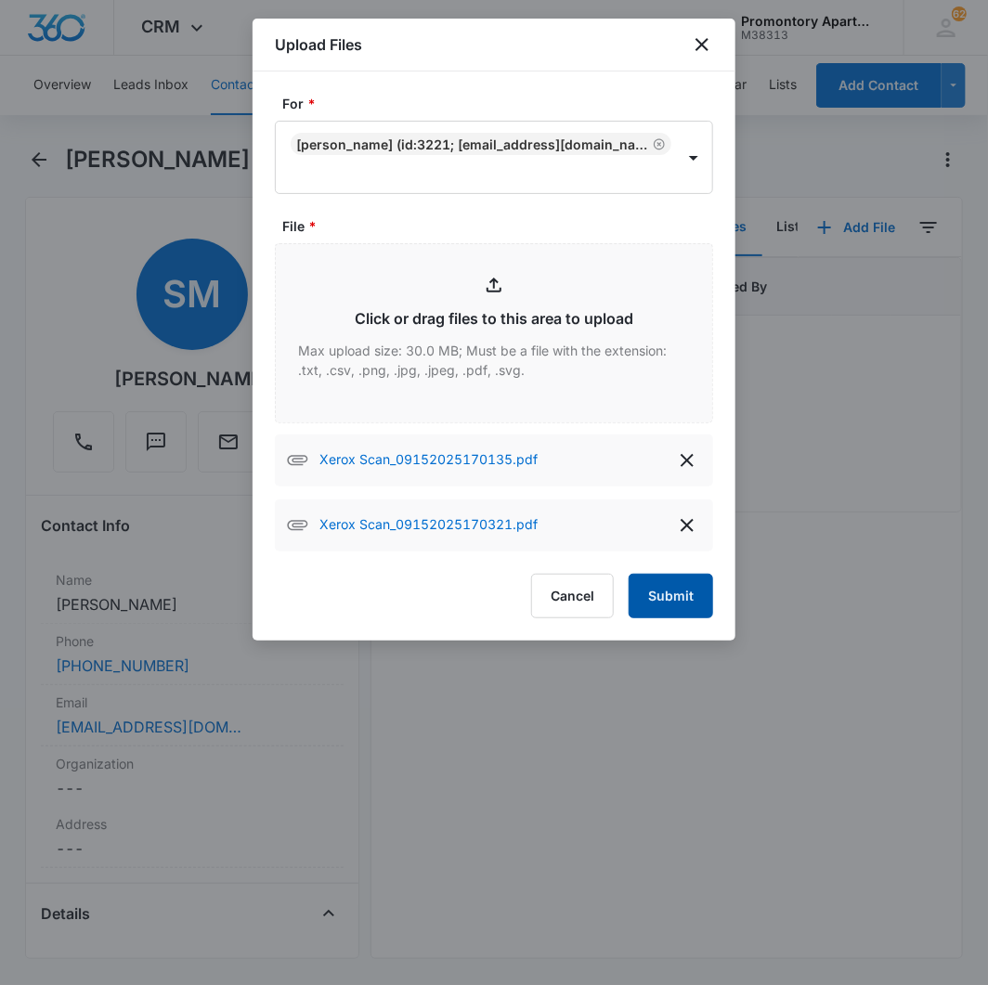
click at [670, 598] on button "Submit" at bounding box center [671, 596] width 84 height 45
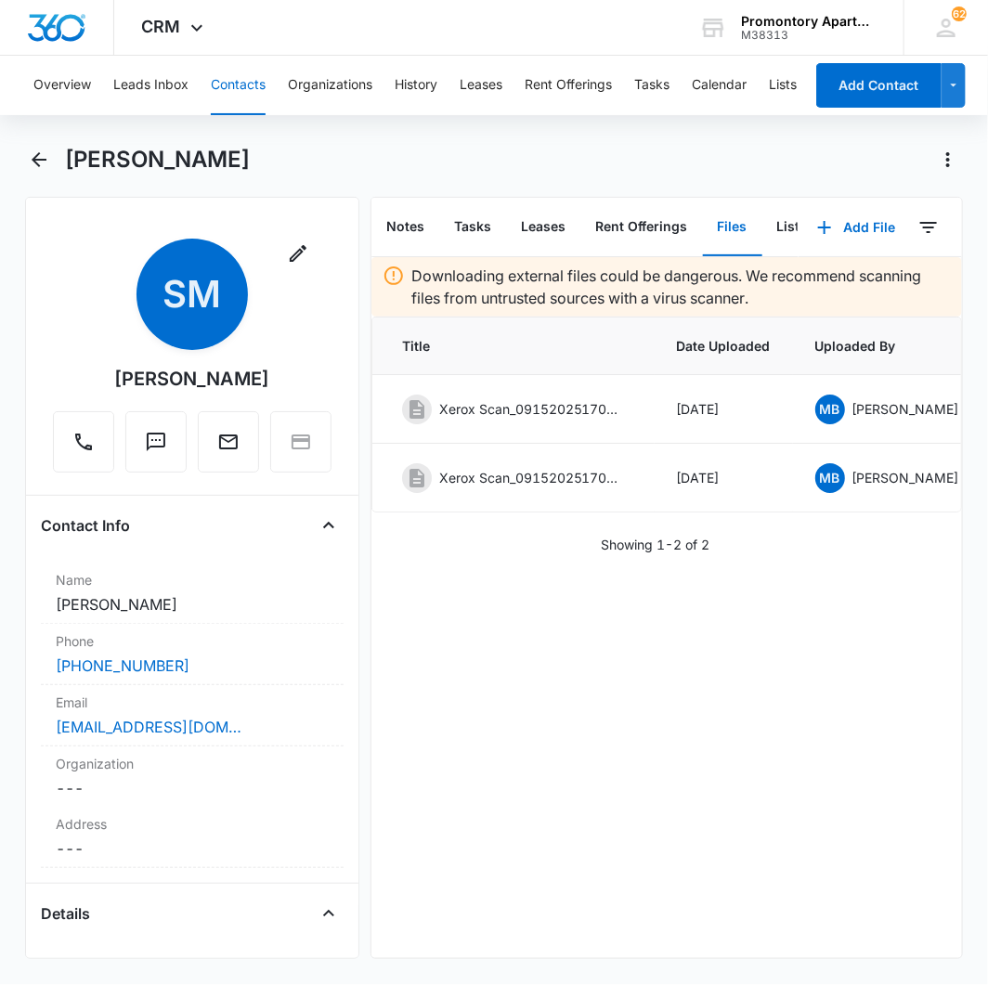
scroll to position [0, 186]
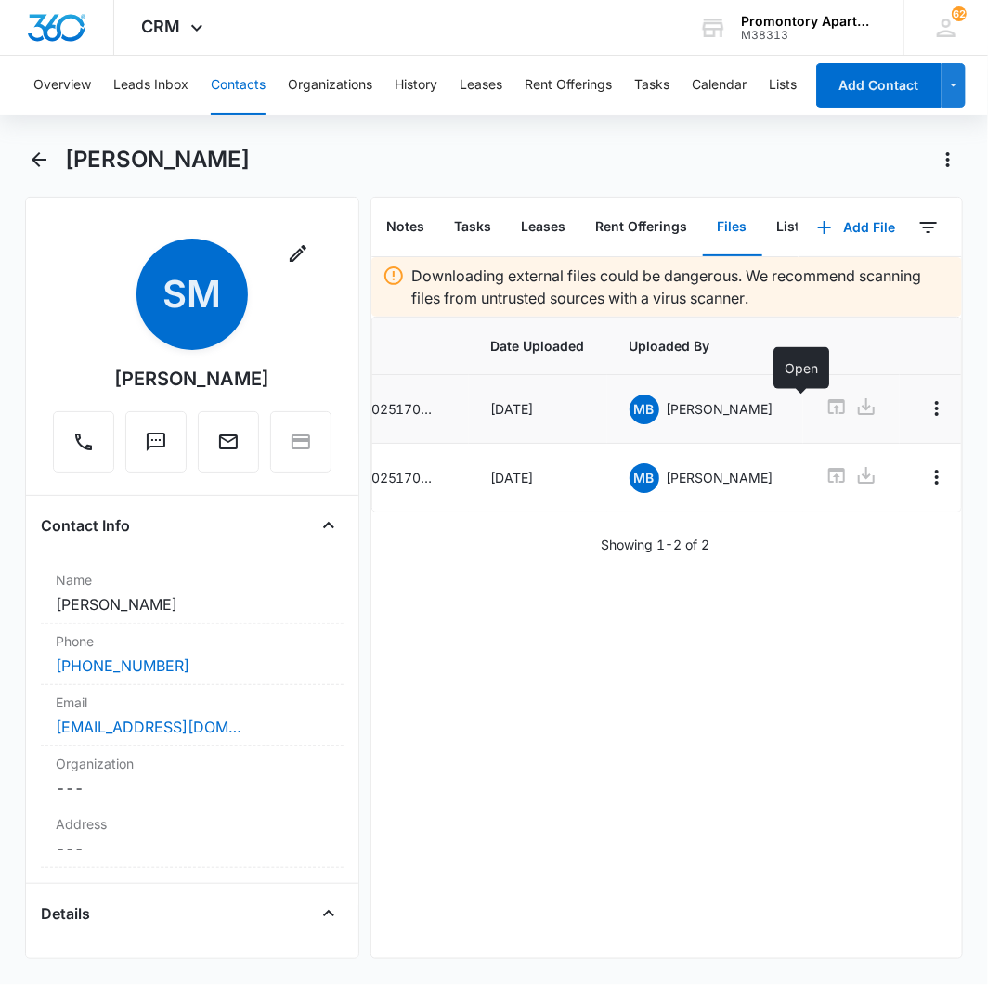
click at [825, 407] on icon at bounding box center [836, 406] width 22 height 22
click at [926, 397] on icon "Overflow Menu" at bounding box center [937, 408] width 22 height 22
click at [877, 459] on button "Edit" at bounding box center [863, 461] width 106 height 28
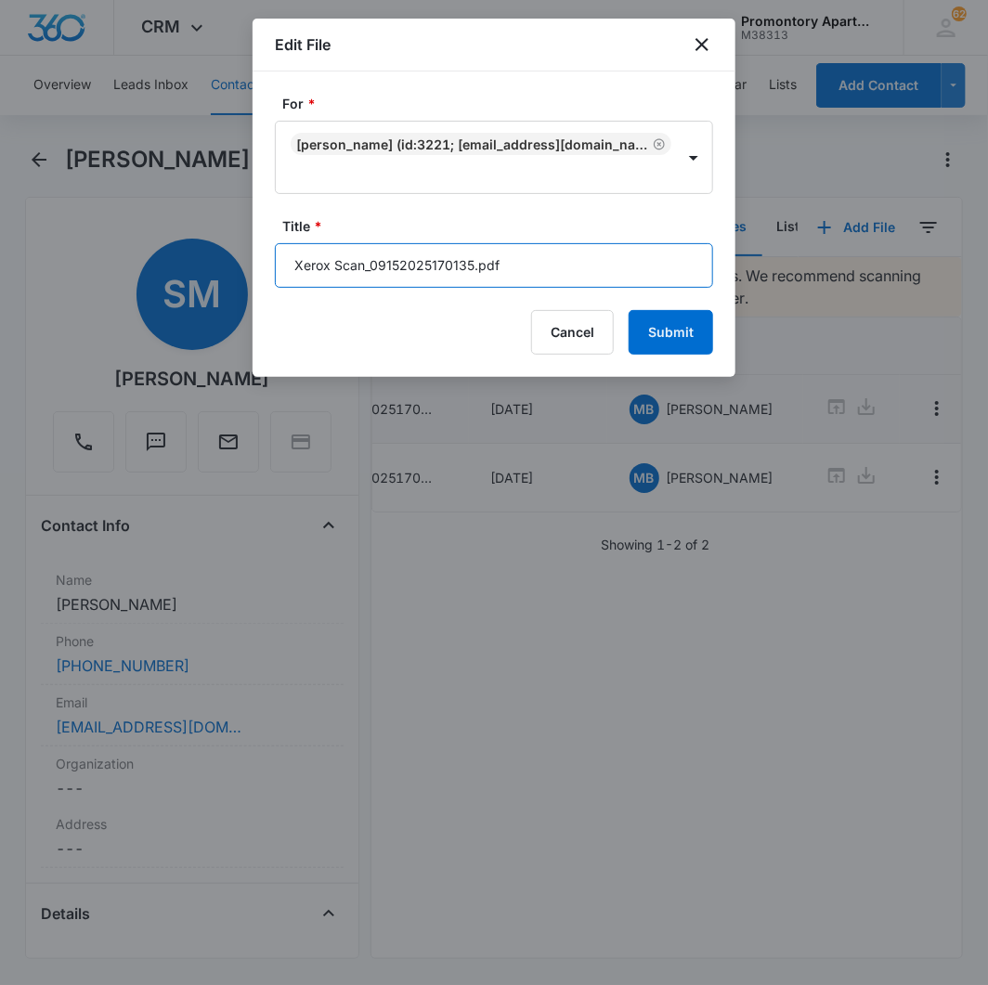
click at [494, 263] on input "Xerox Scan_09152025170135.pdf" at bounding box center [494, 265] width 438 height 45
type input "O104 Lease"
click at [629, 310] on button "Submit" at bounding box center [671, 332] width 84 height 45
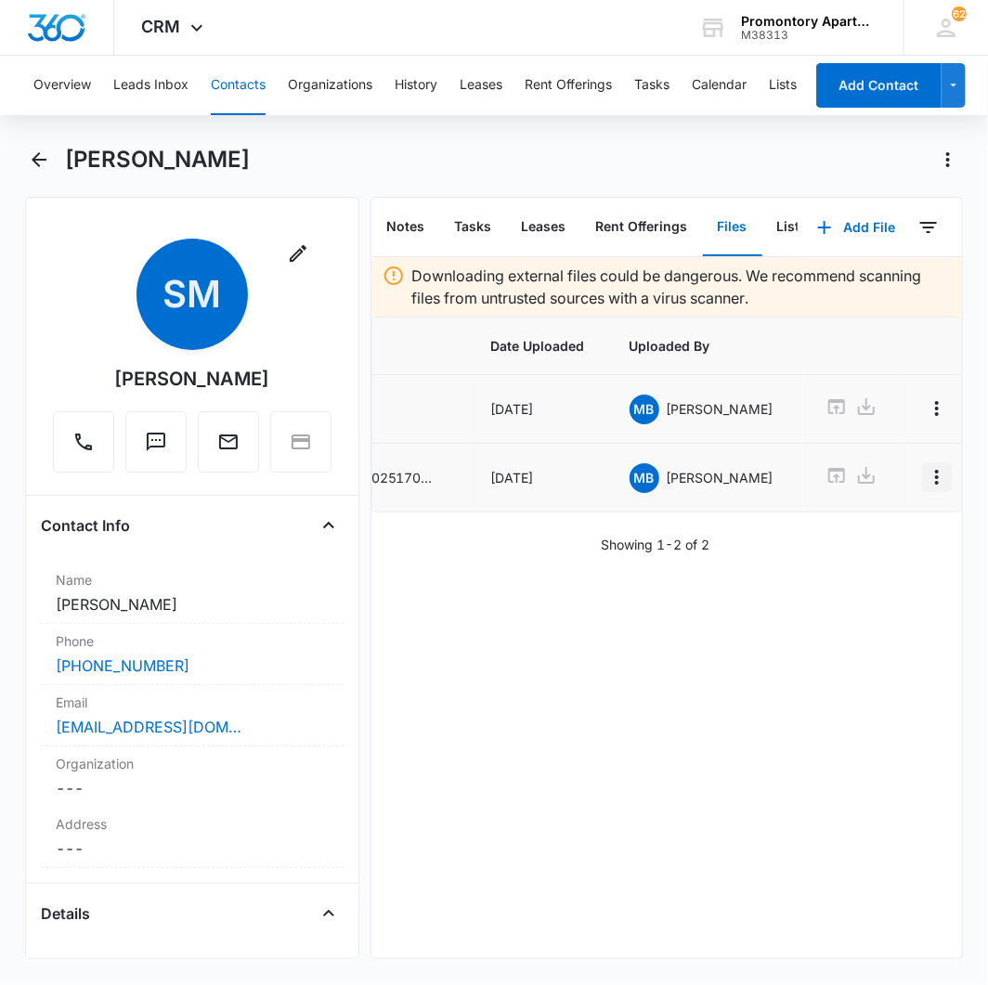
click at [926, 472] on icon "Overflow Menu" at bounding box center [937, 477] width 22 height 22
click at [876, 530] on button "Edit" at bounding box center [863, 531] width 106 height 28
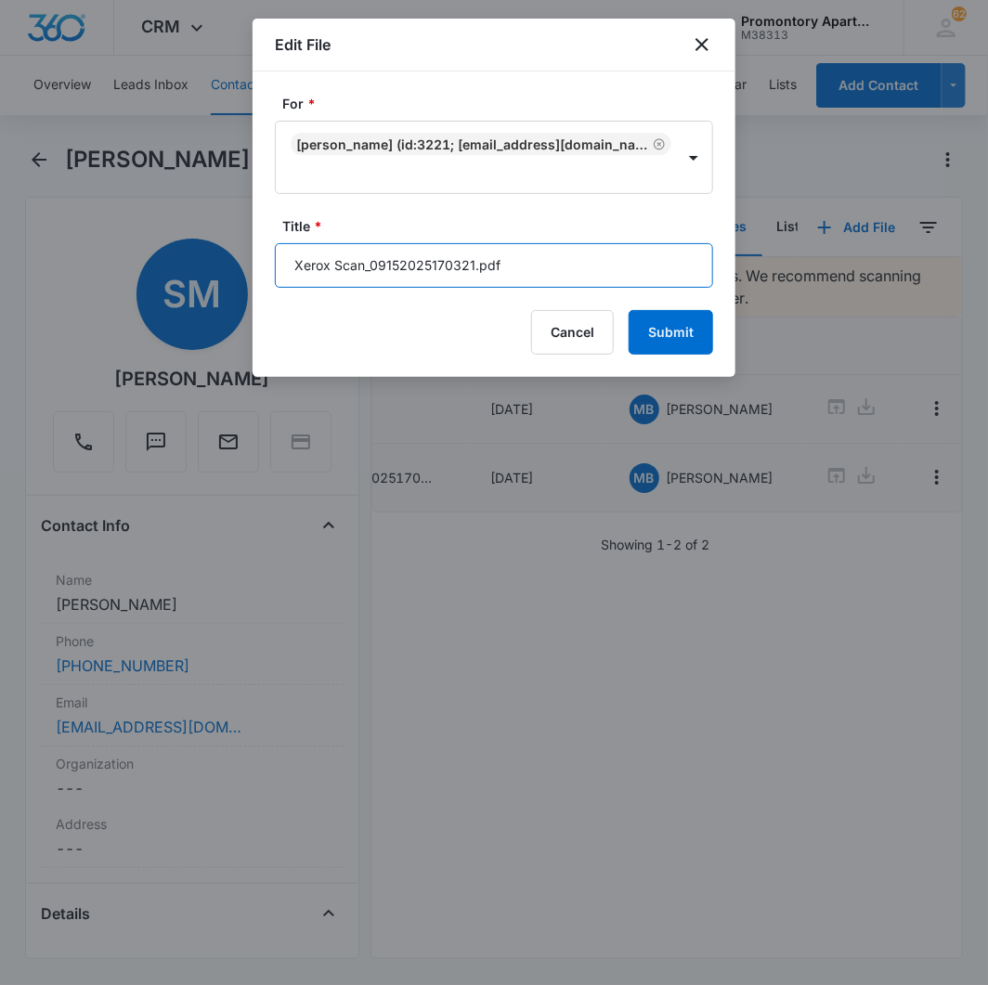
click at [577, 266] on input "Xerox Scan_09152025170321.pdf" at bounding box center [494, 265] width 438 height 45
type input "O104 Addendums"
click at [629, 310] on button "Submit" at bounding box center [671, 332] width 84 height 45
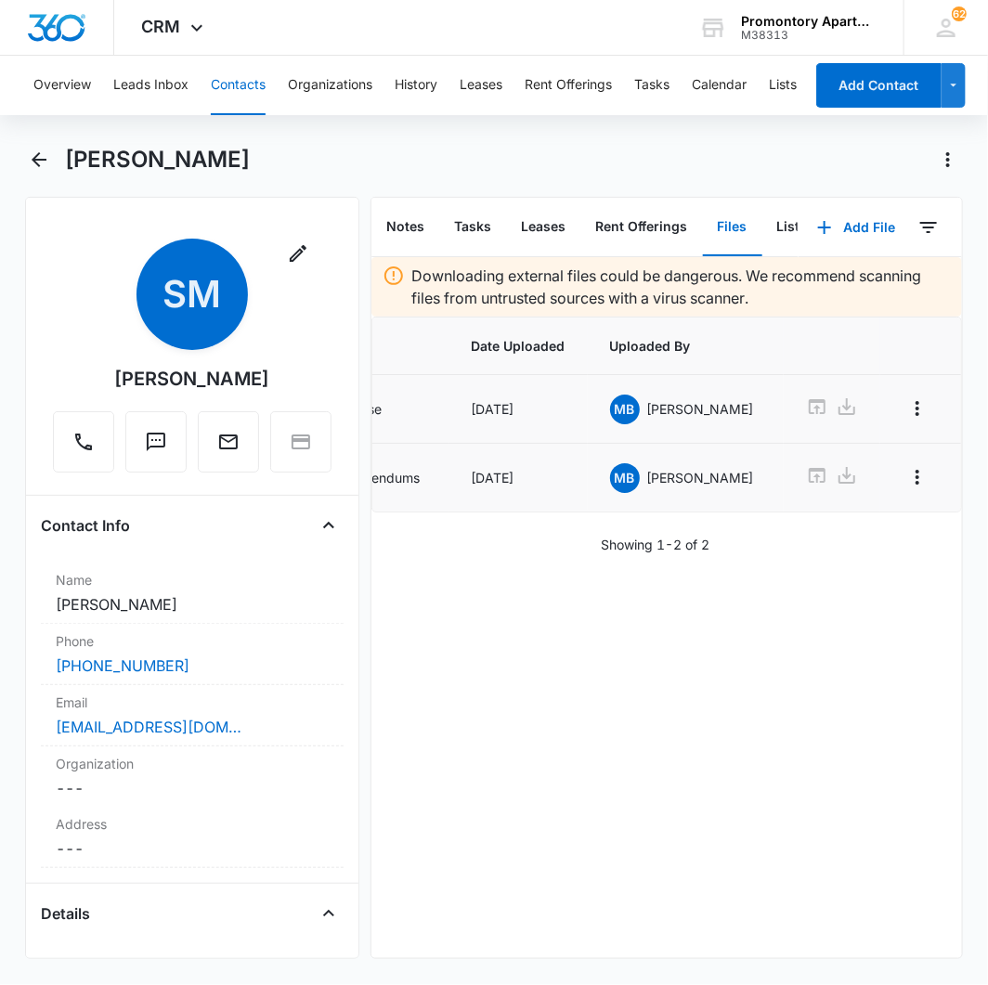
scroll to position [0, 113]
click at [44, 163] on icon "Back" at bounding box center [39, 160] width 22 height 22
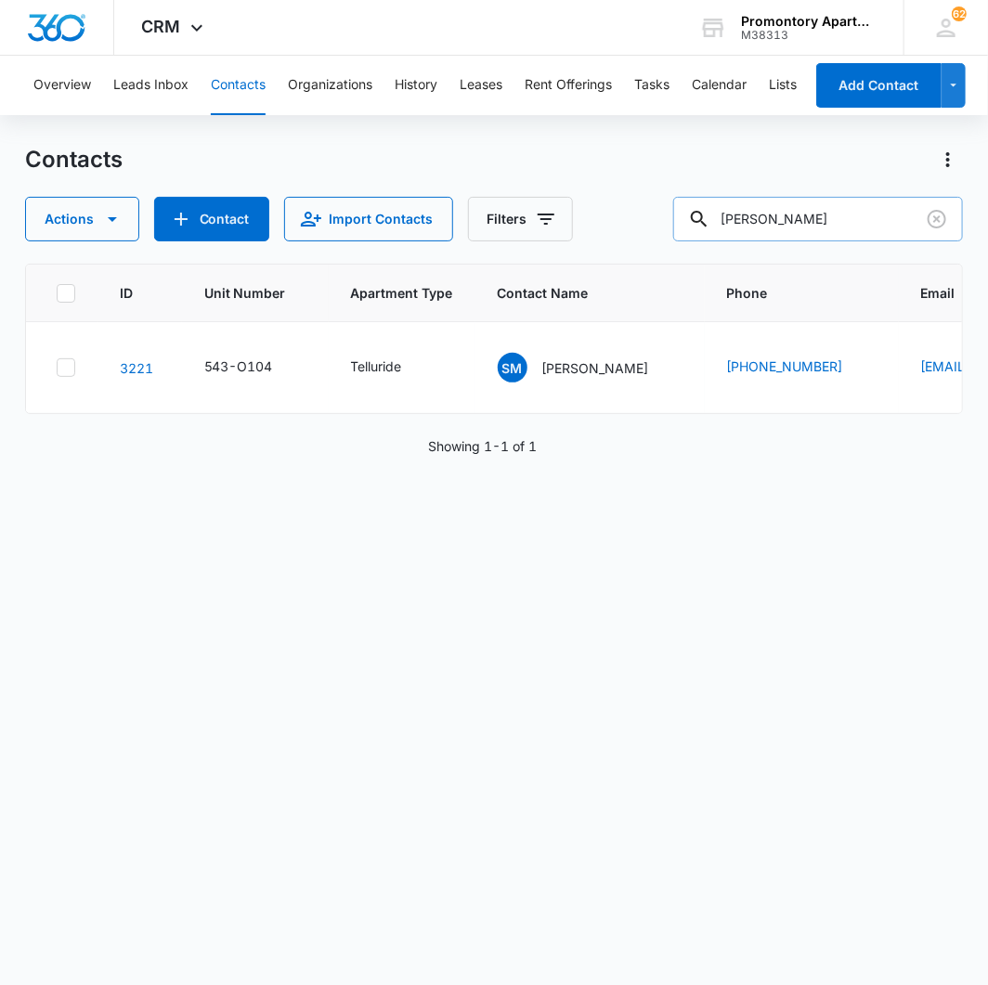
type input "[PERSON_NAME]"
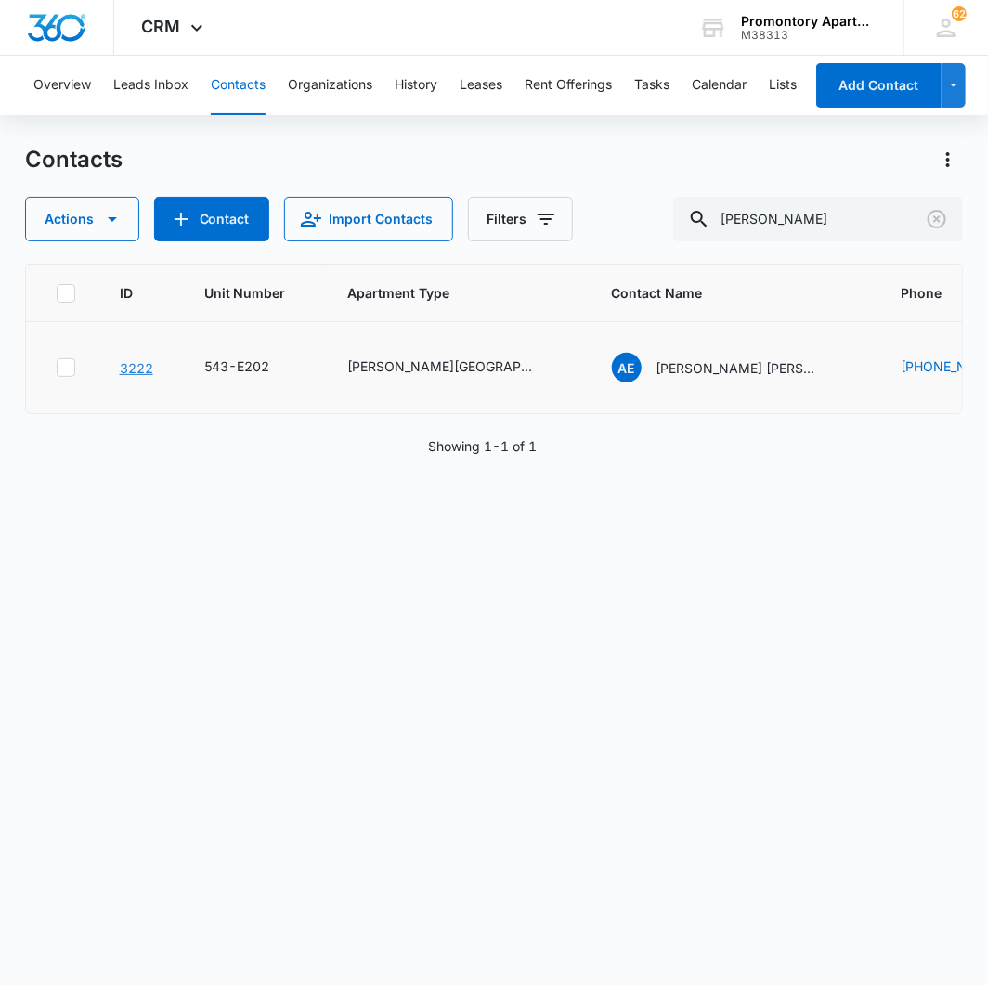
click at [143, 368] on link "3222" at bounding box center [136, 368] width 33 height 16
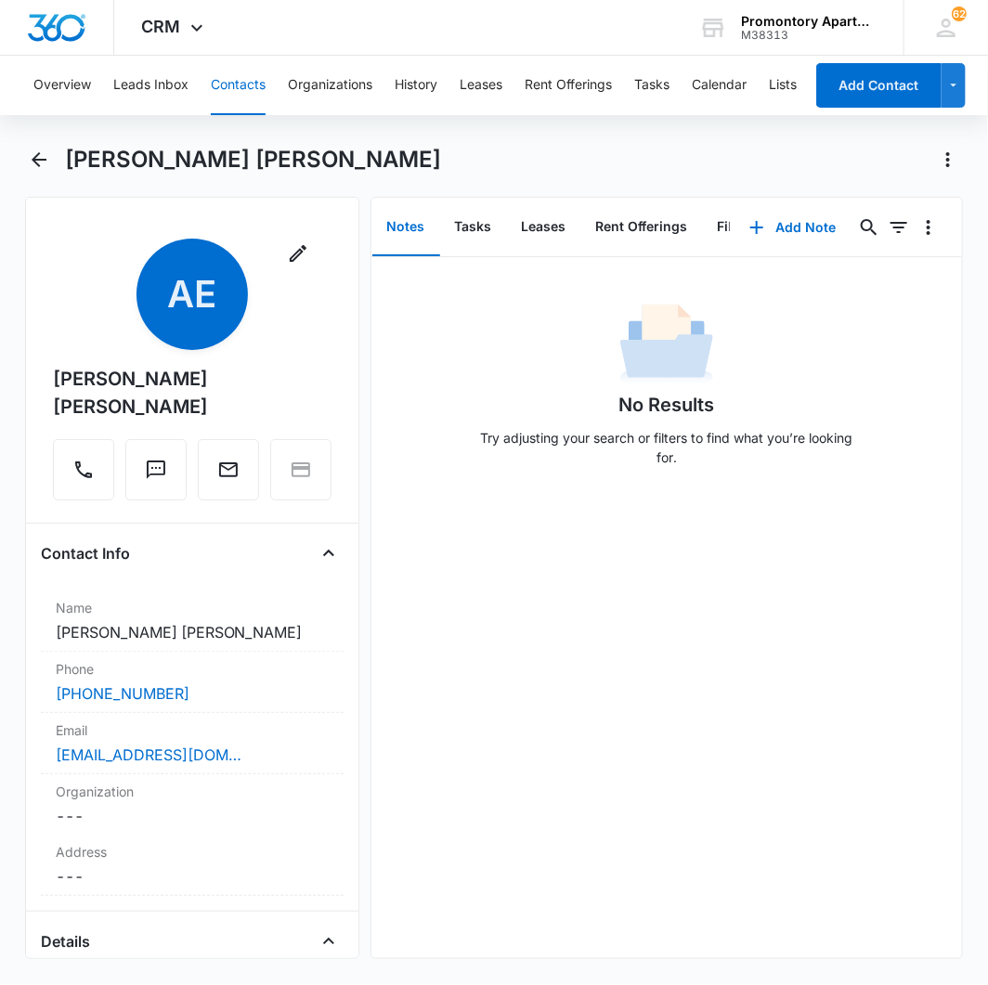
scroll to position [0, 195]
click at [540, 218] on button "Files" at bounding box center [545, 228] width 59 height 58
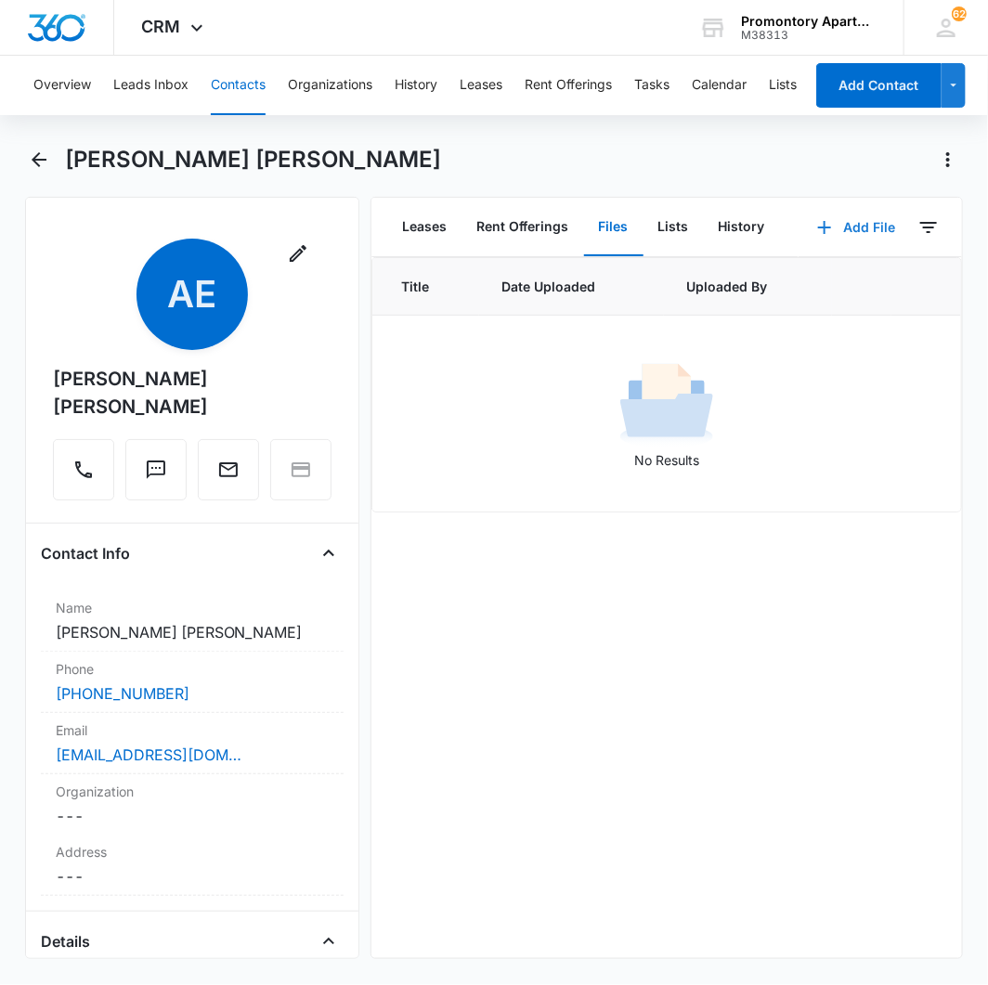
click at [813, 235] on icon "button" at bounding box center [824, 227] width 22 height 22
click at [795, 279] on div "Upload Files" at bounding box center [832, 285] width 74 height 13
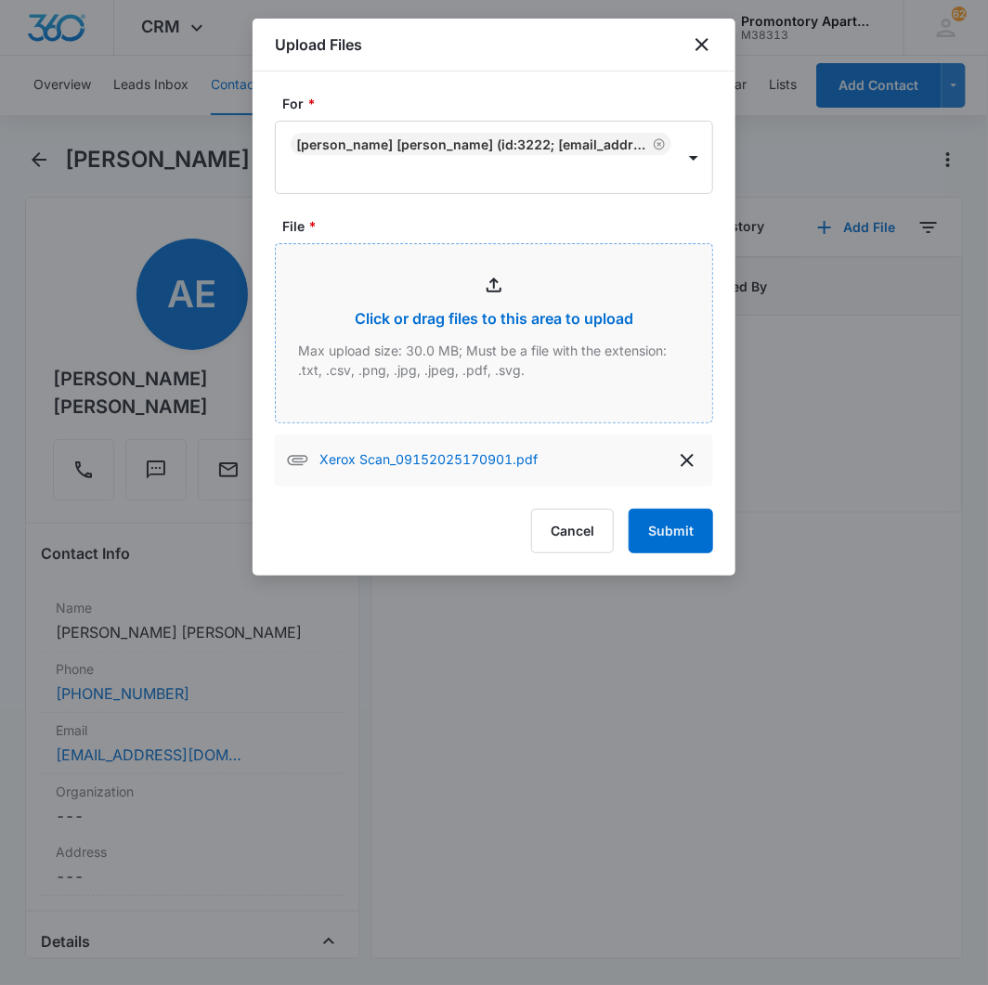
type input "C:\fakepath\Xerox Scan_09152025170714.pdf"
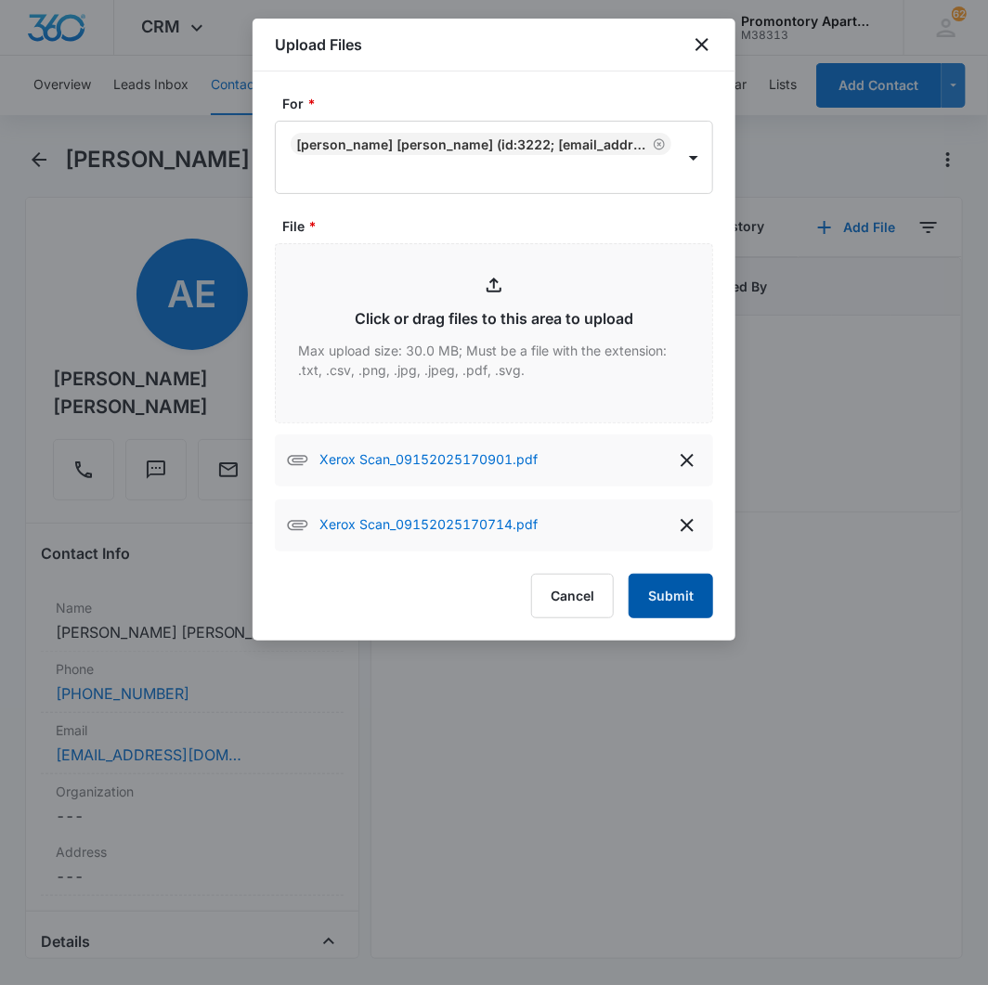
click at [680, 600] on button "Submit" at bounding box center [671, 596] width 84 height 45
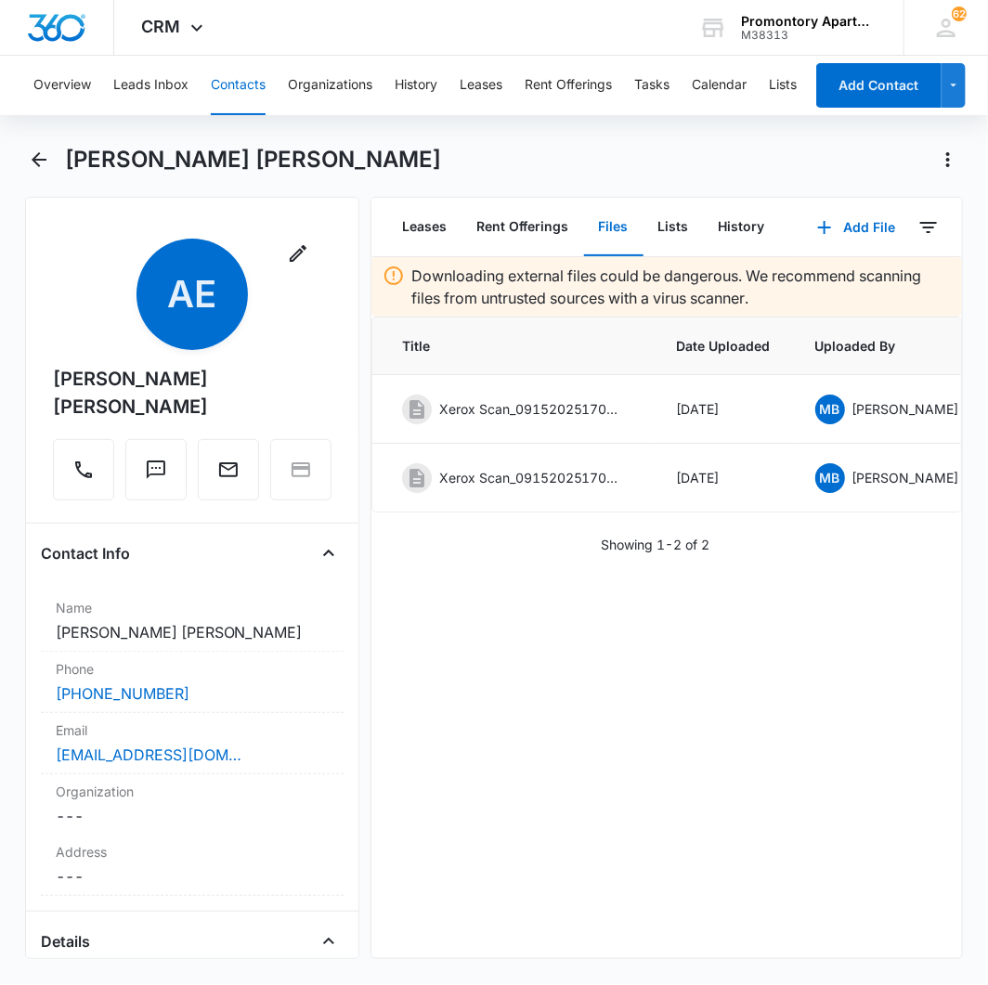
scroll to position [0, 186]
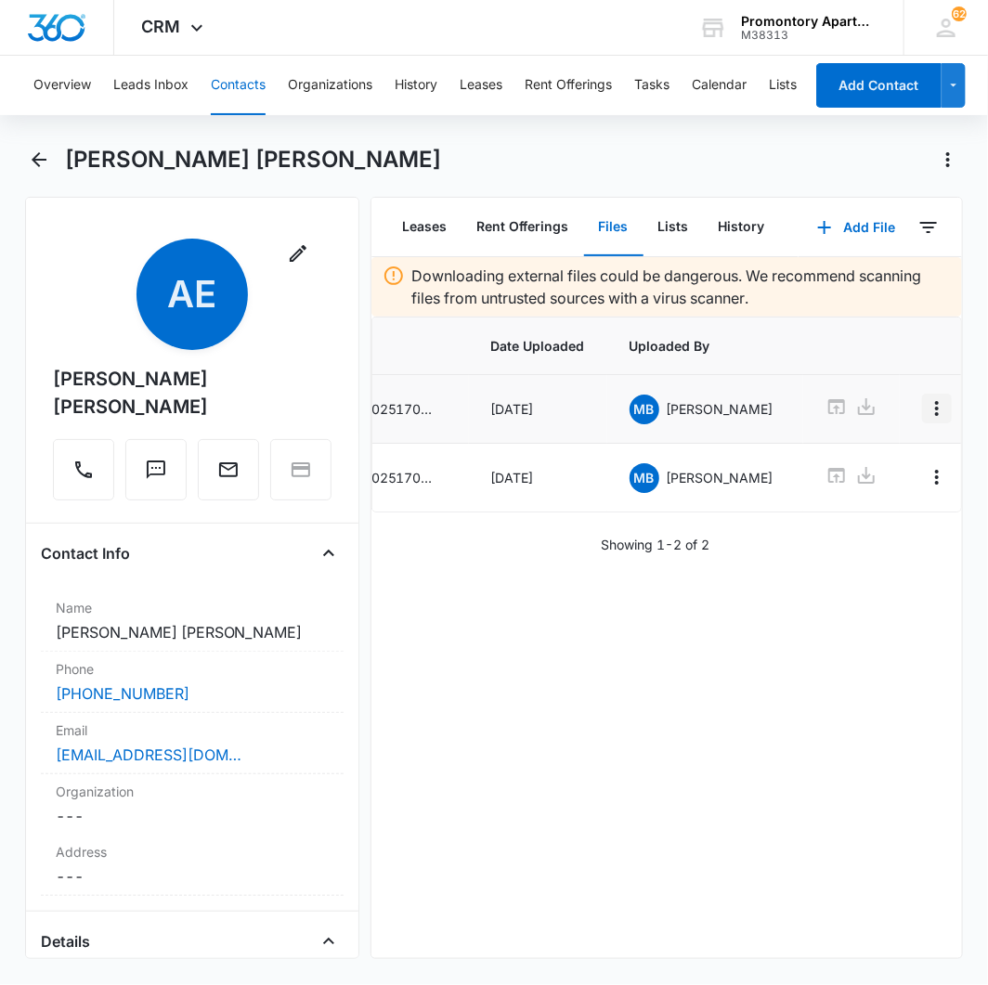
click at [926, 414] on icon "Overflow Menu" at bounding box center [937, 408] width 22 height 22
click at [887, 467] on button "Edit" at bounding box center [863, 461] width 106 height 28
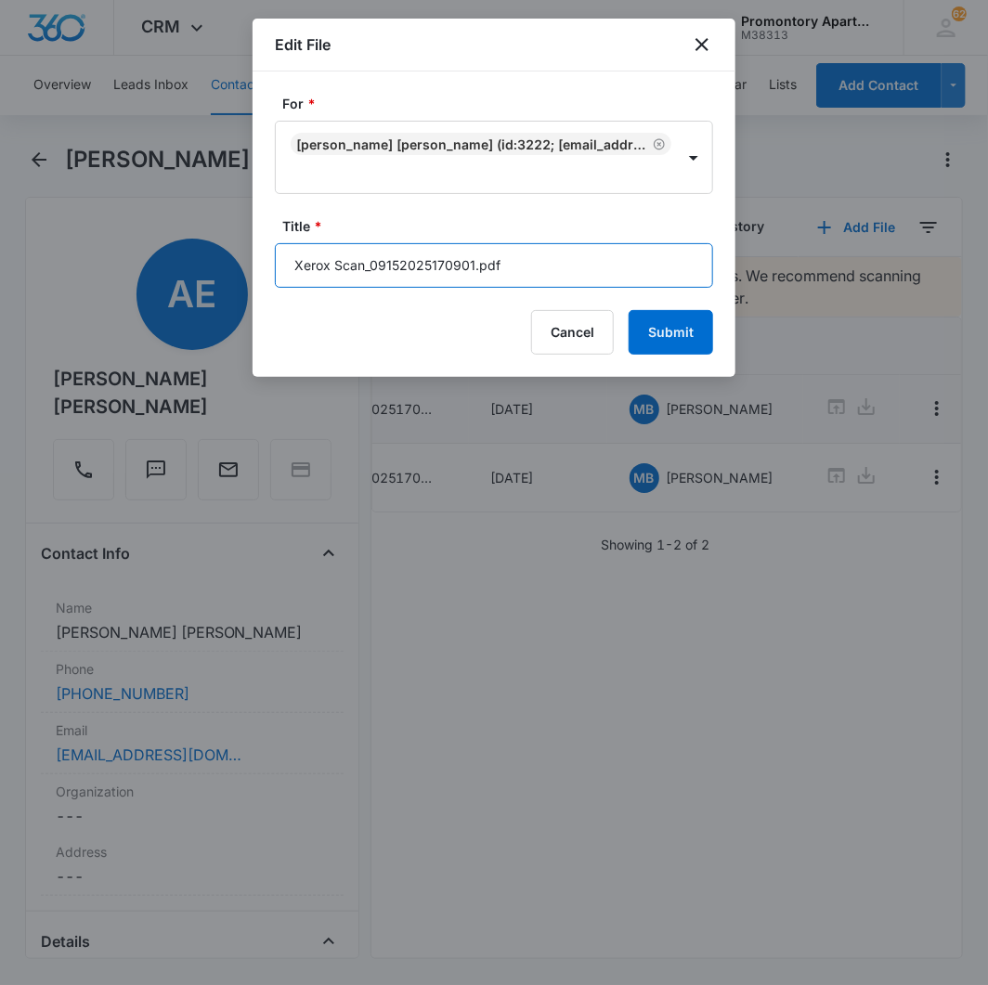
drag, startPoint x: 546, startPoint y: 258, endPoint x: 524, endPoint y: 269, distance: 24.9
click at [531, 265] on input "Xerox Scan_09152025170901.pdf" at bounding box center [494, 265] width 438 height 45
type input "E202 Addendums"
click at [629, 310] on button "Submit" at bounding box center [671, 332] width 84 height 45
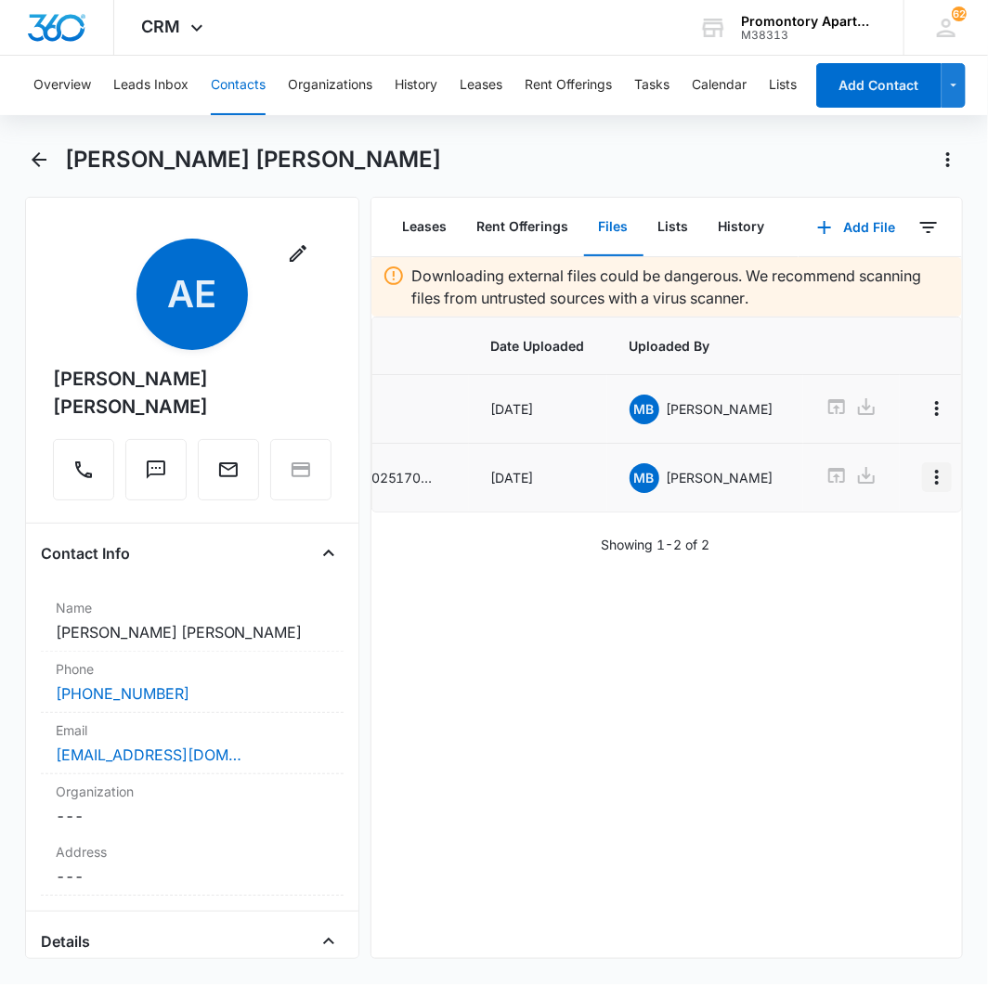
click at [926, 486] on icon "Overflow Menu" at bounding box center [937, 477] width 22 height 22
click at [861, 527] on div "Edit" at bounding box center [851, 531] width 39 height 13
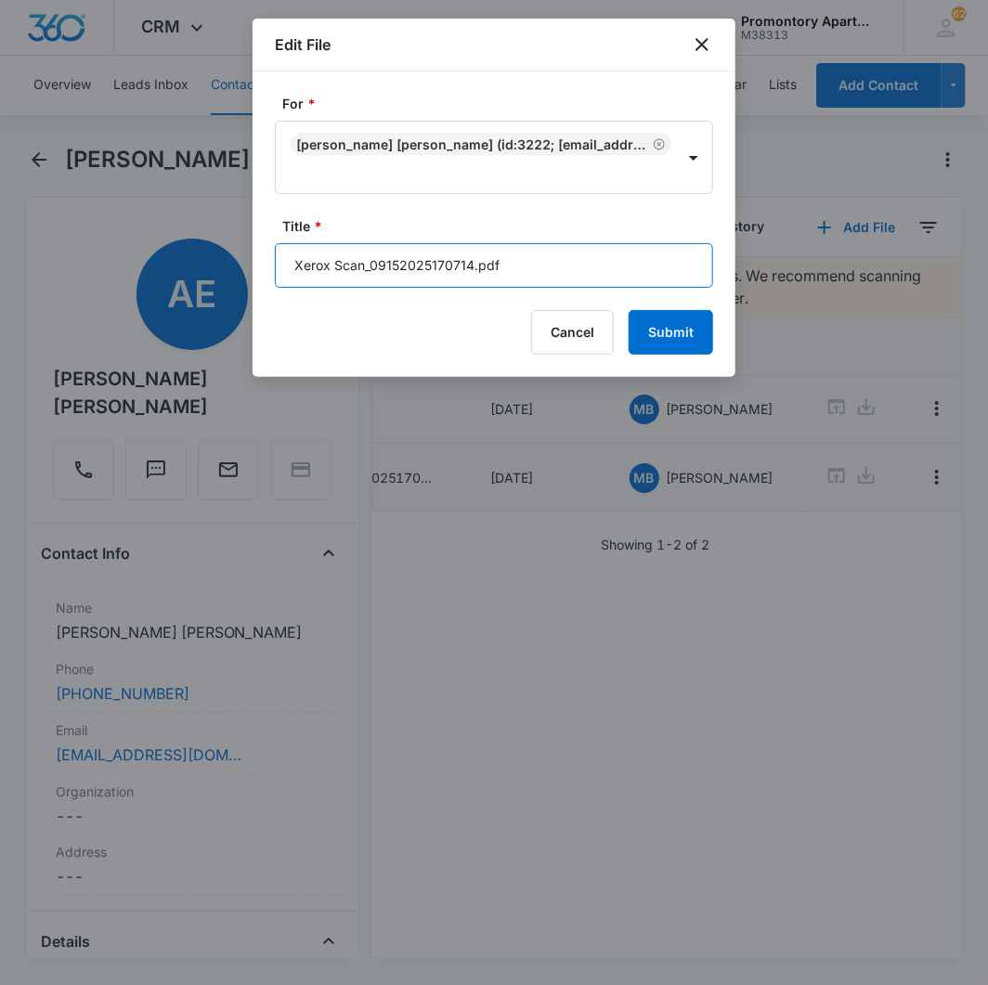
click at [536, 282] on input "Xerox Scan_09152025170714.pdf" at bounding box center [494, 265] width 438 height 45
type input "E202 Lease"
click at [629, 310] on button "Submit" at bounding box center [671, 332] width 84 height 45
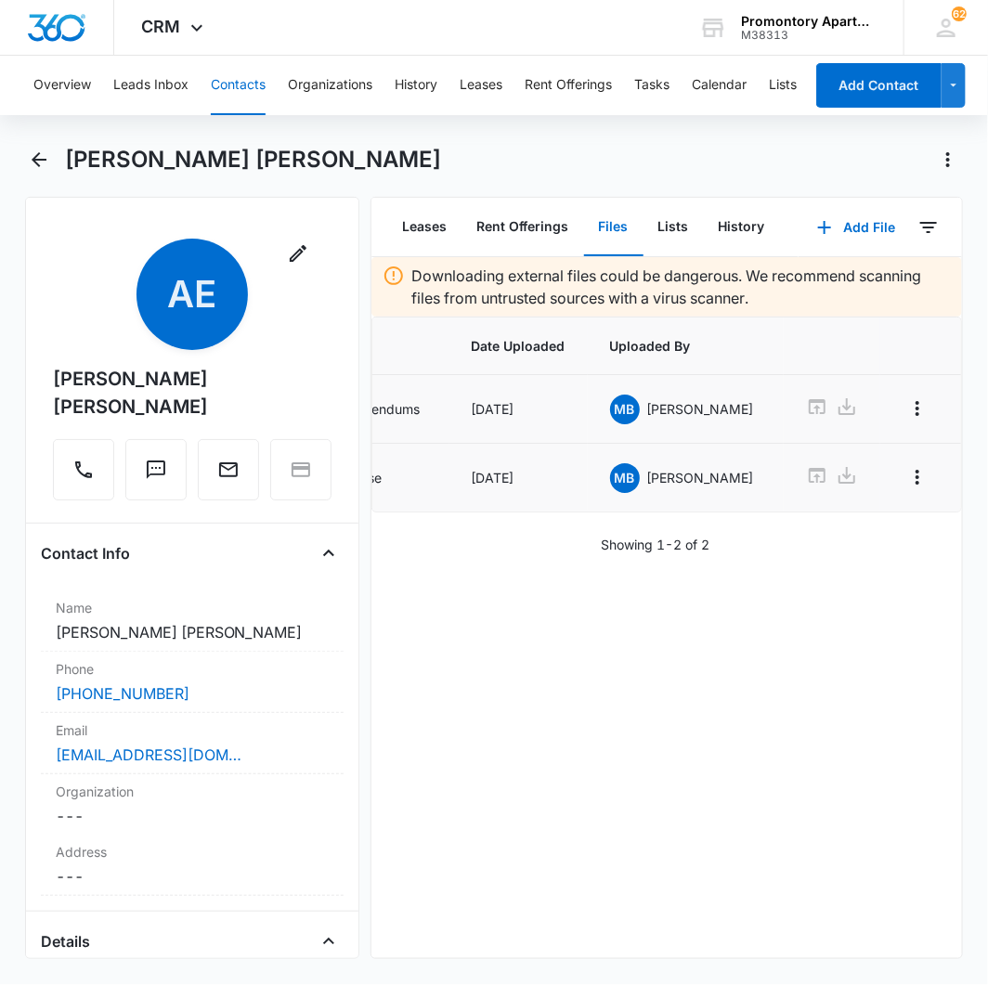
scroll to position [0, 111]
click at [25, 155] on button "Back" at bounding box center [39, 160] width 29 height 30
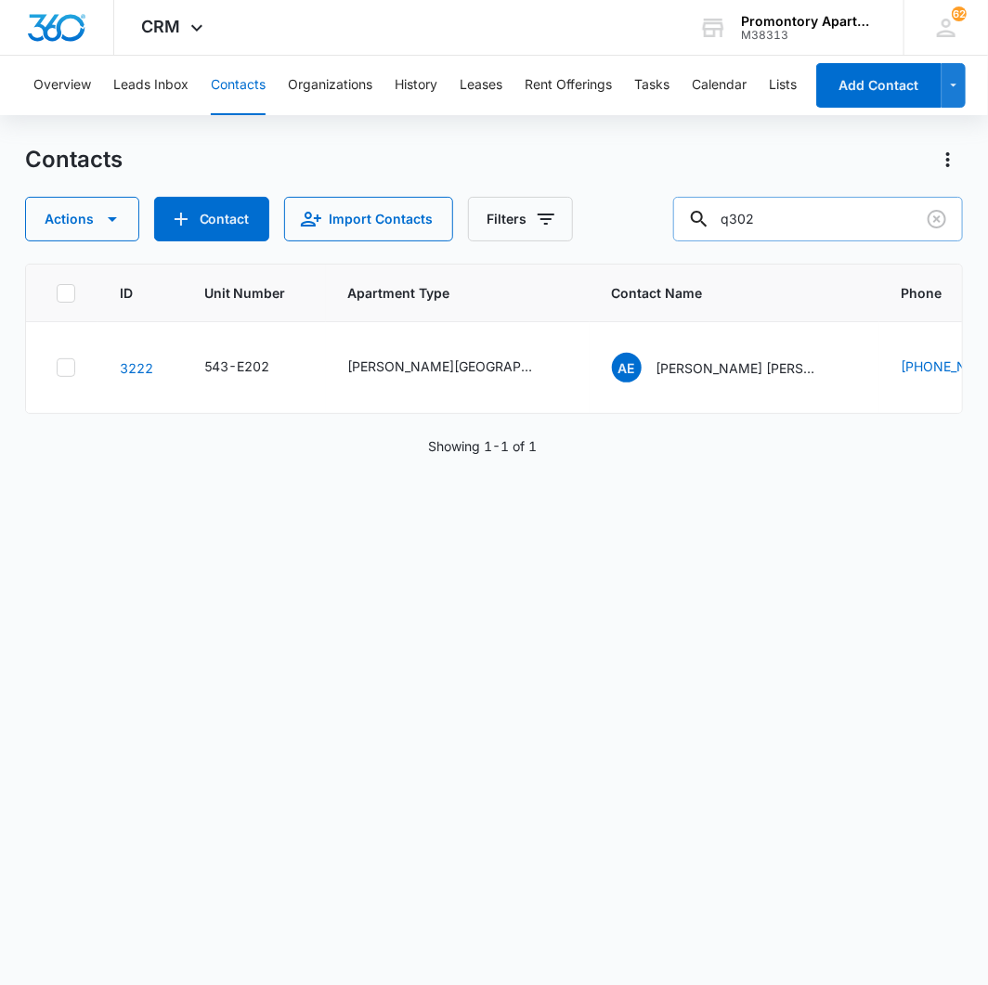
type input "q302"
click at [130, 369] on link "833" at bounding box center [132, 368] width 25 height 16
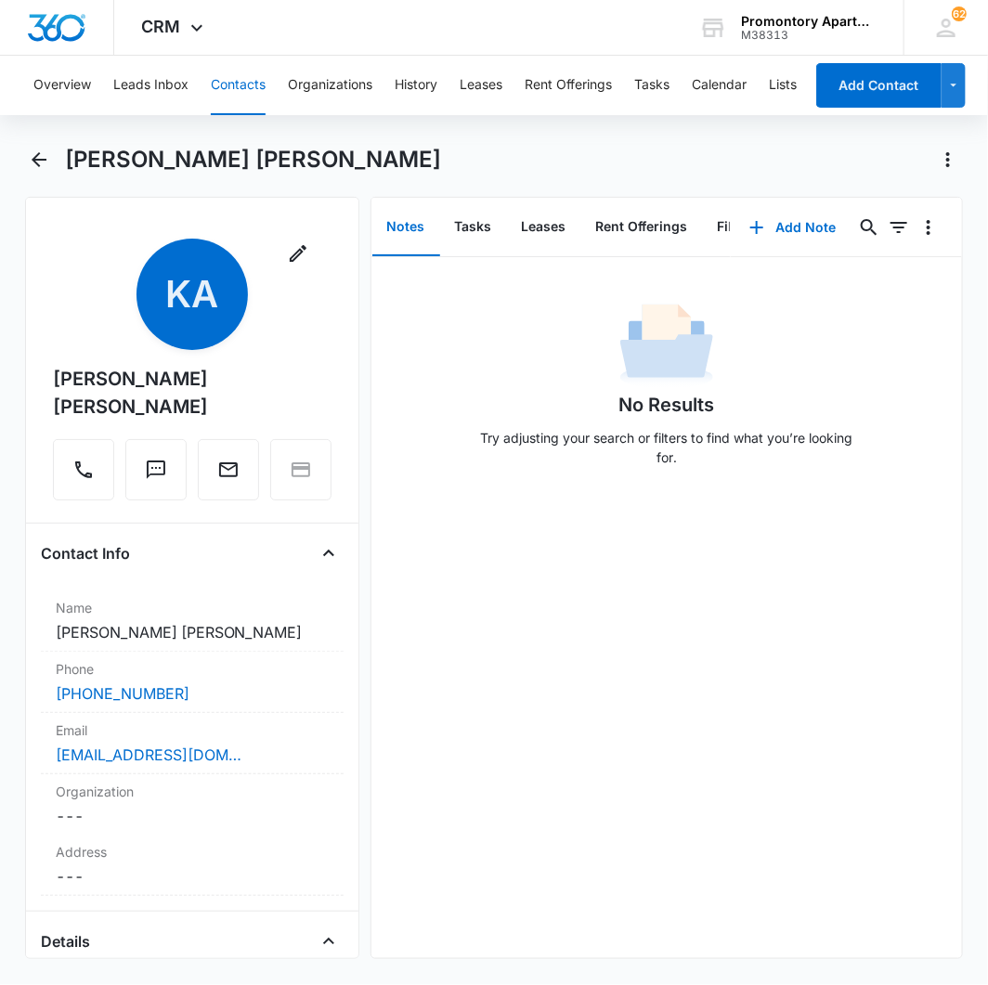
scroll to position [0, 195]
click at [551, 221] on button "Files" at bounding box center [545, 228] width 59 height 58
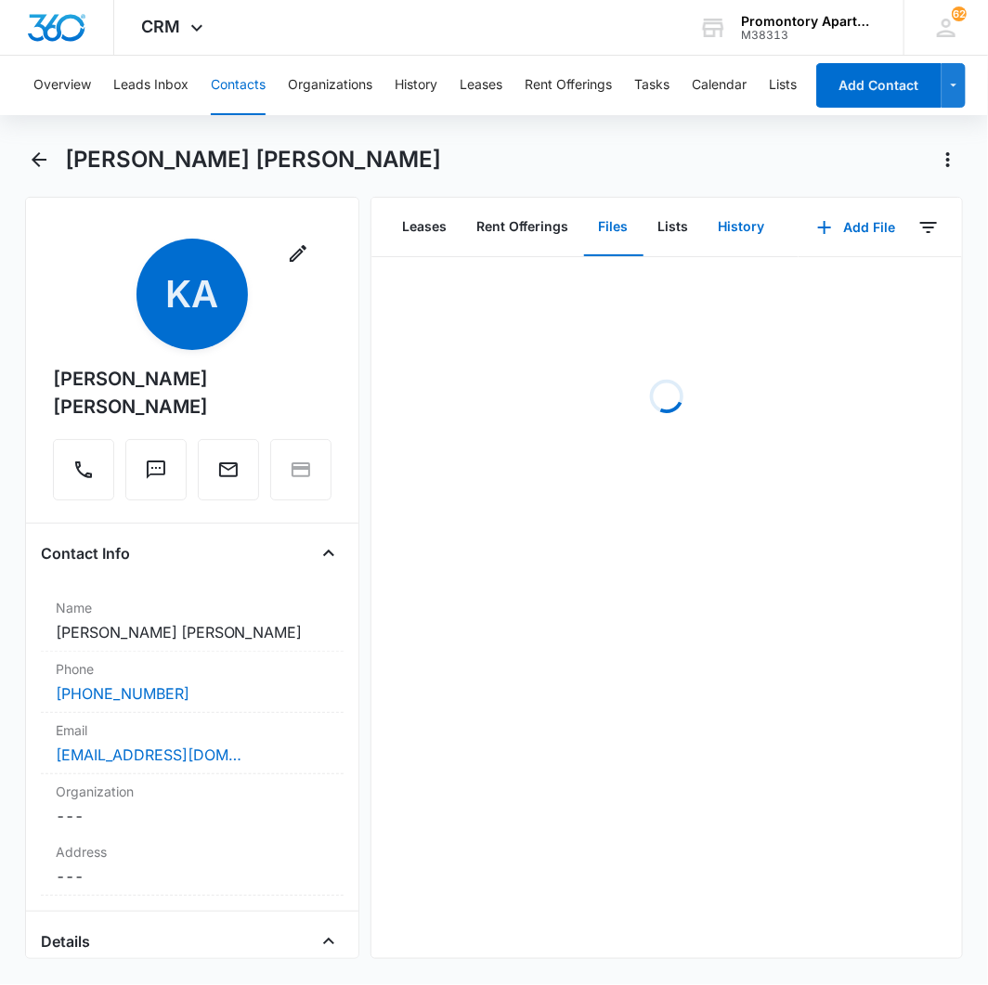
scroll to position [0, 127]
click at [826, 225] on button "Add File" at bounding box center [855, 227] width 115 height 45
click at [797, 277] on button "Upload Files" at bounding box center [842, 286] width 141 height 28
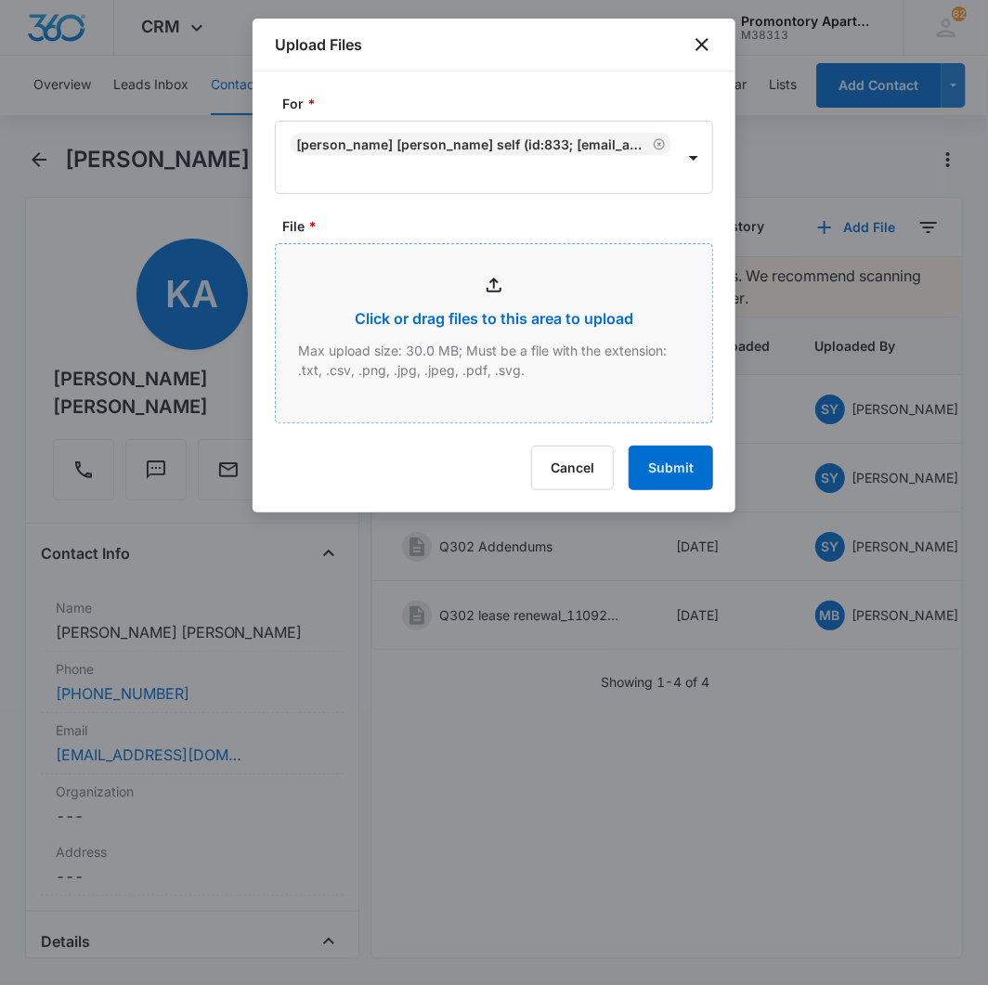
type input "C:\fakepath\Xerox Scan_09152025170815.pdf"
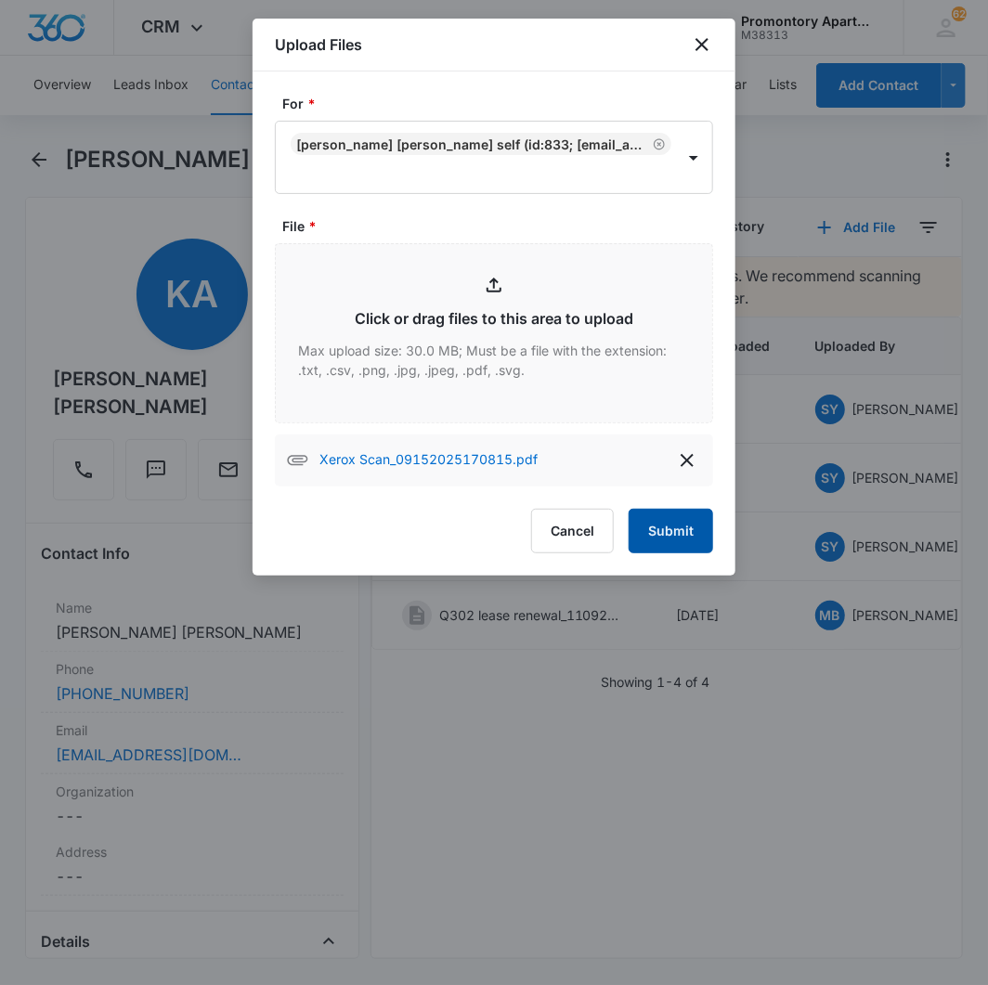
click at [655, 520] on button "Submit" at bounding box center [671, 531] width 84 height 45
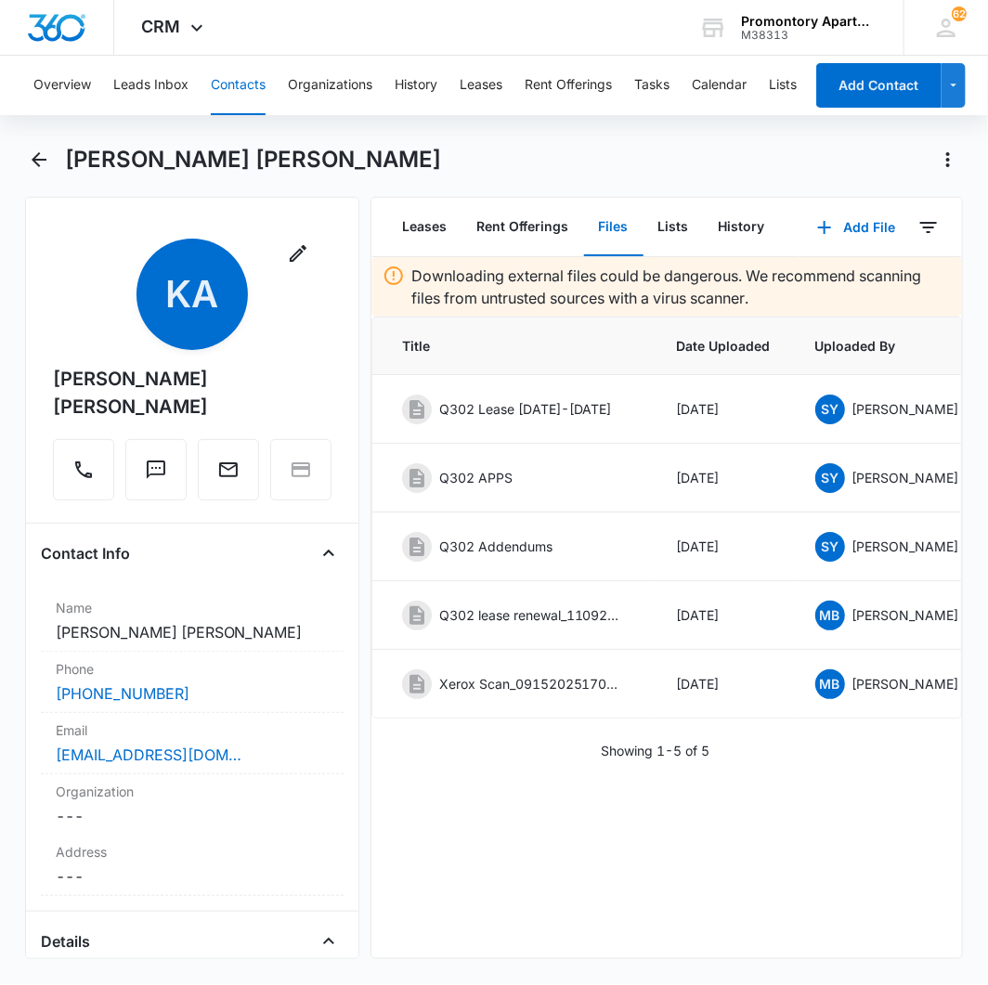
drag, startPoint x: 626, startPoint y: 748, endPoint x: 633, endPoint y: 737, distance: 13.4
click at [626, 746] on div "Downloading external files could be dangerous. We recommend scanning files from…" at bounding box center [666, 508] width 591 height 503
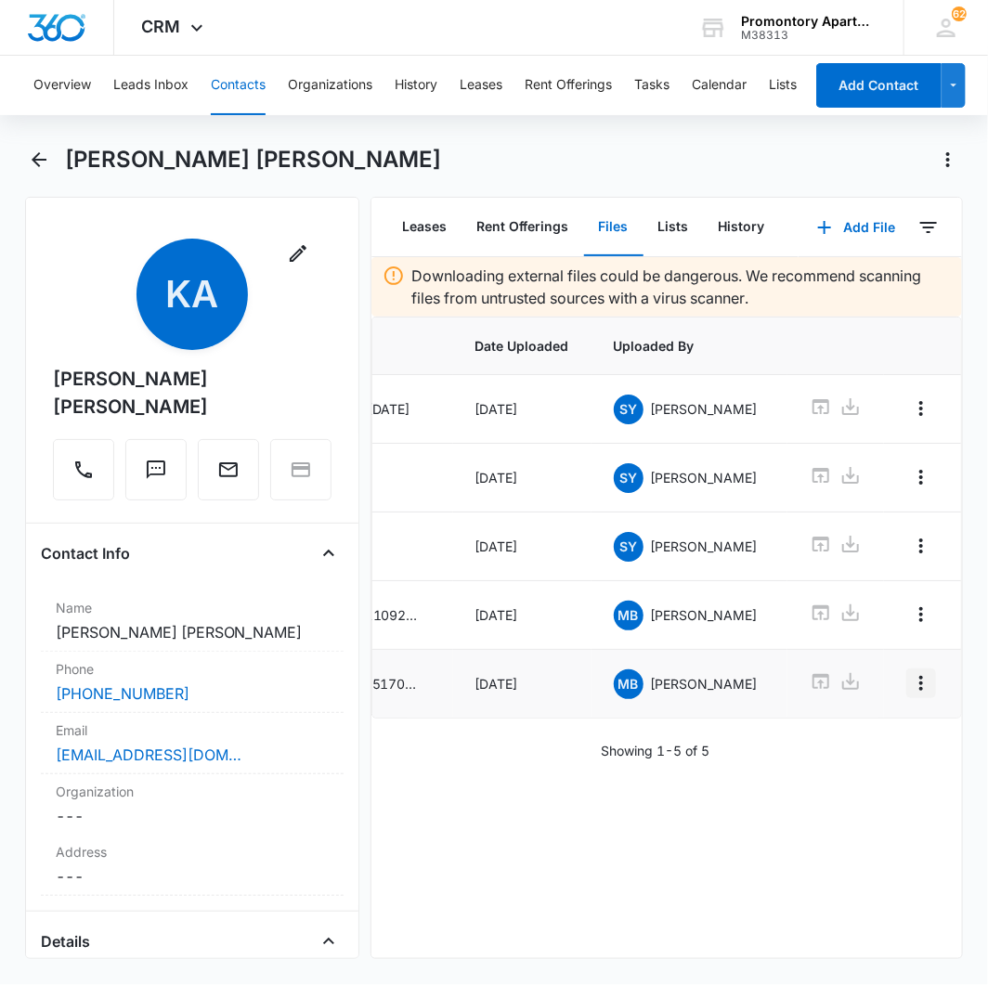
click at [910, 685] on icon "Overflow Menu" at bounding box center [921, 683] width 22 height 22
click at [850, 739] on div "Edit" at bounding box center [850, 741] width 39 height 13
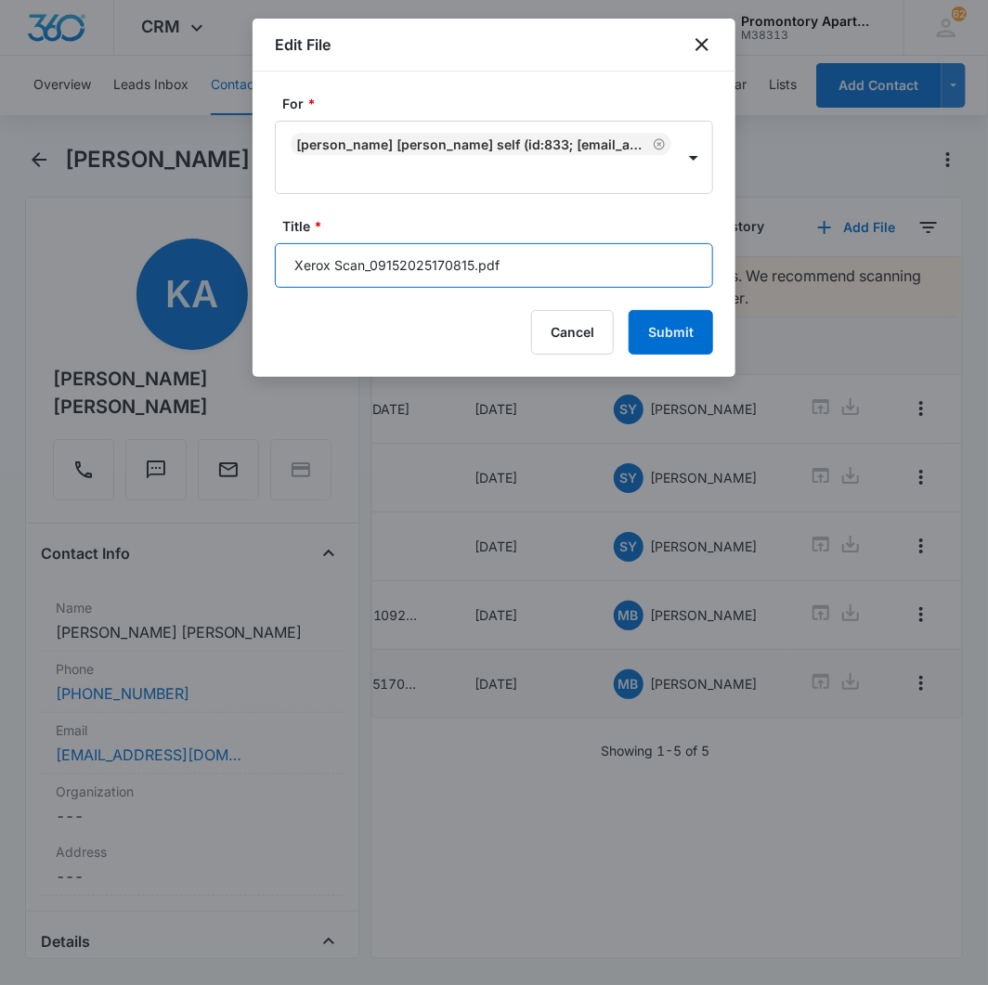
click at [486, 279] on input "Xerox Scan_09152025170815.pdf" at bounding box center [494, 265] width 438 height 45
type input "Q302 Lease Renewal"
click at [629, 310] on button "Submit" at bounding box center [671, 332] width 84 height 45
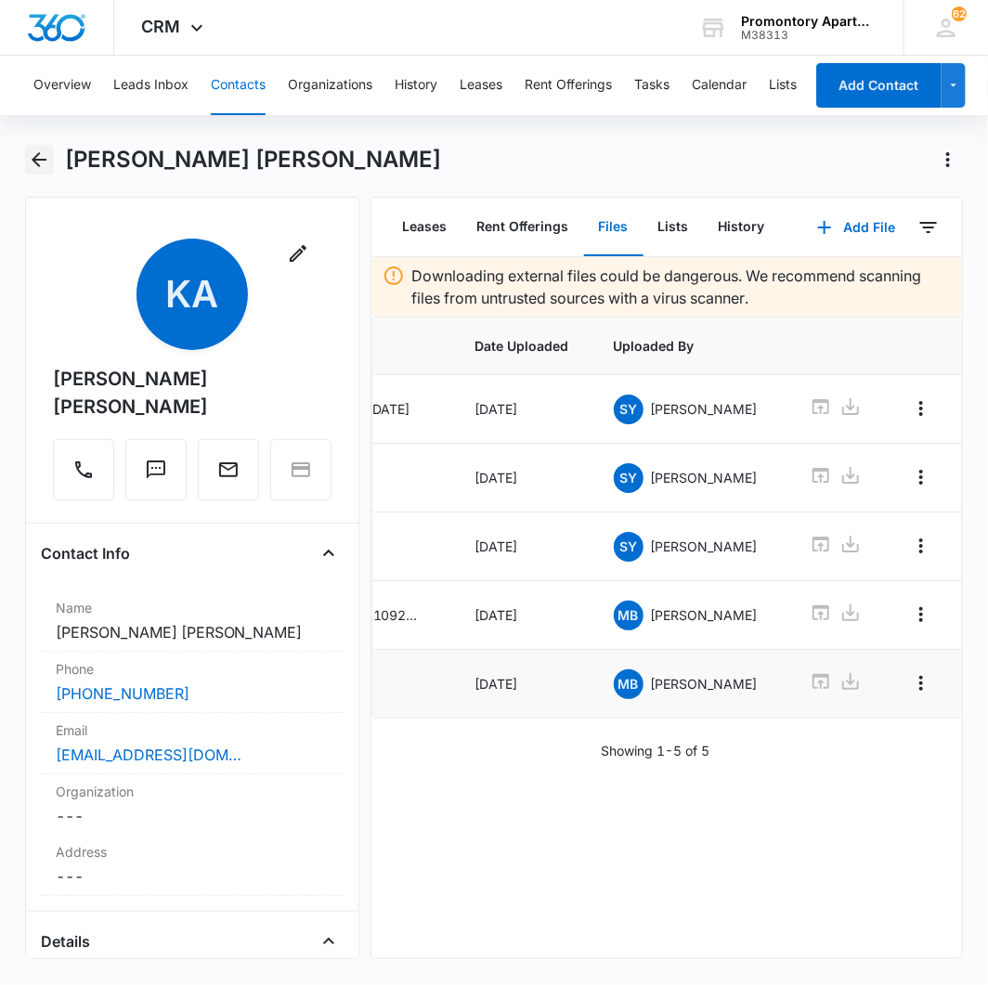
click at [35, 167] on icon "Back" at bounding box center [39, 160] width 22 height 22
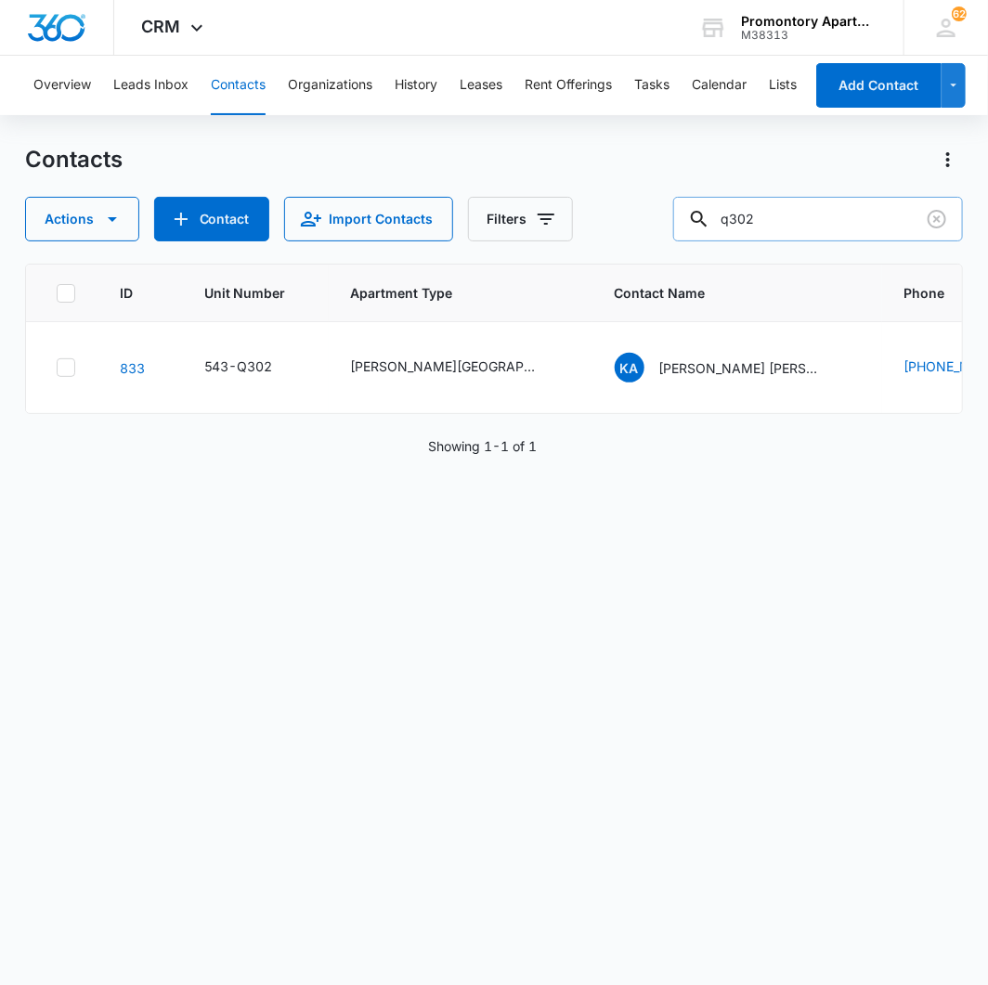
click at [817, 220] on input "q302" at bounding box center [818, 219] width 290 height 45
type input "weichert"
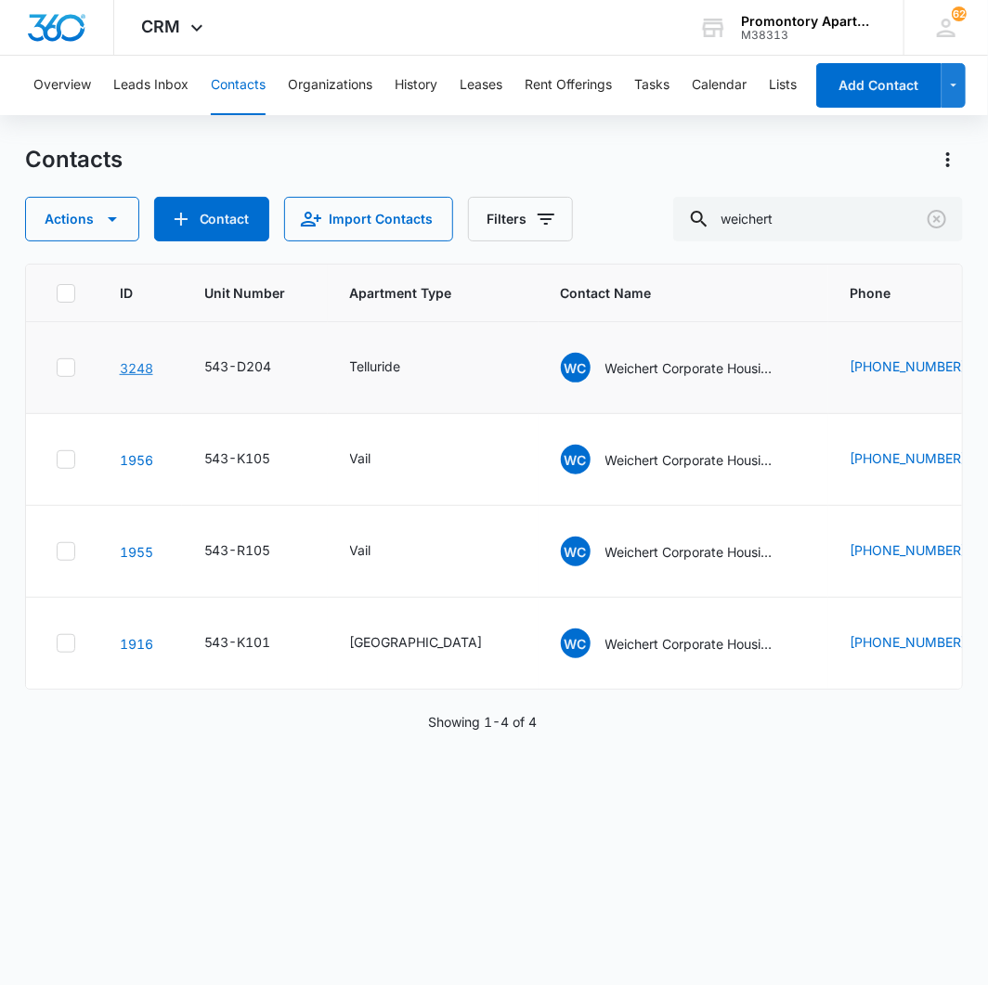
click at [124, 363] on link "3248" at bounding box center [136, 368] width 33 height 16
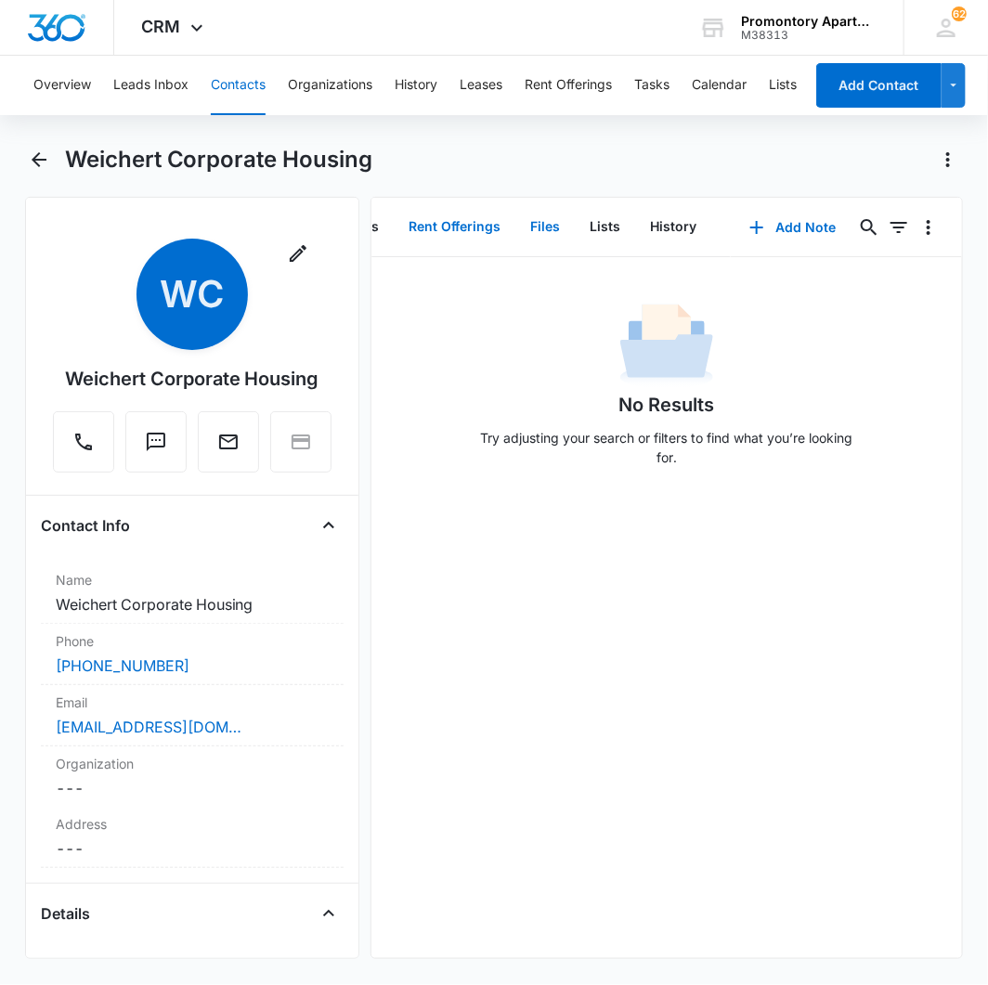
click at [524, 218] on button "Files" at bounding box center [545, 228] width 59 height 58
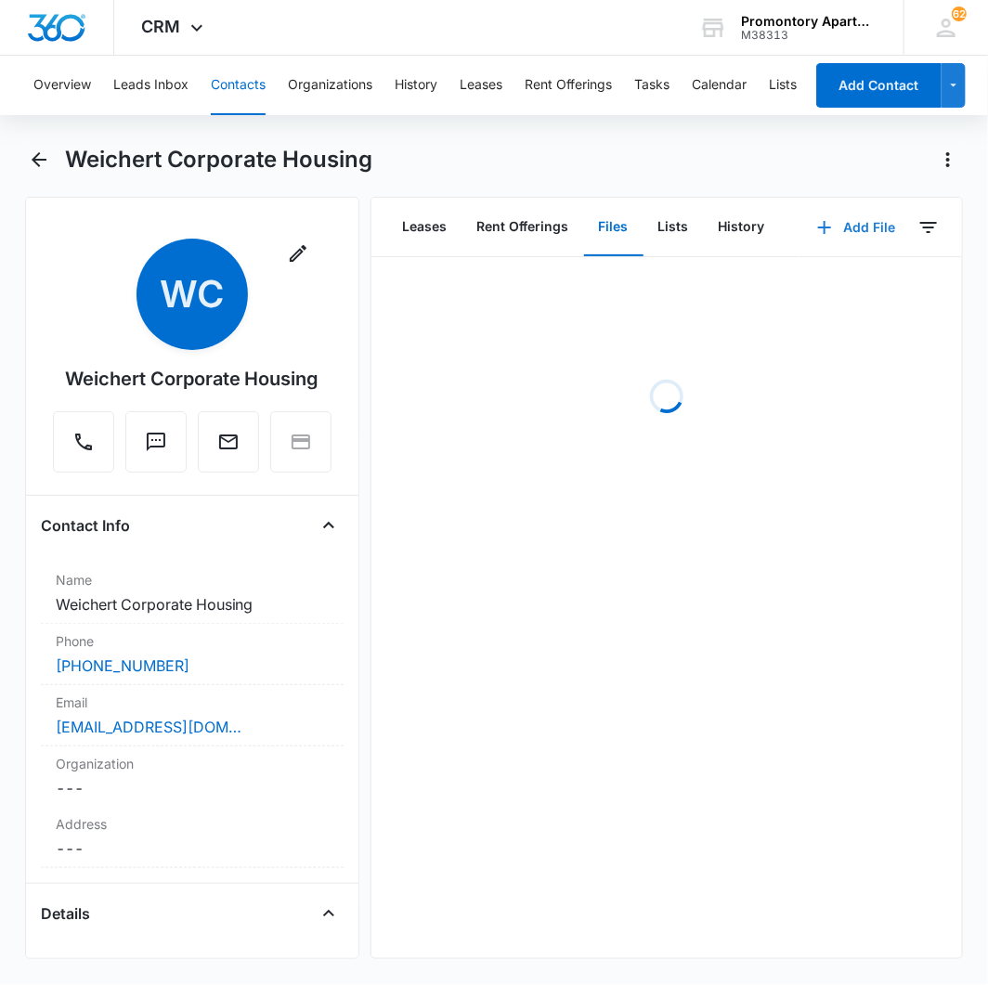
scroll to position [0, 127]
click at [824, 224] on button "Add File" at bounding box center [855, 227] width 115 height 45
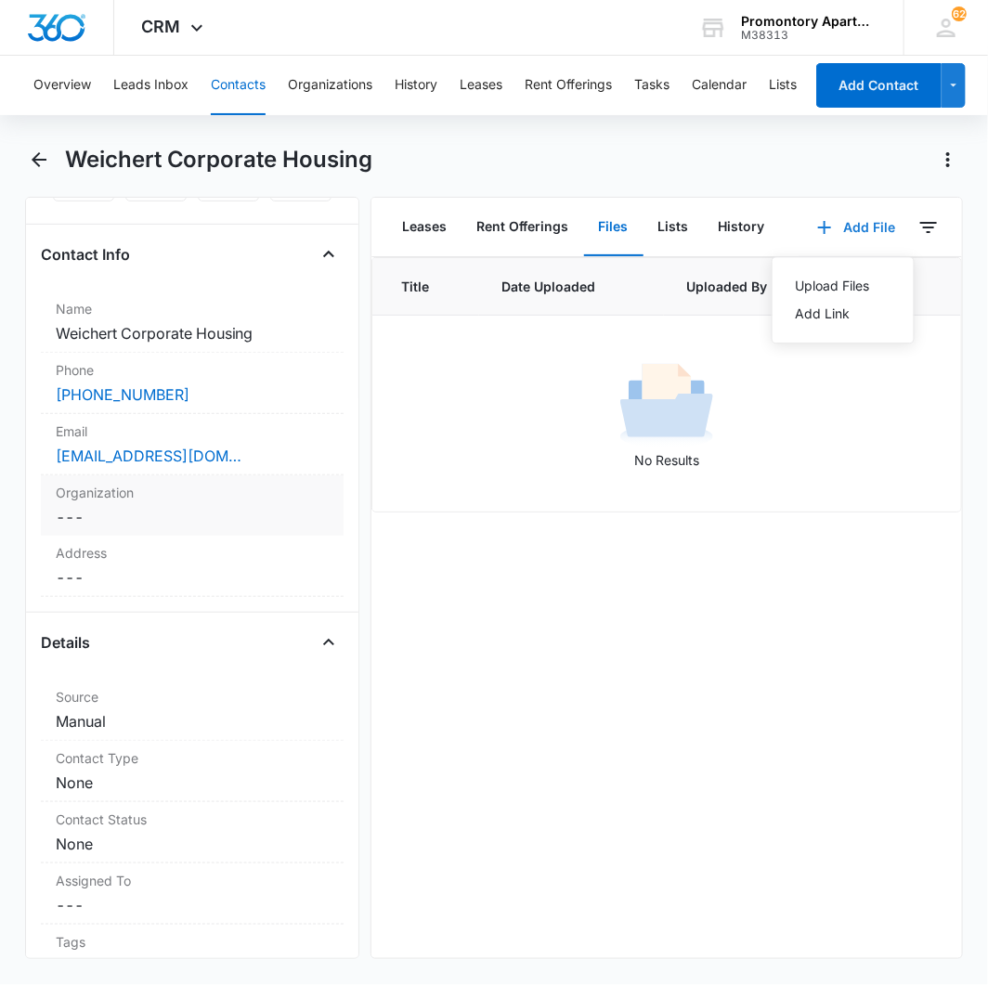
scroll to position [515, 0]
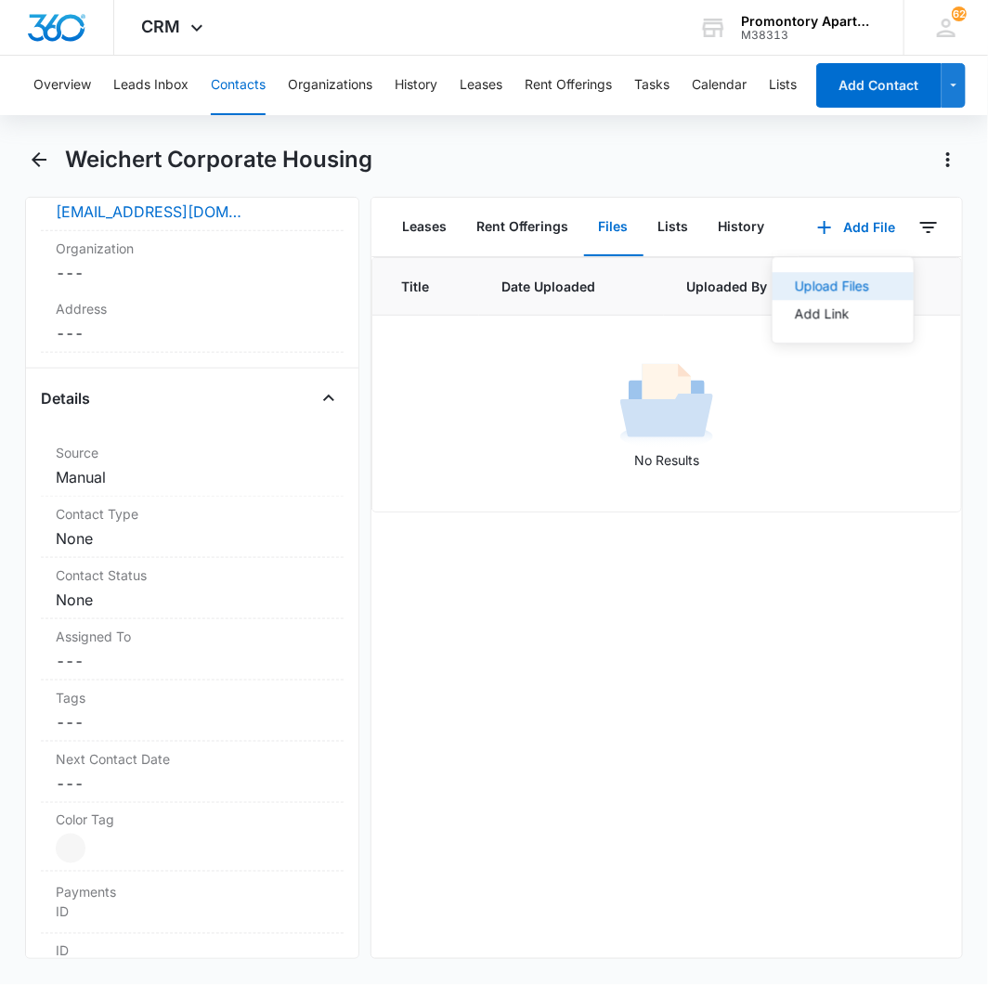
click at [817, 283] on div "Upload Files" at bounding box center [832, 285] width 74 height 13
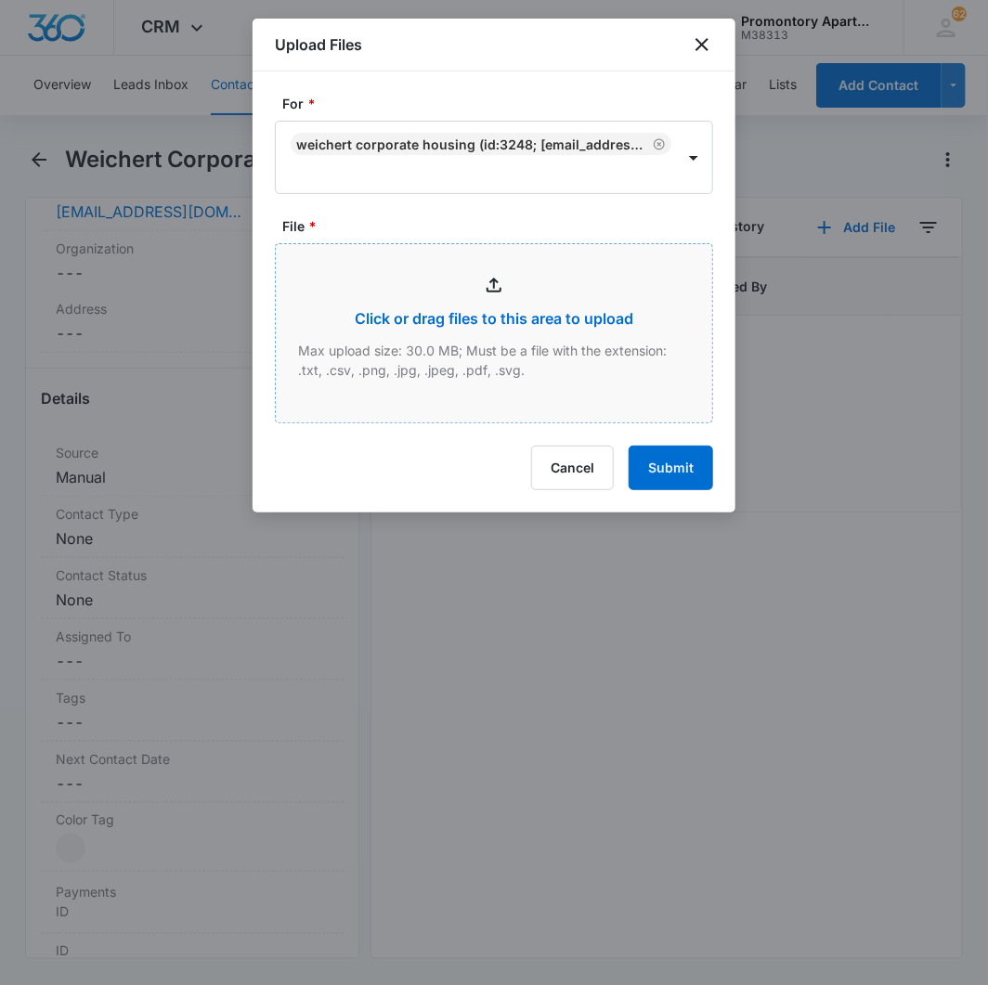
type input "C:\fakepath\Xerox Scan_09152025171847.pdf"
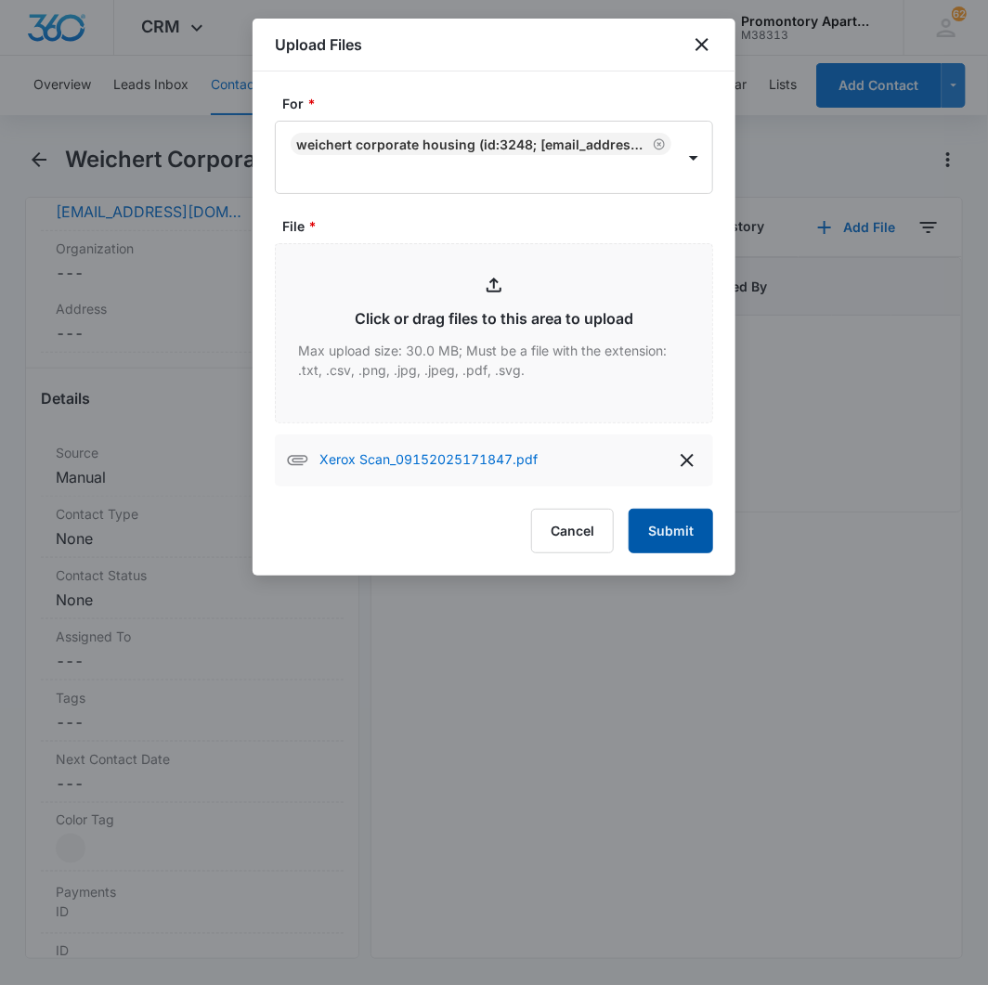
click at [654, 538] on button "Submit" at bounding box center [671, 531] width 84 height 45
